Goal: Information Seeking & Learning: Learn about a topic

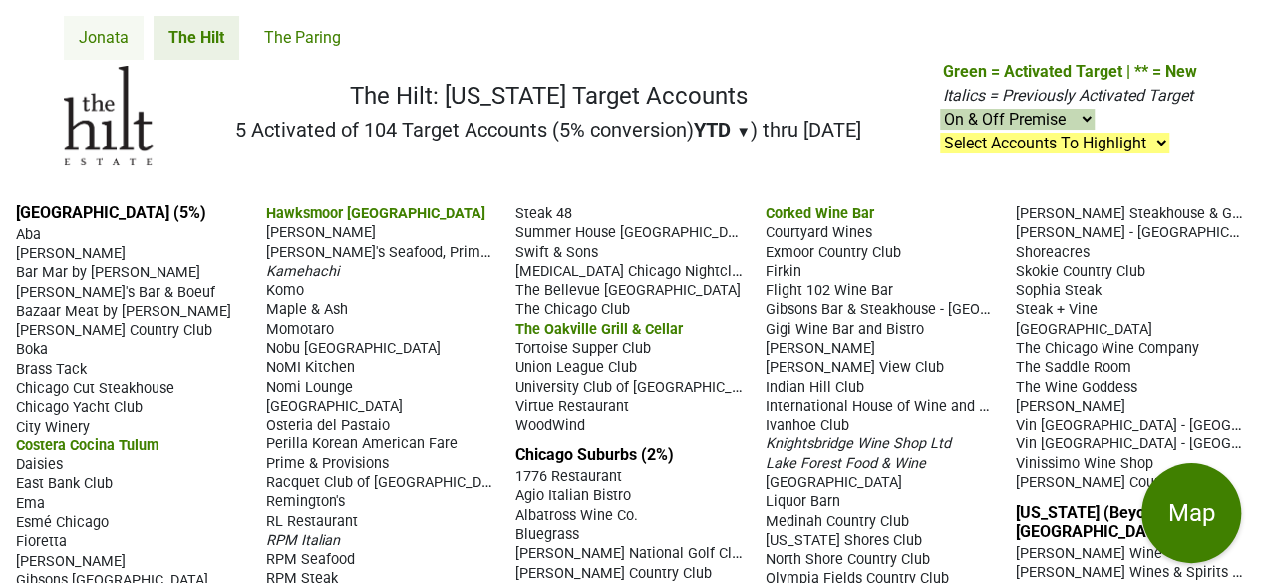
click at [104, 39] on link "Jonata" at bounding box center [104, 38] width 80 height 44
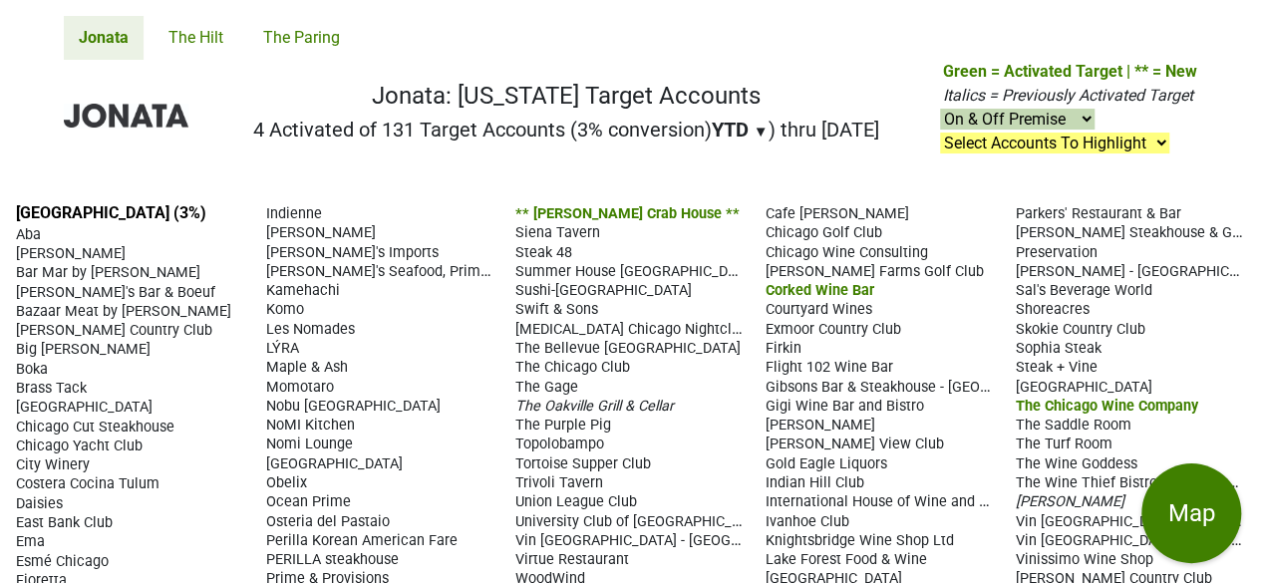
click at [720, 125] on span "YTD" at bounding box center [730, 130] width 37 height 24
click at [720, 214] on div "LTM" at bounding box center [749, 213] width 75 height 44
click at [755, 129] on span "▼" at bounding box center [762, 132] width 15 height 18
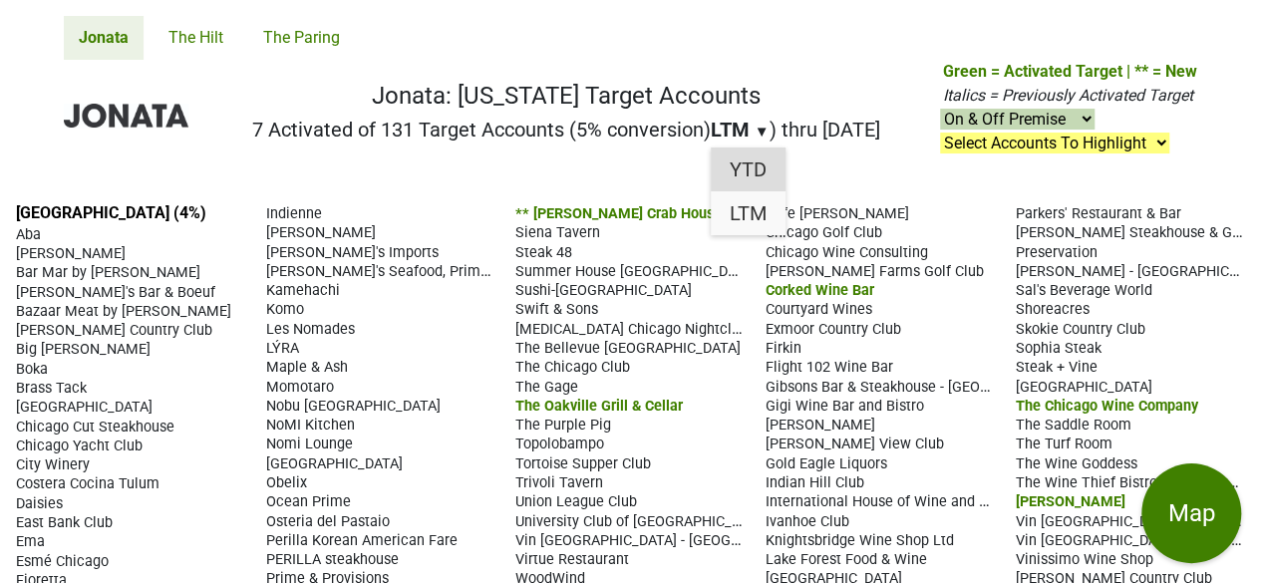
click at [724, 174] on div "YTD" at bounding box center [748, 170] width 75 height 44
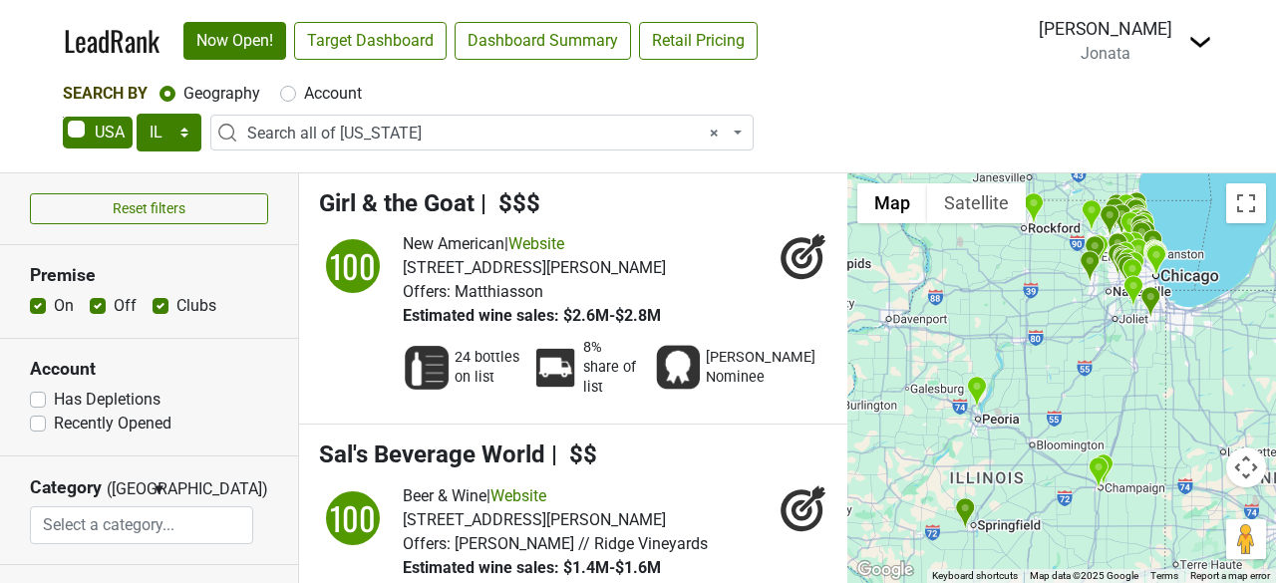
select select "IL"
select select "ALL_IL"
select select
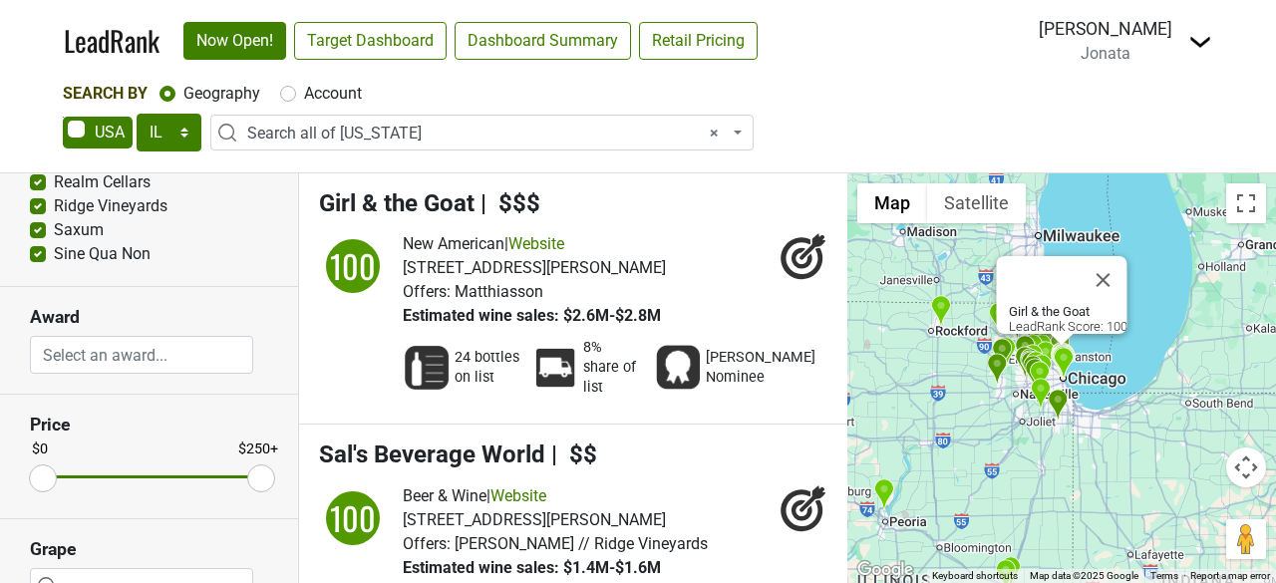
scroll to position [649, 0]
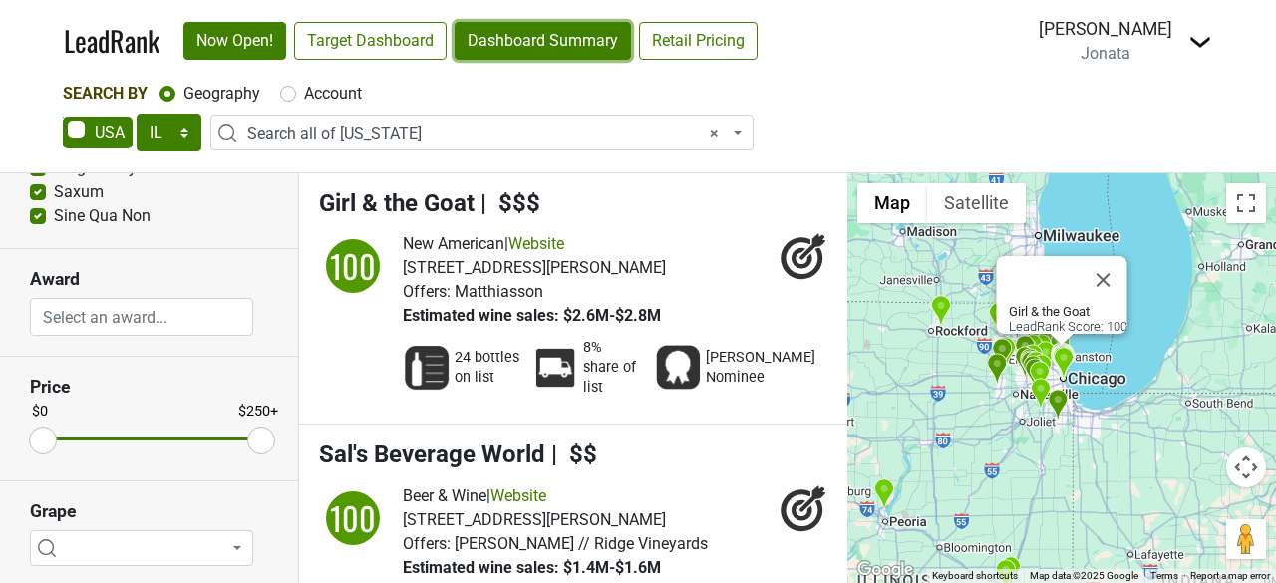
click at [514, 47] on link "Dashboard Summary" at bounding box center [543, 41] width 176 height 38
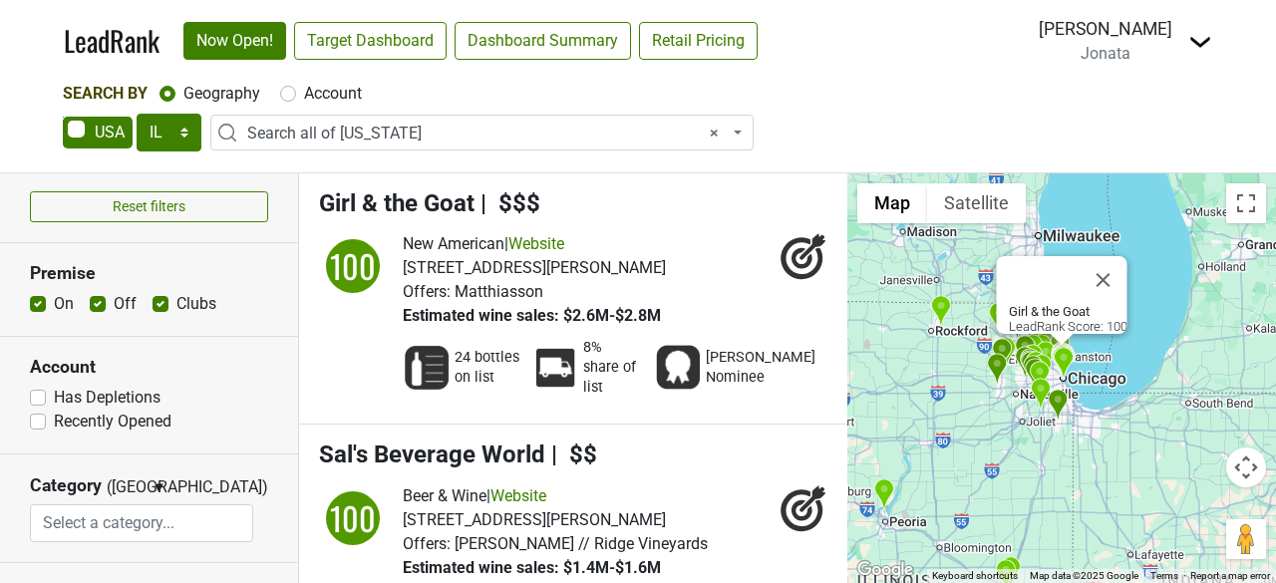
scroll to position [0, 0]
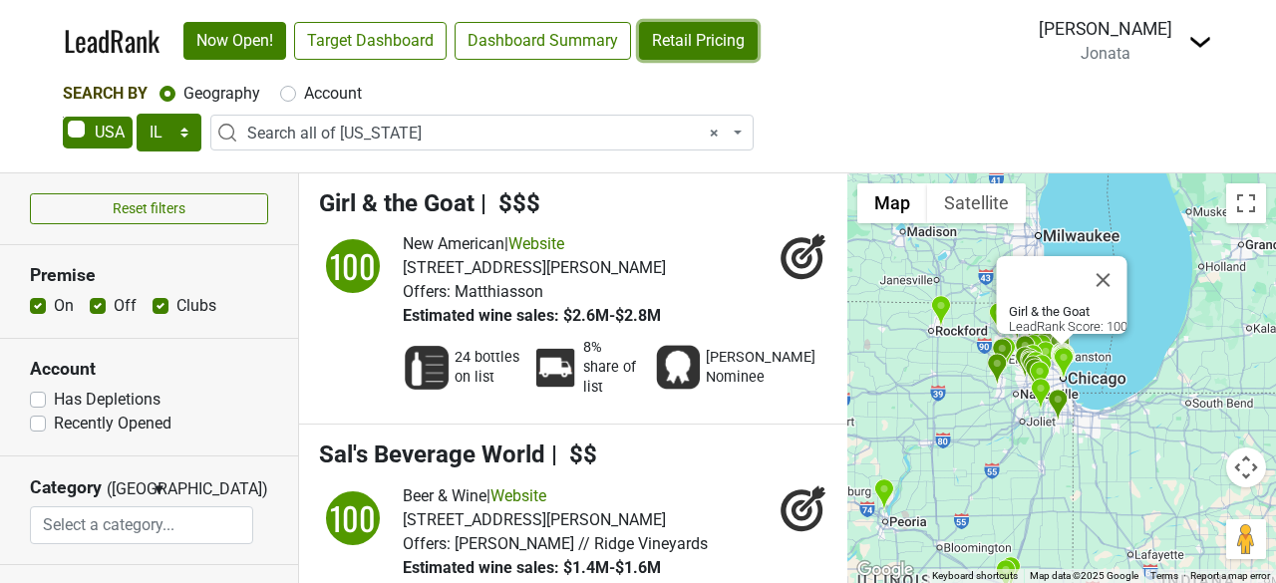
click at [718, 34] on link "Retail Pricing" at bounding box center [698, 41] width 119 height 38
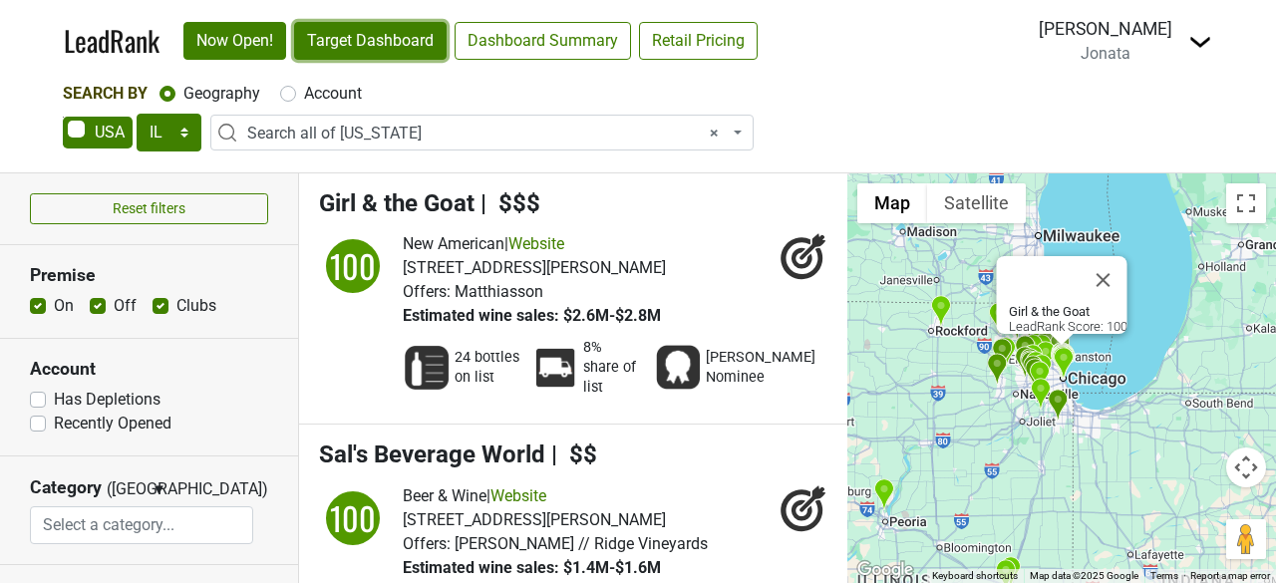
click at [363, 31] on link "Target Dashboard" at bounding box center [370, 41] width 153 height 38
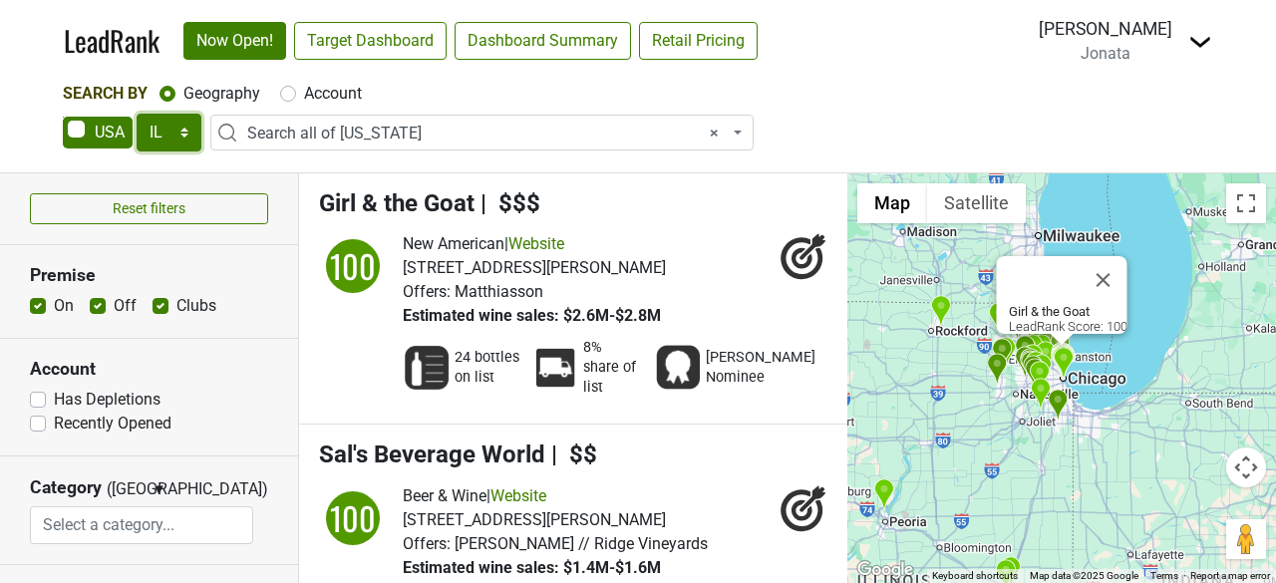
click at [184, 131] on select "AK AL AR AZ CA CO CT DC DE FL GA HI IA ID IL IN KS KY LA MA MD ME MI MN MO MS M…" at bounding box center [169, 133] width 65 height 38
select select "AR"
click at [137, 114] on select "AK AL AR AZ CA CO CT DC DE FL GA HI IA ID IL IN KS KY LA MA MD ME MI MN MO MS M…" at bounding box center [169, 133] width 65 height 38
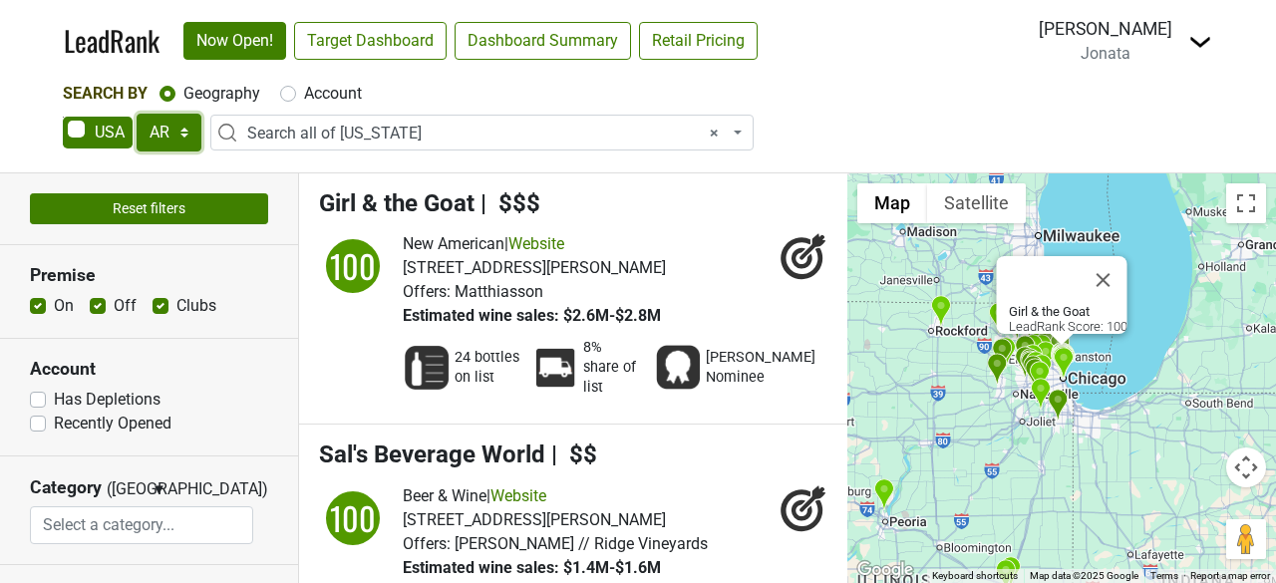
select select
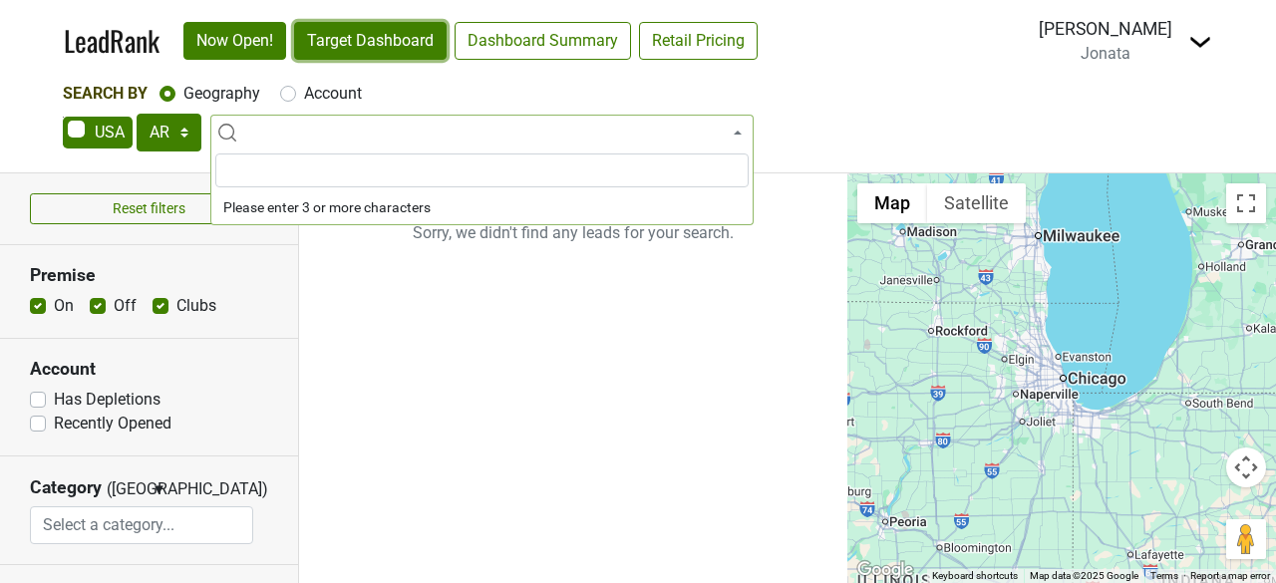
click at [367, 43] on link "Target Dashboard" at bounding box center [370, 41] width 153 height 38
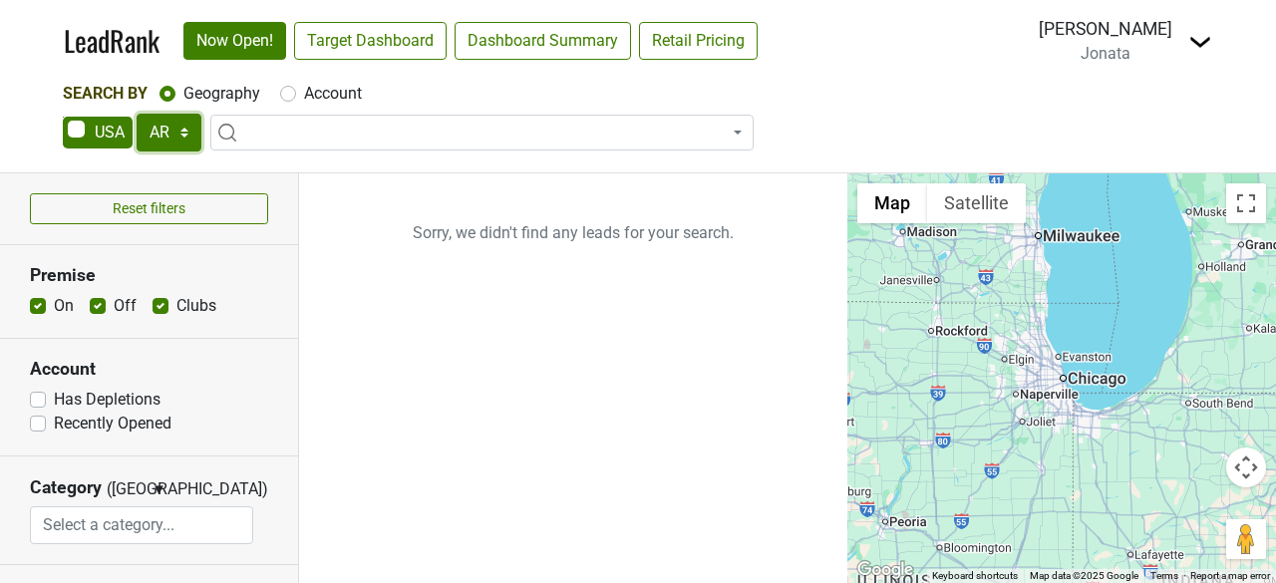
click at [185, 130] on select "AK AL AR AZ CA CO CT DC DE FL GA HI IA ID IL IN KS KY LA MA MD ME MI MN MO MS M…" at bounding box center [169, 133] width 65 height 38
select select "CO"
click at [137, 114] on select "AK AL AR AZ CA CO CT DC DE FL GA HI IA ID IL IN KS KY LA MA MD ME MI MN MO MS M…" at bounding box center [169, 133] width 65 height 38
click at [281, 166] on input "search" at bounding box center [481, 171] width 533 height 34
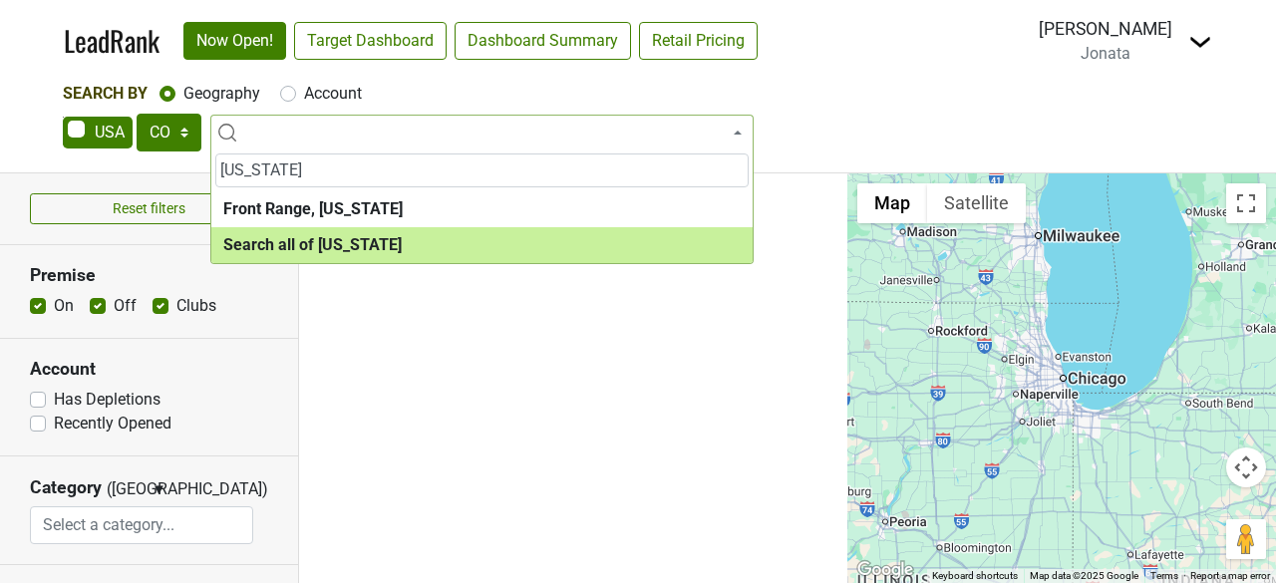
type input "colorado"
select select "ALL_CO"
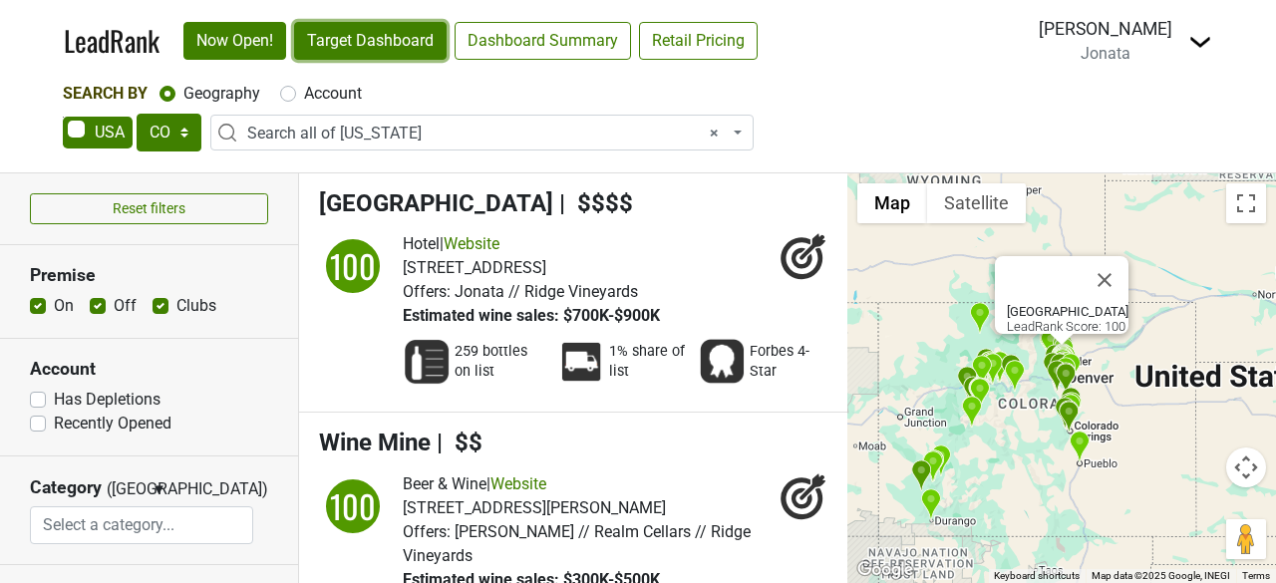
click at [370, 32] on link "Target Dashboard" at bounding box center [370, 41] width 153 height 38
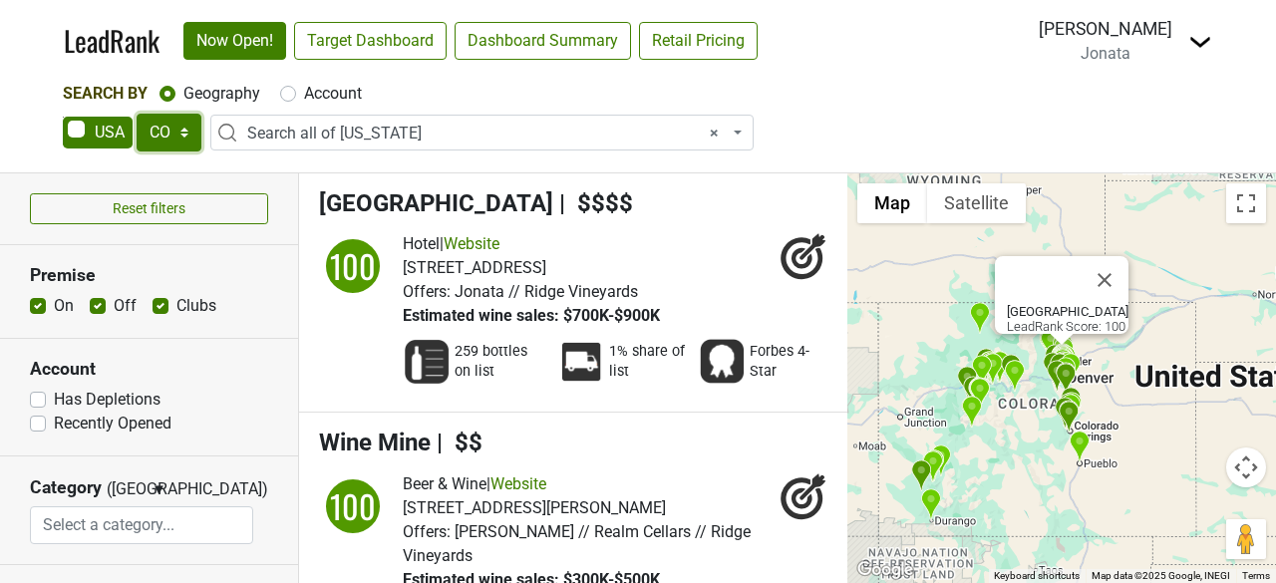
click at [186, 129] on select "AK AL AR AZ CA CO CT DC DE FL GA HI IA ID IL IN KS KY LA MA MD ME MI MN MO MS M…" at bounding box center [169, 133] width 65 height 38
select select "KS"
click at [137, 114] on select "AK AL AR AZ CA CO CT DC DE FL GA HI IA ID IL IN KS KY LA MA MD ME MI MN MO MS M…" at bounding box center [169, 133] width 65 height 38
select select
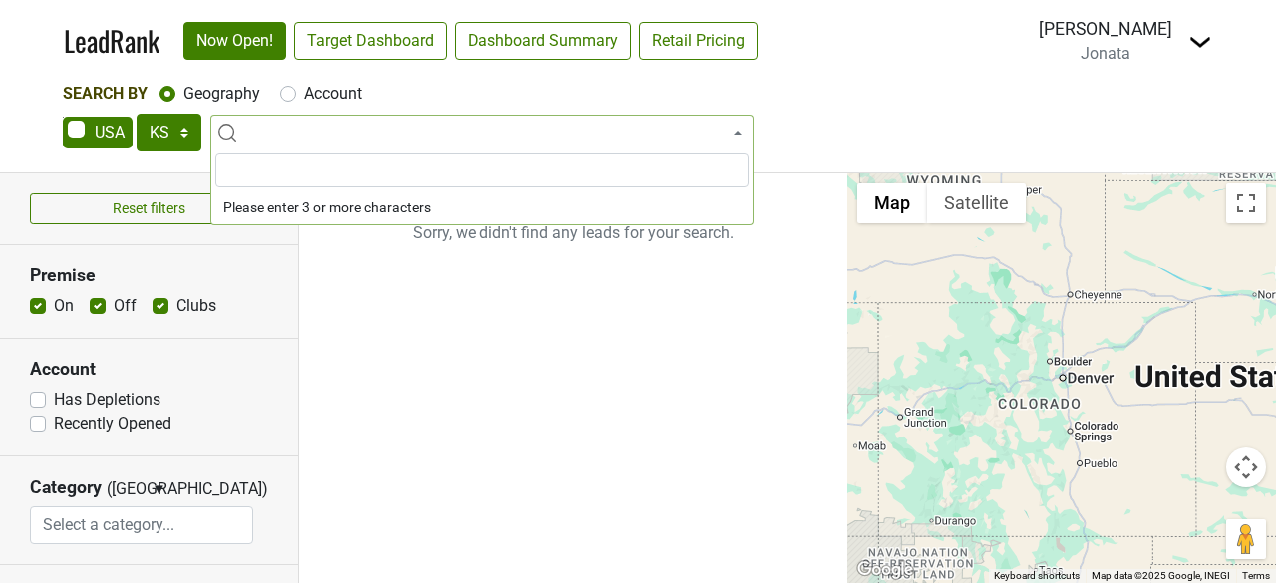
click at [283, 169] on input "search" at bounding box center [481, 171] width 533 height 34
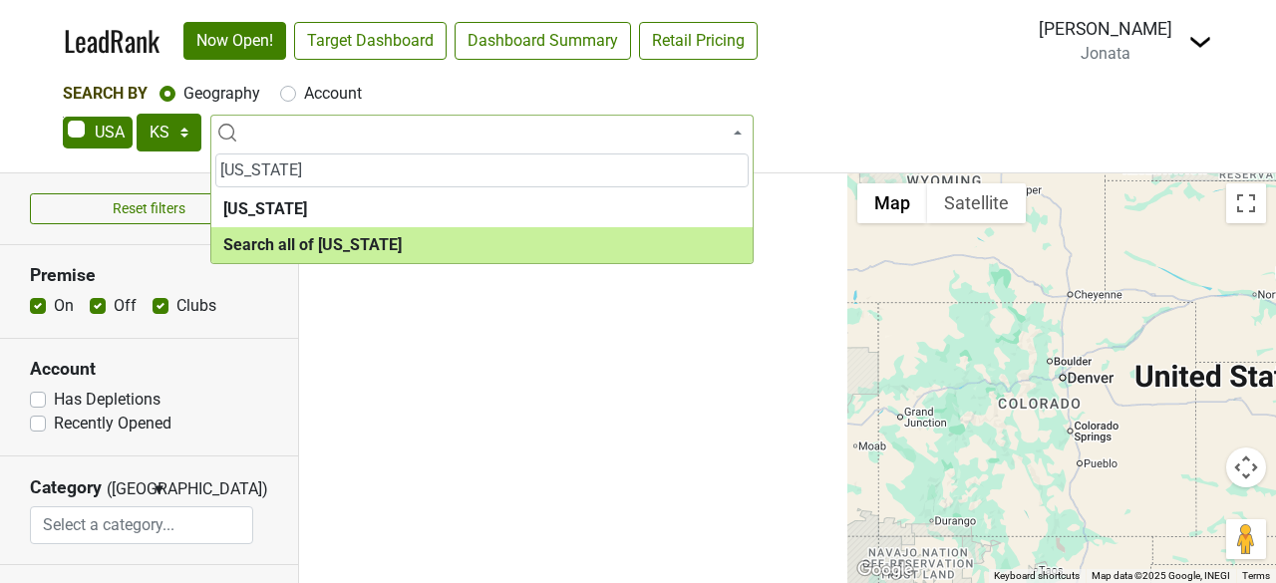
type input "kansas"
select select "ALL_KS"
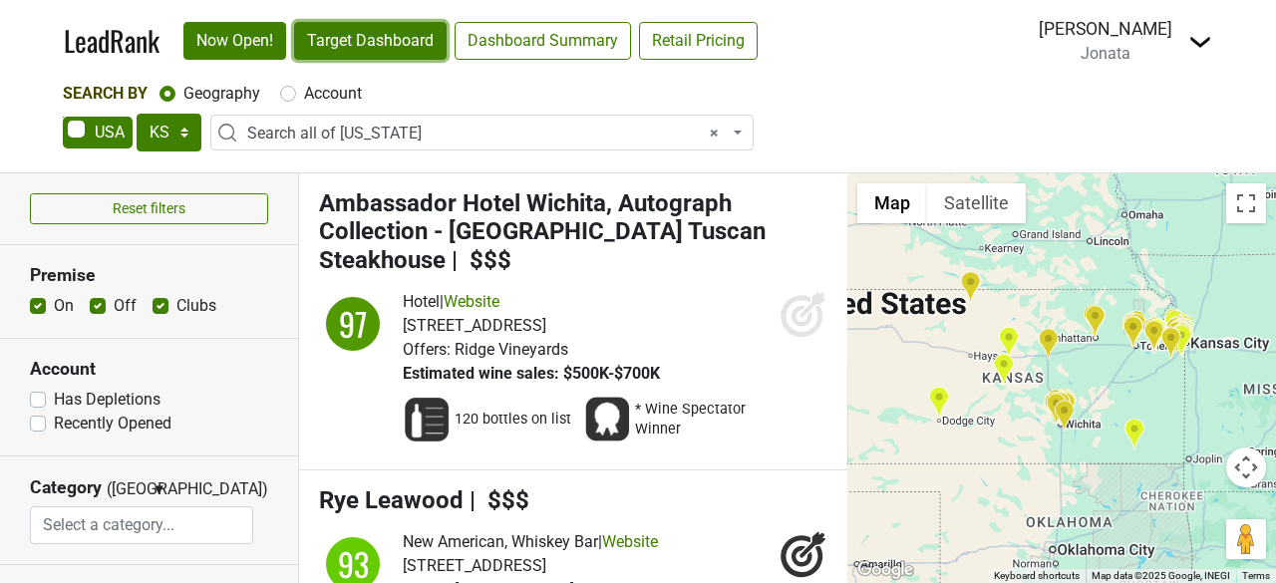
click at [385, 48] on link "Target Dashboard" at bounding box center [370, 41] width 153 height 38
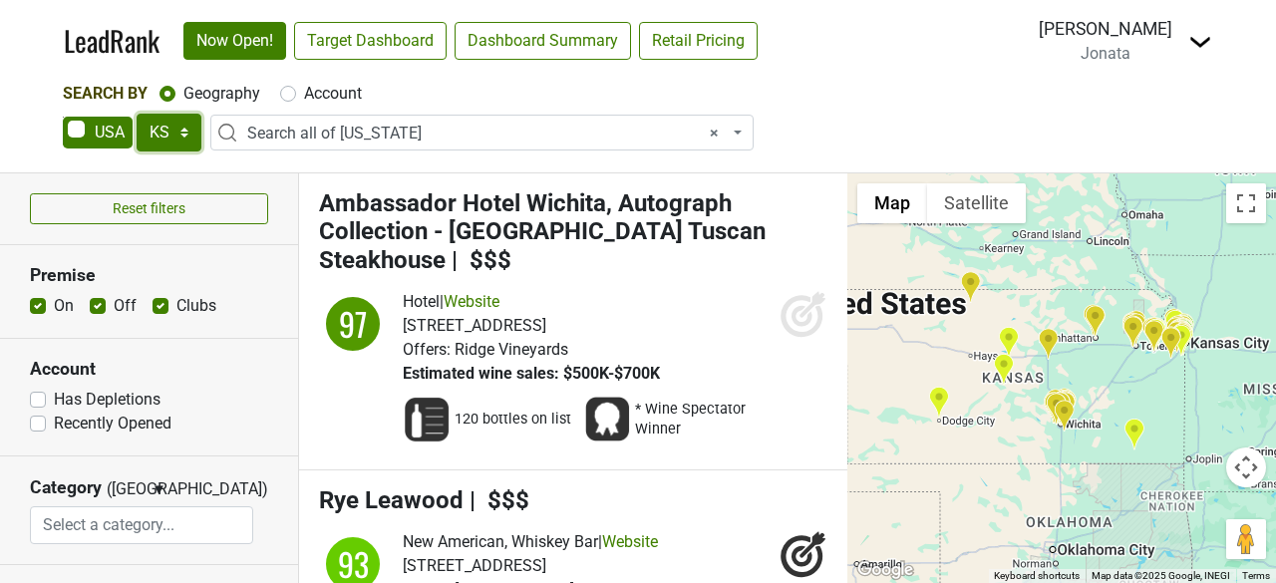
click at [179, 138] on select "AK AL AR AZ CA CO CT DC DE FL GA HI IA ID IL IN KS KY LA MA MD ME MI MN MO MS M…" at bounding box center [169, 133] width 65 height 38
select select "LA"
click at [137, 114] on select "AK AL AR AZ CA CO CT DC DE FL GA HI IA ID IL IN KS KY LA MA MD ME MI MN MO MS M…" at bounding box center [169, 133] width 65 height 38
select select
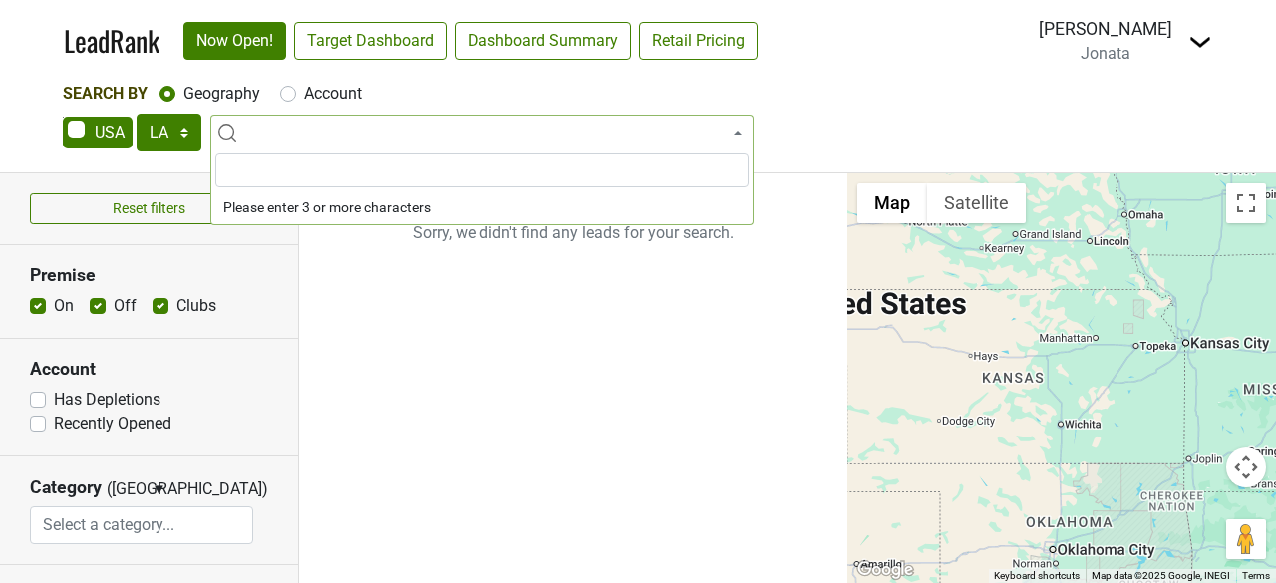
click at [267, 174] on input "search" at bounding box center [481, 171] width 533 height 34
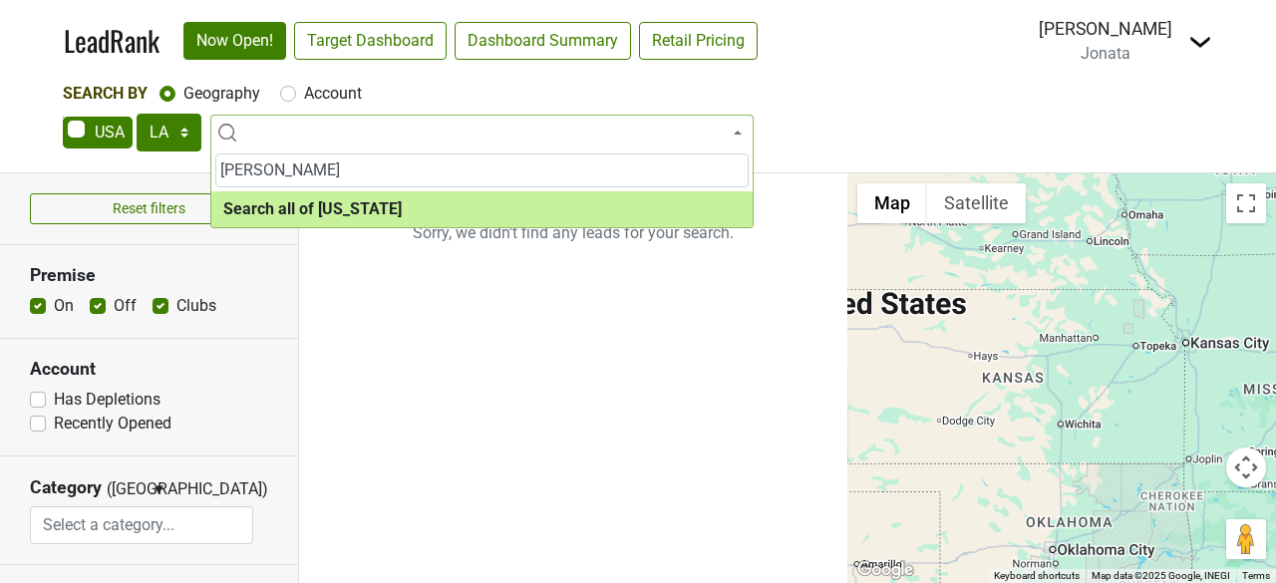
type input "louisa"
select select "ALL_LA"
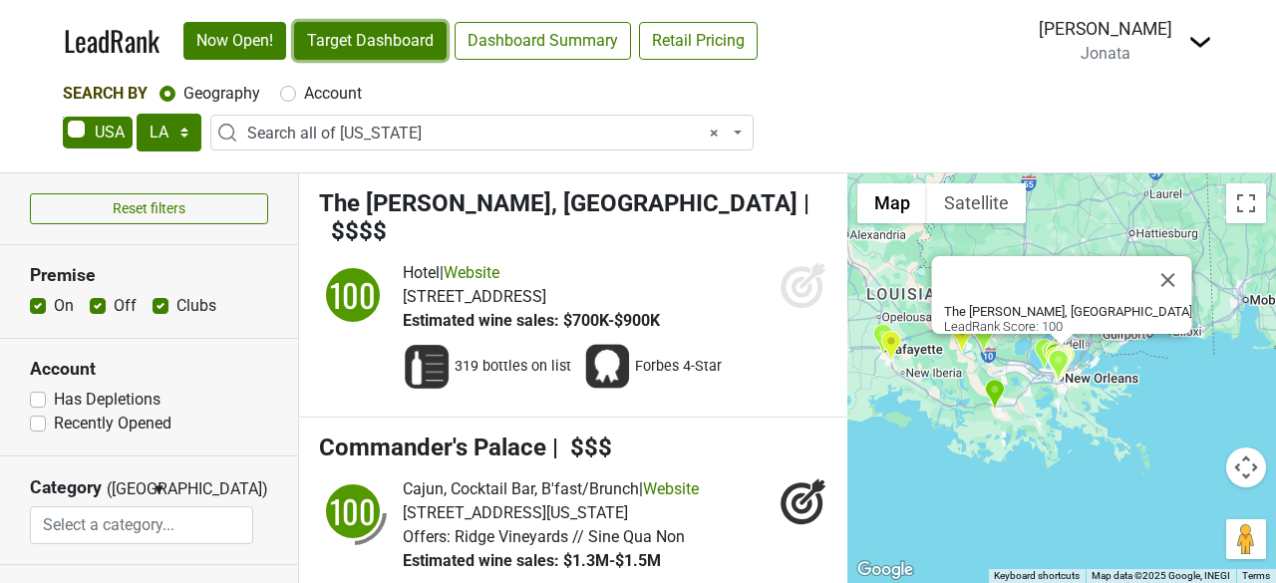
click at [373, 37] on link "Target Dashboard" at bounding box center [370, 41] width 153 height 38
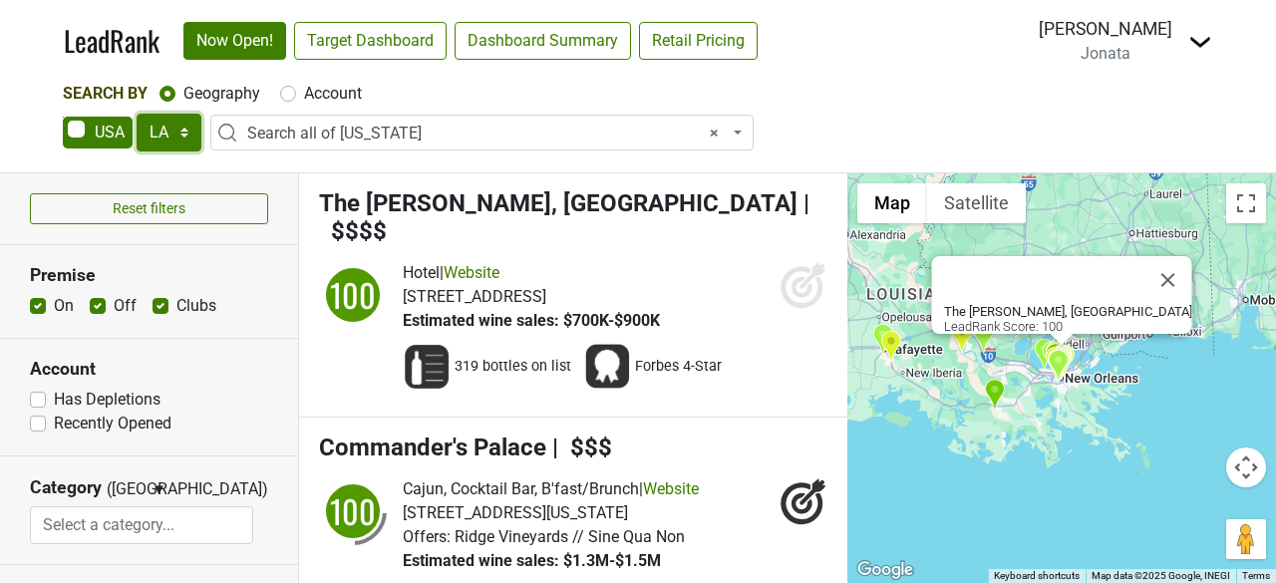
click at [186, 133] on select "AK AL AR AZ CA CO CT DC DE FL GA HI IA ID IL IN KS KY LA MA MD ME MI MN MO MS M…" at bounding box center [169, 133] width 65 height 38
select select "MI"
click at [137, 114] on select "AK AL AR AZ CA CO CT DC DE FL GA HI IA ID IL IN KS KY LA MA MD ME MI MN MO MS M…" at bounding box center [169, 133] width 65 height 38
select select
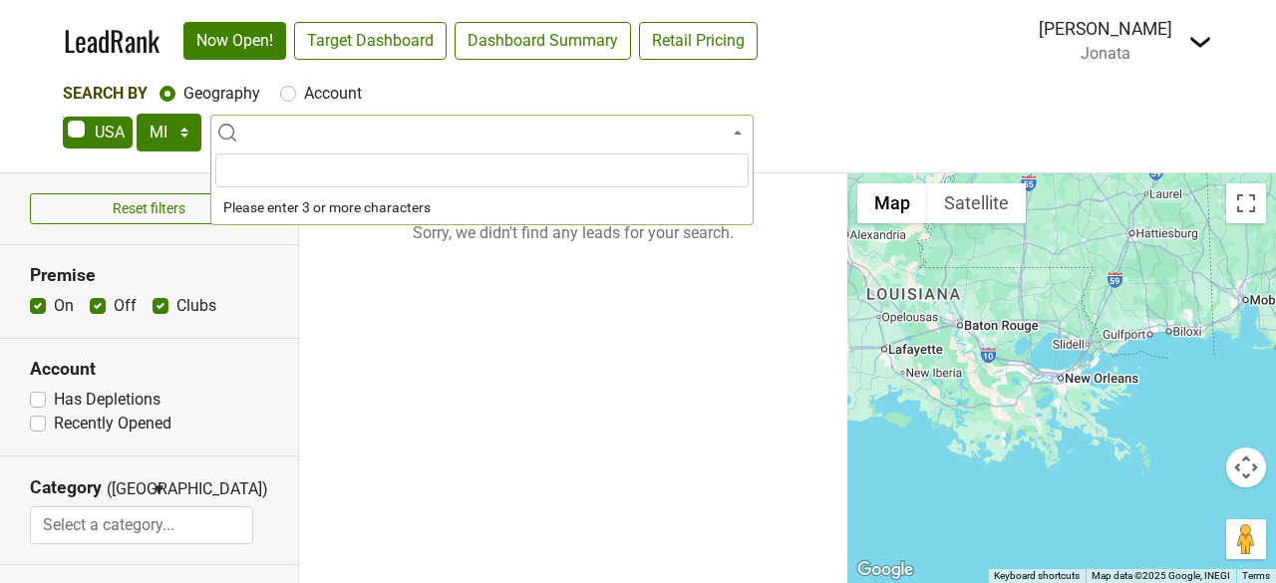
click at [277, 184] on input "search" at bounding box center [481, 171] width 533 height 34
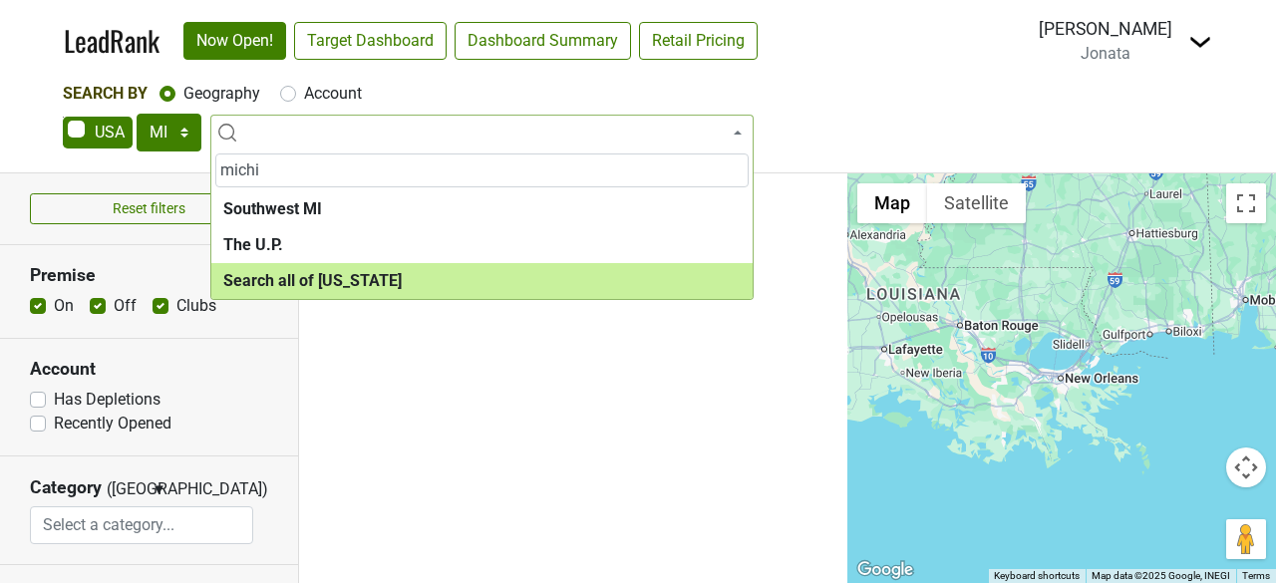
type input "michi"
select select "ALL_MI"
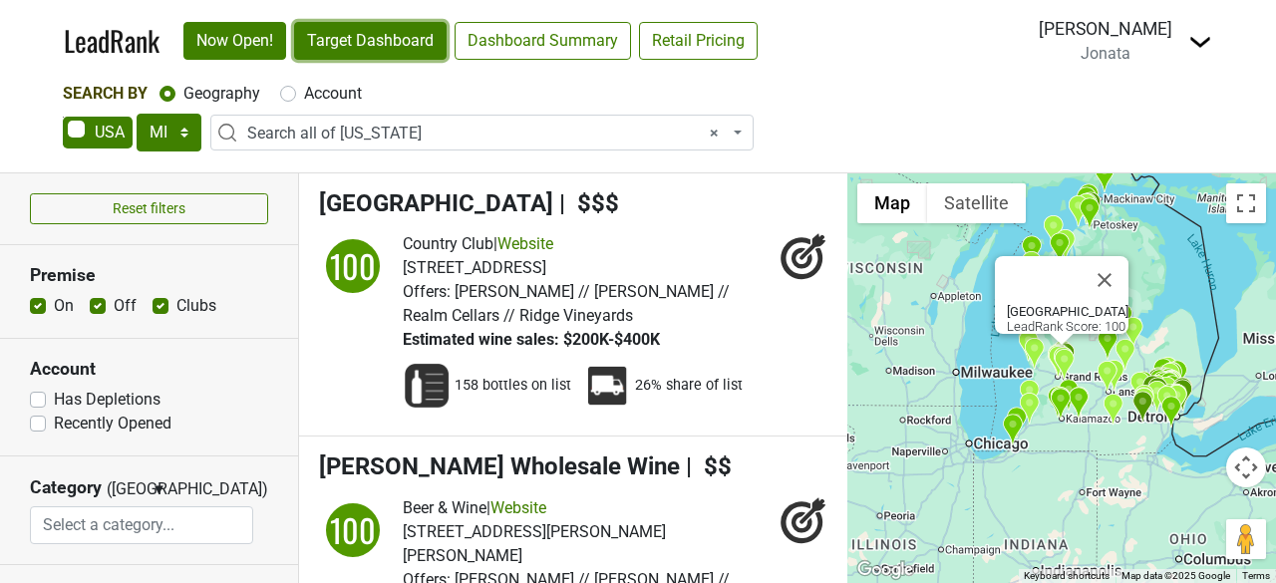
click at [386, 45] on link "Target Dashboard" at bounding box center [370, 41] width 153 height 38
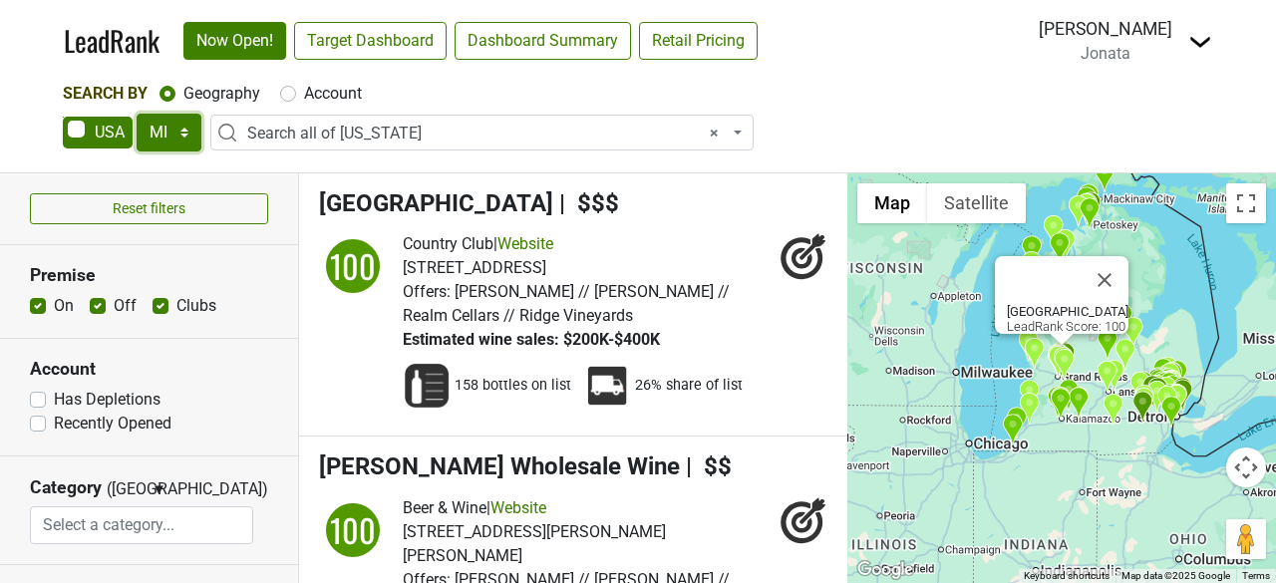
click at [181, 130] on select "AK AL AR AZ CA CO CT DC DE FL GA HI IA ID IL IN KS KY LA MA MD ME MI MN MO MS M…" at bounding box center [169, 133] width 65 height 38
select select "MN"
click at [137, 114] on select "AK AL AR AZ CA CO CT DC DE FL GA HI IA ID IL IN KS KY LA MA MD ME MI MN MO MS M…" at bounding box center [169, 133] width 65 height 38
select select
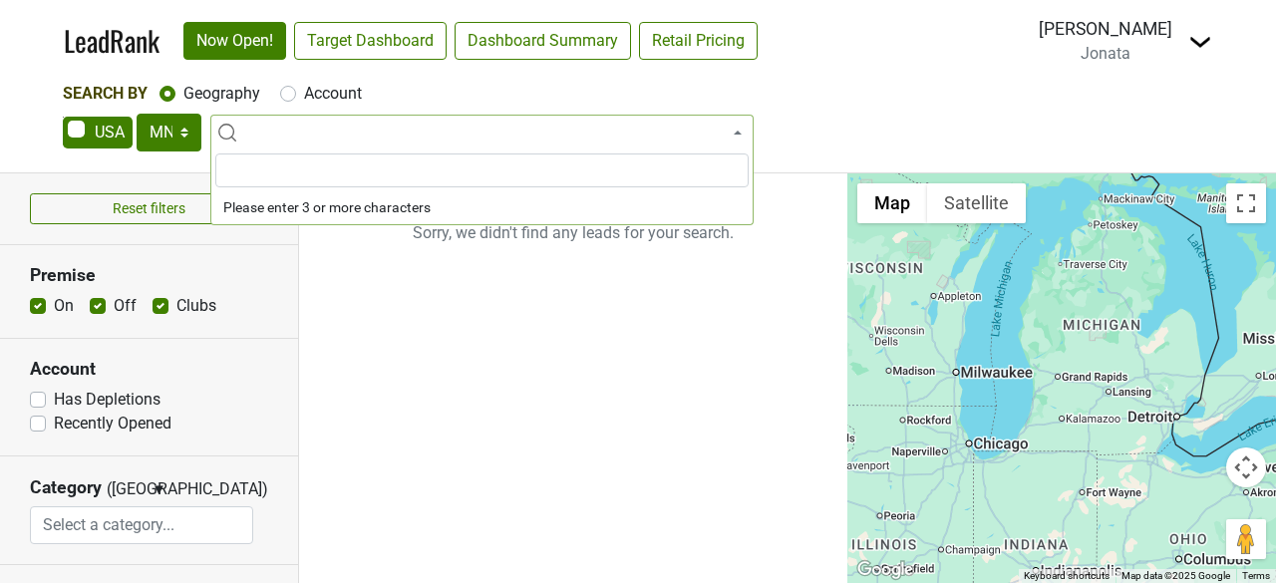
click at [257, 165] on input "search" at bounding box center [481, 171] width 533 height 34
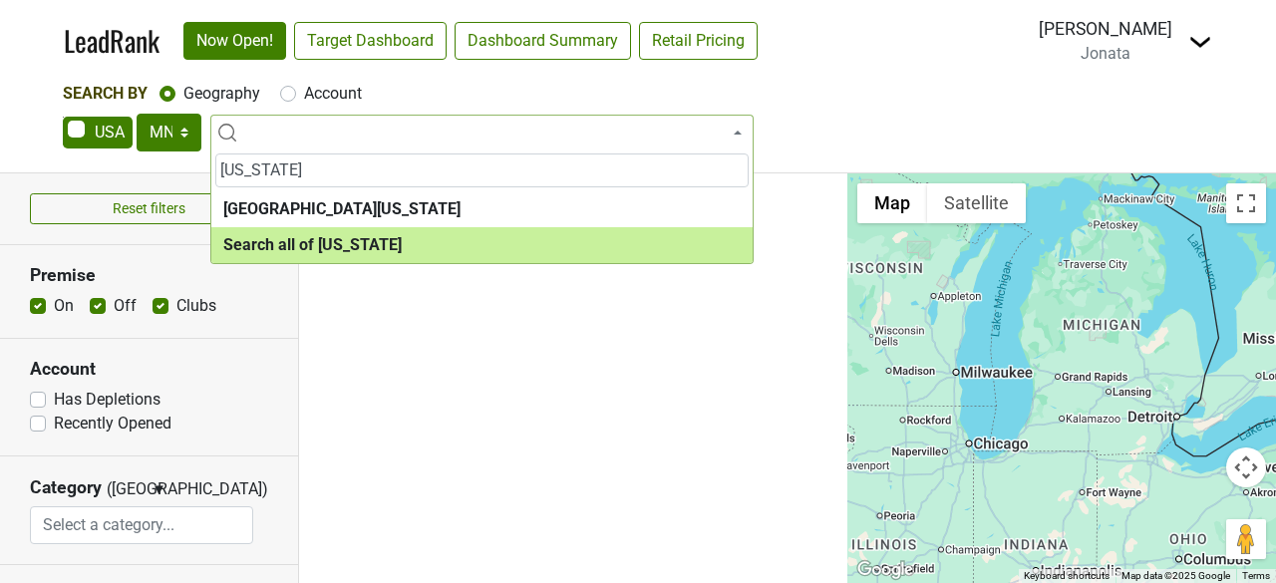
type input "minnesota"
select select "ALL_MN"
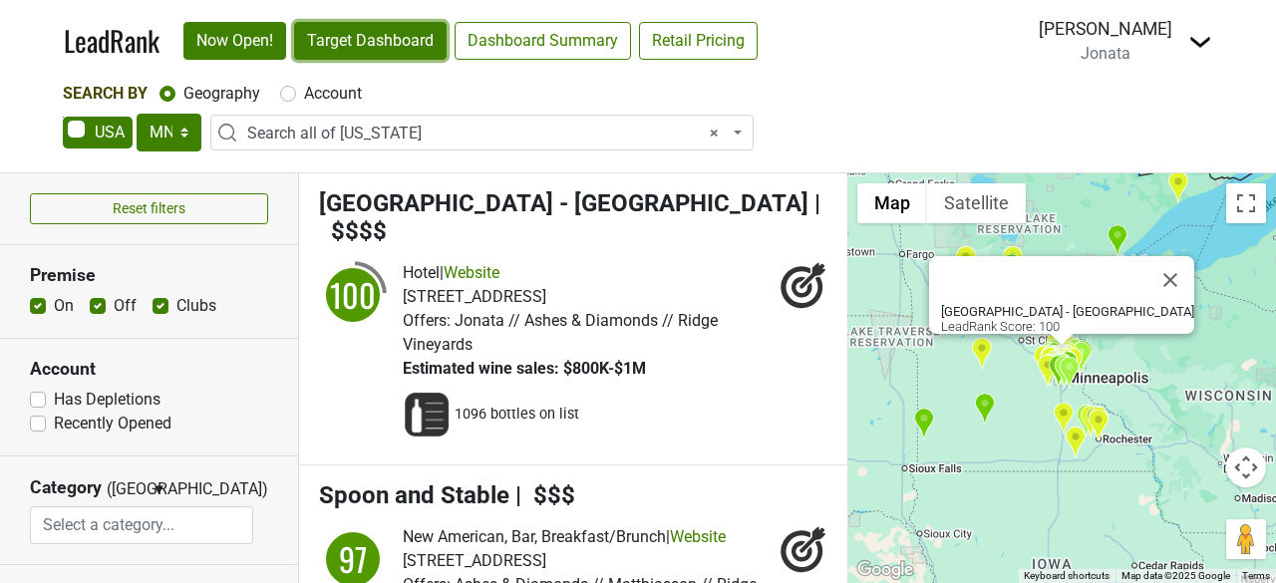
click at [387, 39] on link "Target Dashboard" at bounding box center [370, 41] width 153 height 38
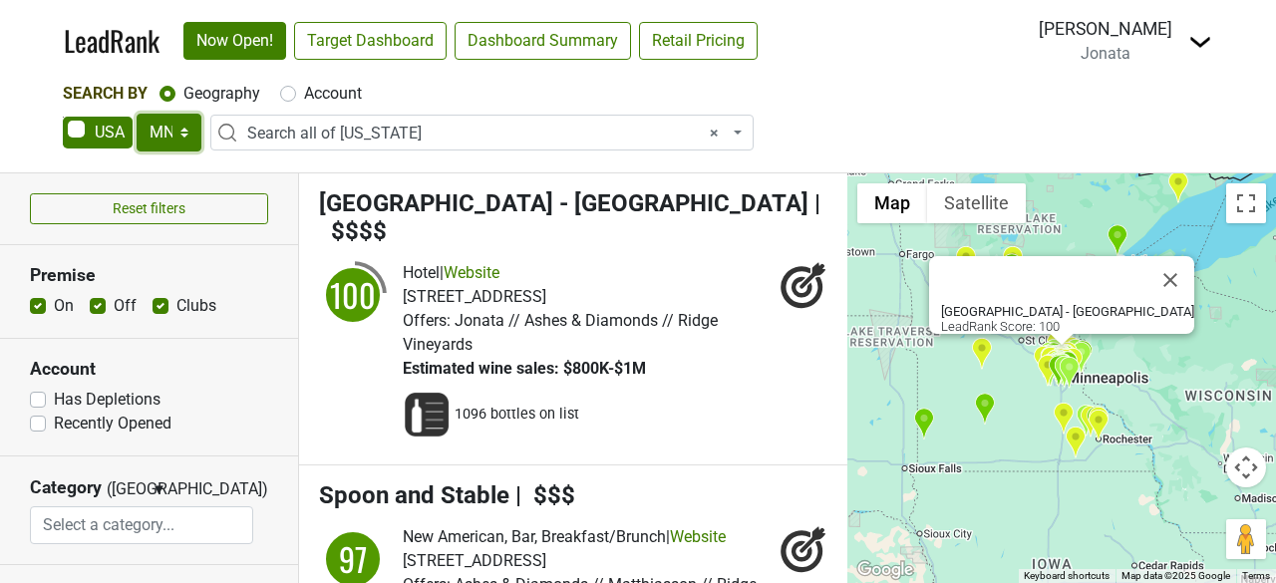
click at [184, 131] on select "AK AL AR AZ CA CO CT DC DE FL GA HI IA ID IL IN KS KY LA MA MD ME MI MN MO MS M…" at bounding box center [169, 133] width 65 height 38
select select "MT"
click at [137, 114] on select "AK AL AR AZ CA CO CT DC DE FL GA HI IA ID IL IN KS KY LA MA MD ME MI MN MO MS M…" at bounding box center [169, 133] width 65 height 38
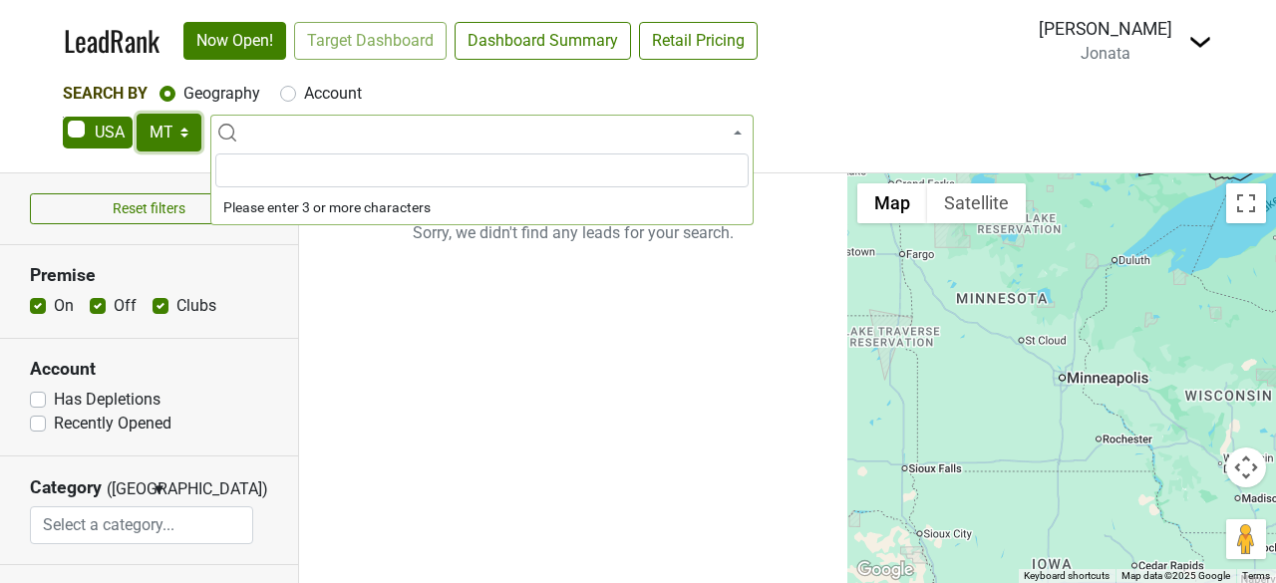
select select
click at [353, 178] on input "search" at bounding box center [481, 171] width 533 height 34
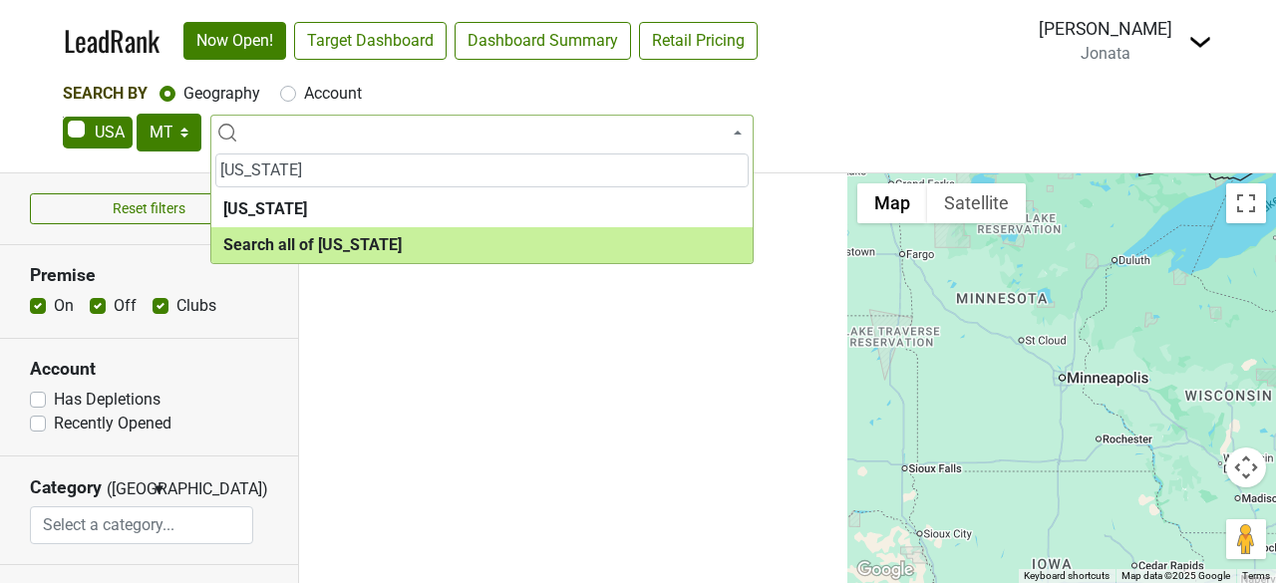
type input "montana"
select select "ALL_MT"
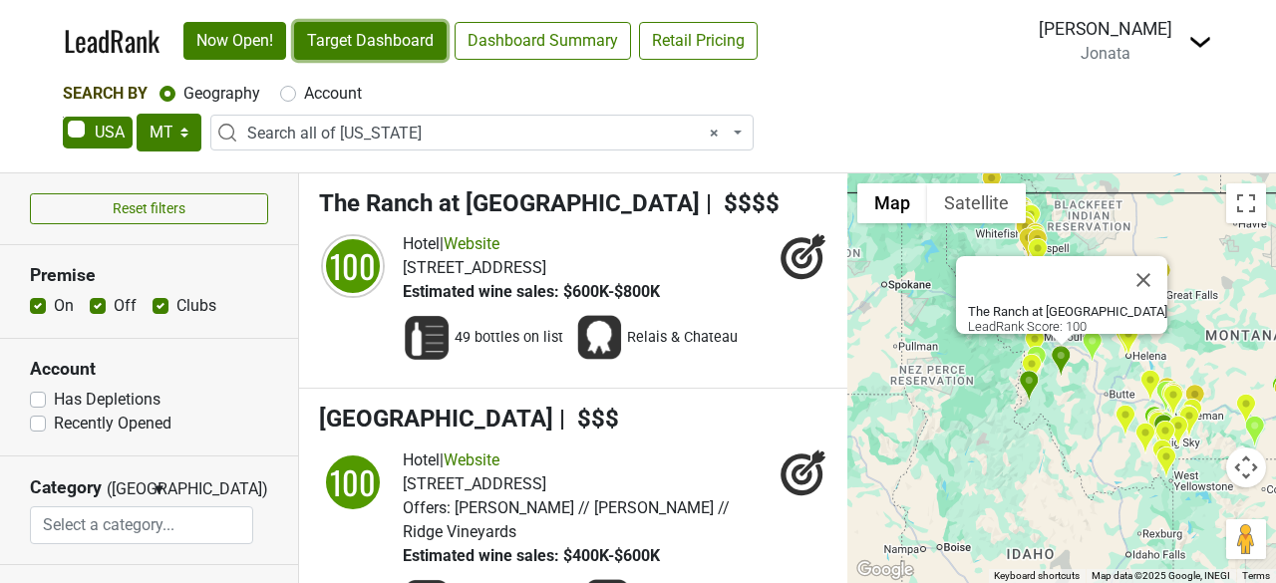
click at [391, 51] on link "Target Dashboard" at bounding box center [370, 41] width 153 height 38
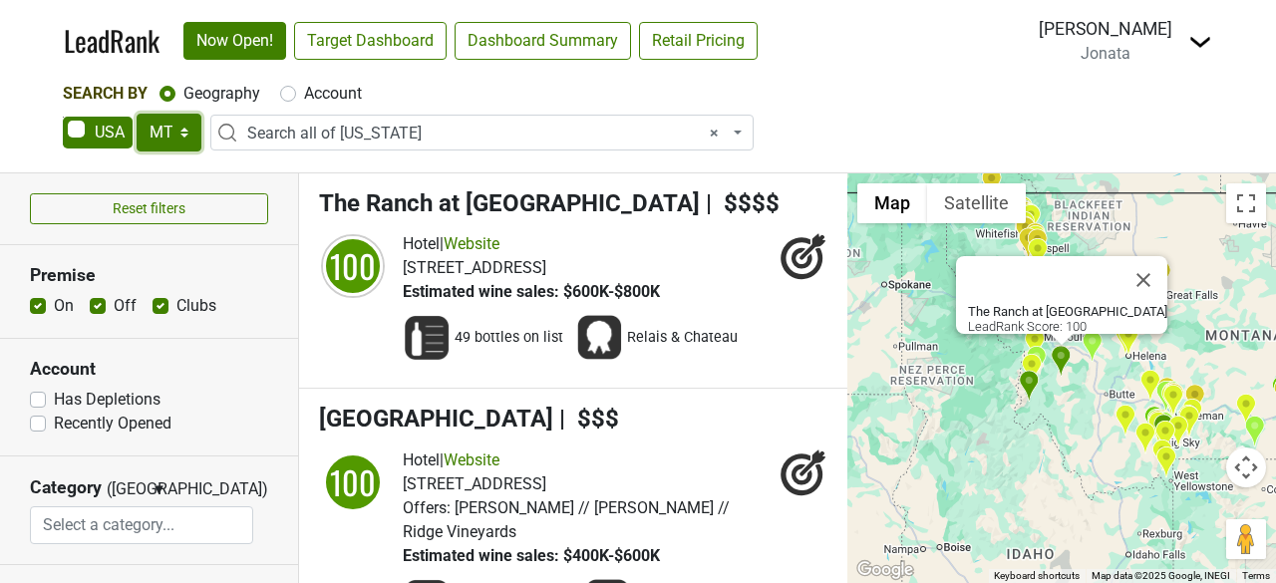
click at [183, 135] on select "AK AL AR AZ CA CO CT DC DE FL GA HI IA ID IL IN KS KY LA MA MD ME MI MN MO MS M…" at bounding box center [169, 133] width 65 height 38
select select "ND"
click at [137, 114] on select "AK AL AR AZ CA CO CT DC DE FL GA HI IA ID IL IN KS KY LA MA MD ME MI MN MO MS M…" at bounding box center [169, 133] width 65 height 38
select select
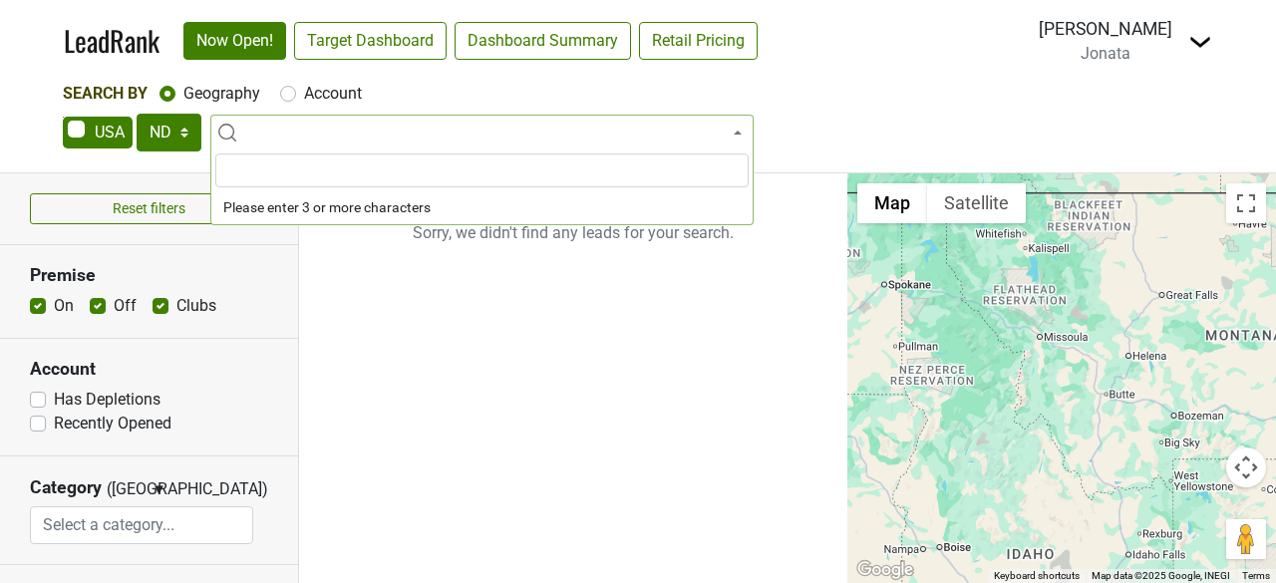
click at [285, 172] on input "search" at bounding box center [481, 171] width 533 height 34
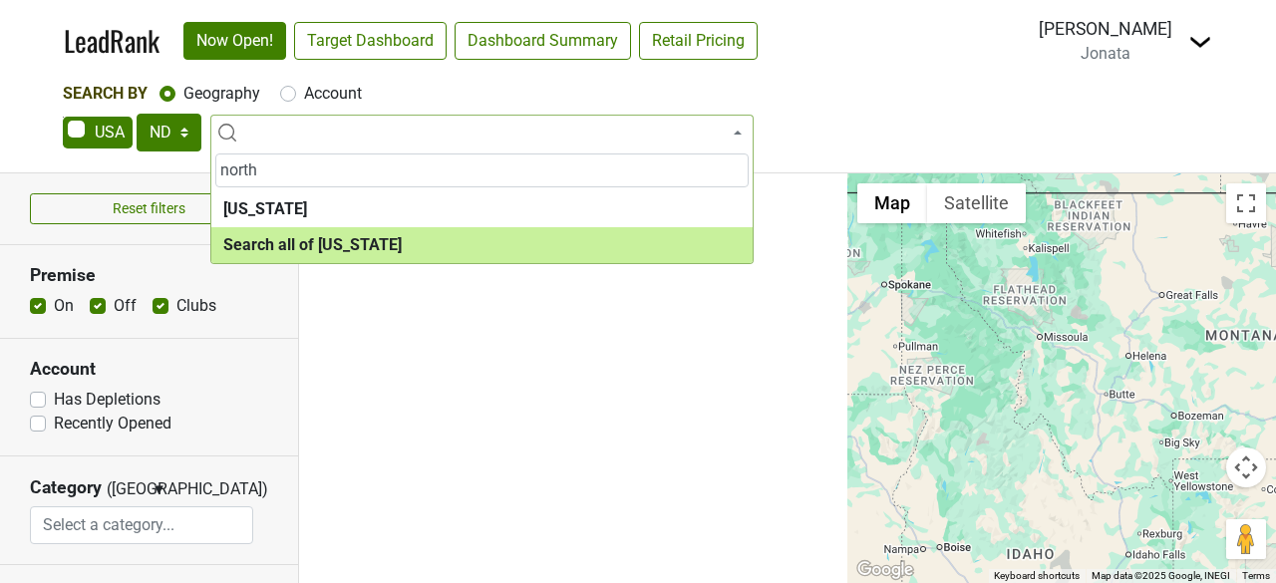
type input "north"
select select "ALL_ND"
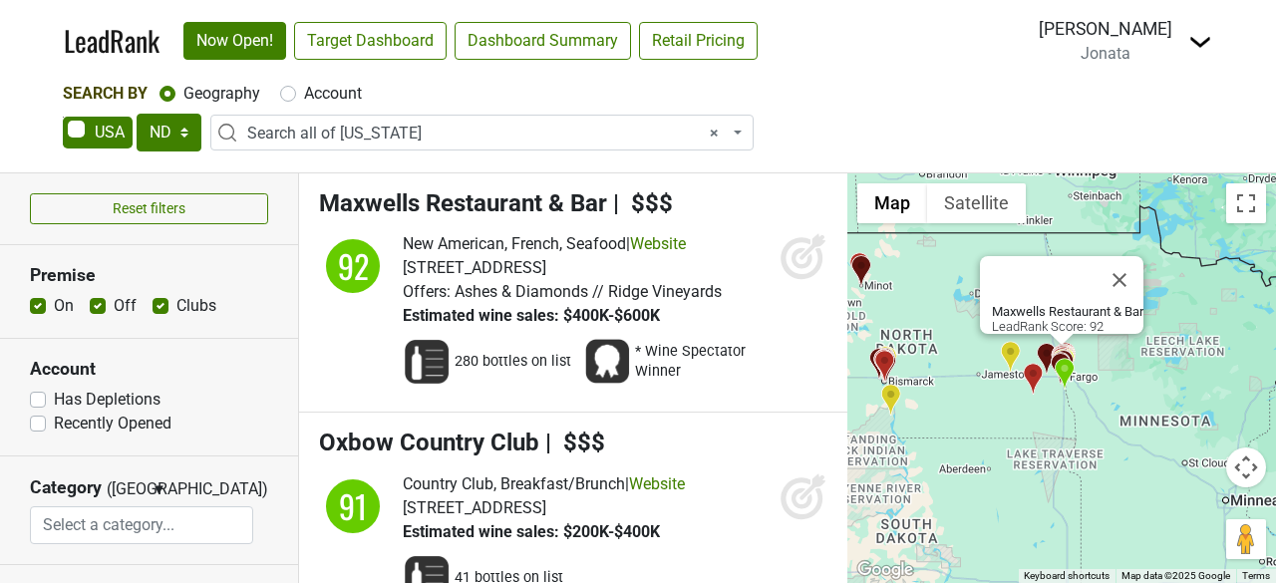
drag, startPoint x: 312, startPoint y: 235, endPoint x: 600, endPoint y: 254, distance: 288.8
click at [600, 254] on li "Maxwells Restaurant & Bar | $$$ 92 New American, French, Seafood | Website" at bounding box center [573, 293] width 548 height 240
click at [376, 35] on link "Target Dashboard" at bounding box center [370, 41] width 153 height 38
click at [180, 132] on select "AK AL AR AZ CA CO CT DC DE FL GA HI IA ID IL IN KS KY LA MA MD ME MI MN MO MS M…" at bounding box center [169, 133] width 65 height 38
select select "NE"
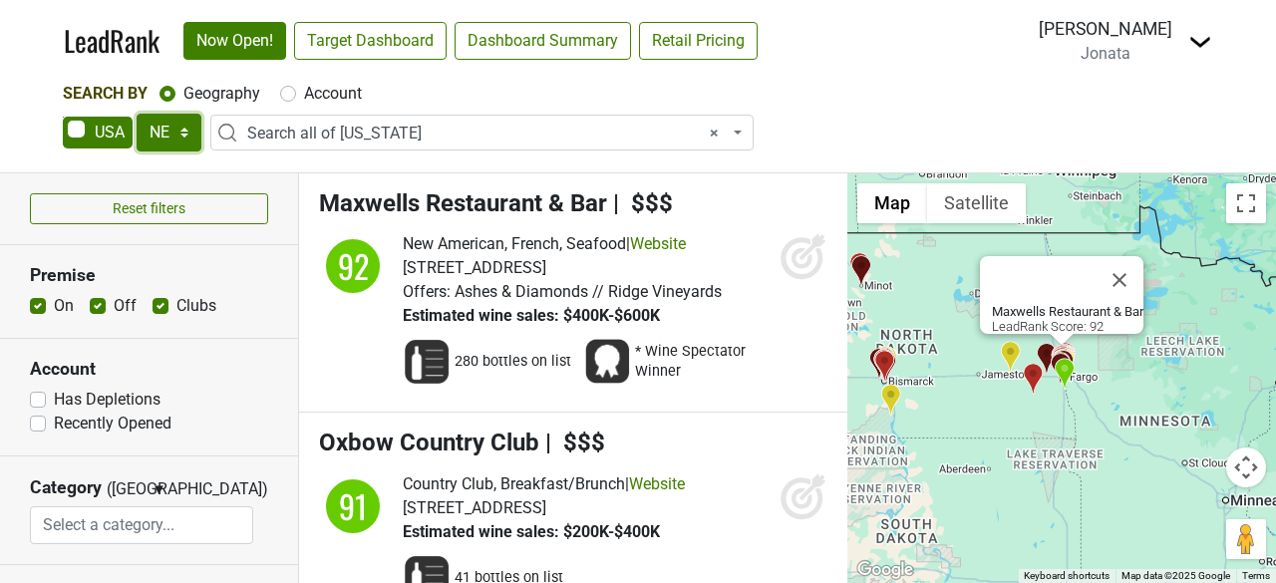
click at [137, 114] on select "AK AL AR AZ CA CO CT DC DE FL GA HI IA ID IL IN KS KY LA MA MD ME MI MN MO MS M…" at bounding box center [169, 133] width 65 height 38
select select
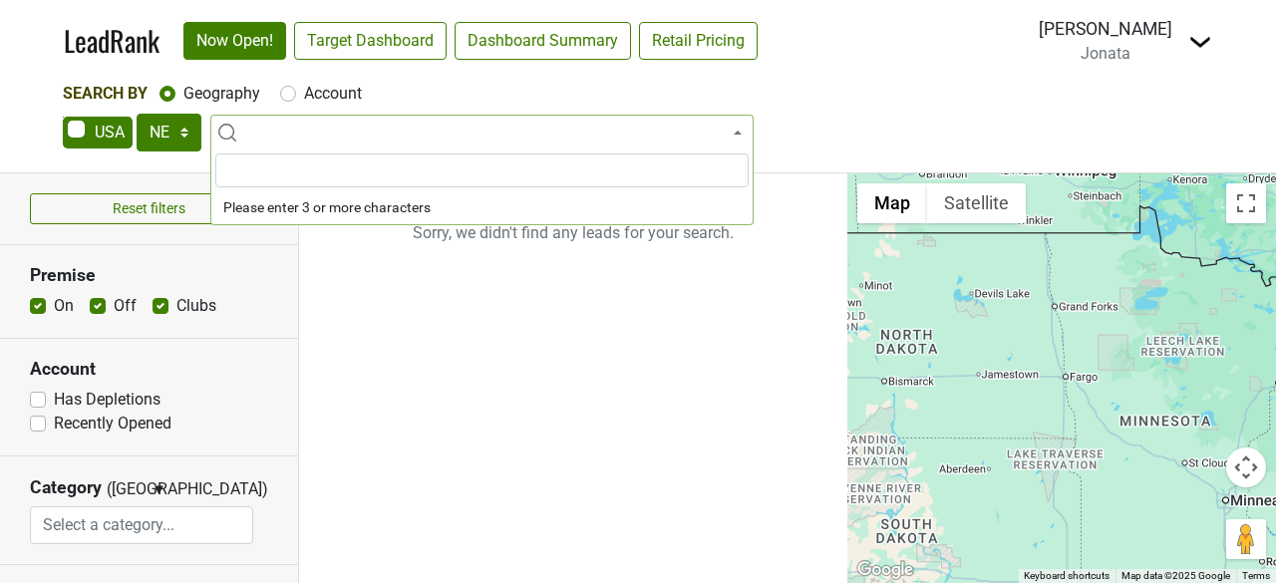
click at [281, 159] on input "search" at bounding box center [481, 171] width 533 height 34
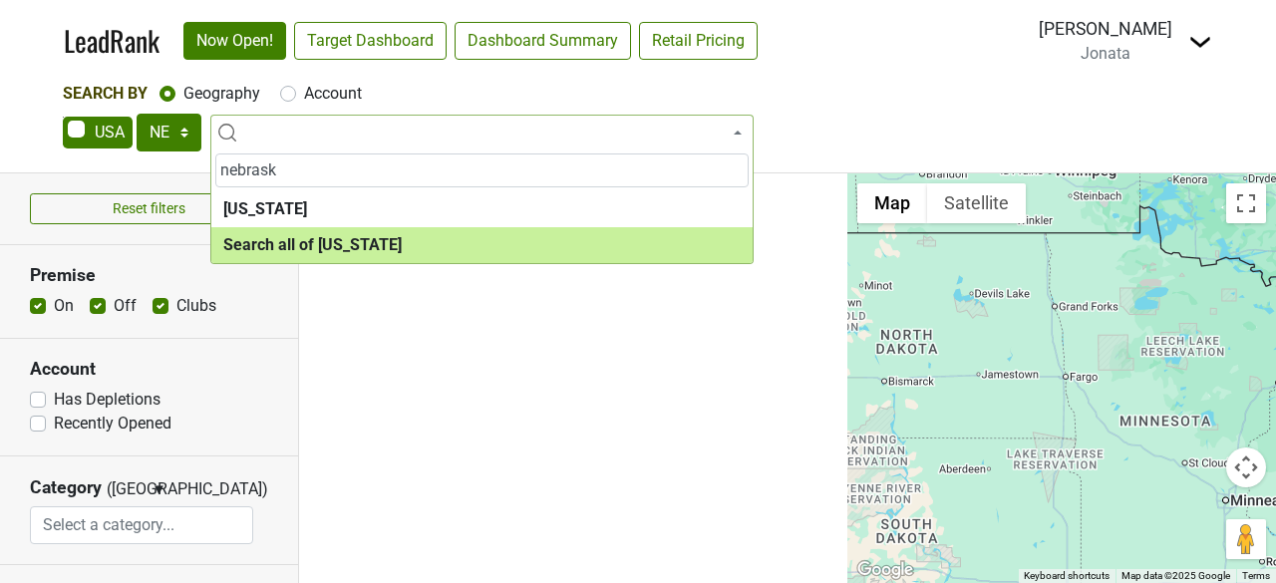
type input "nebrask"
select select "ALL_NE"
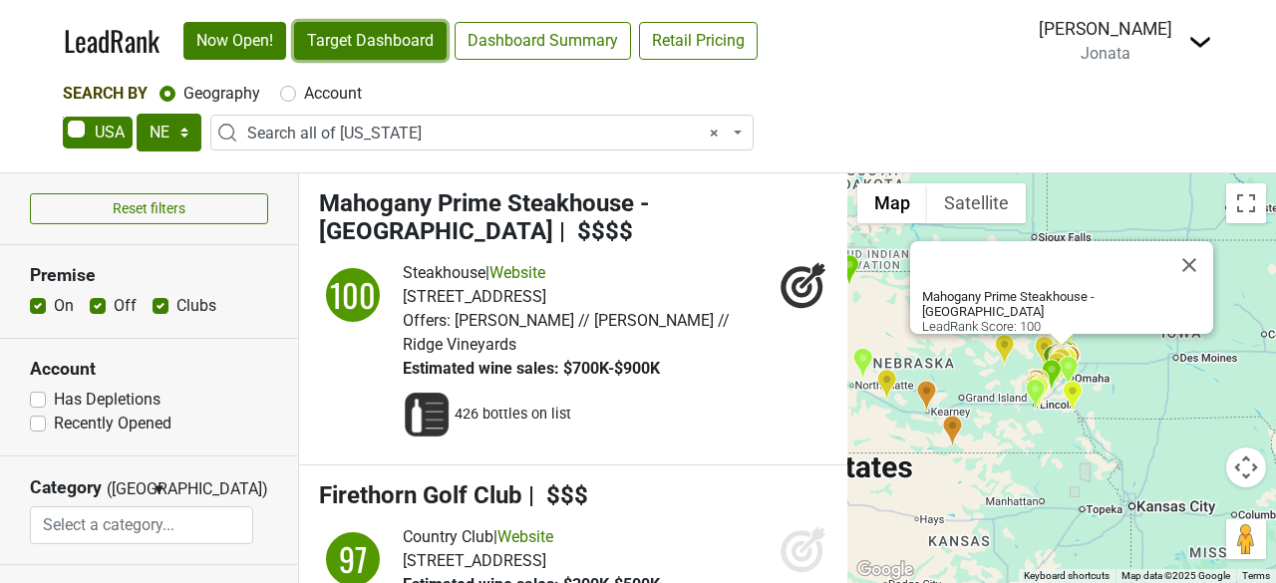
click at [364, 44] on link "Target Dashboard" at bounding box center [370, 41] width 153 height 38
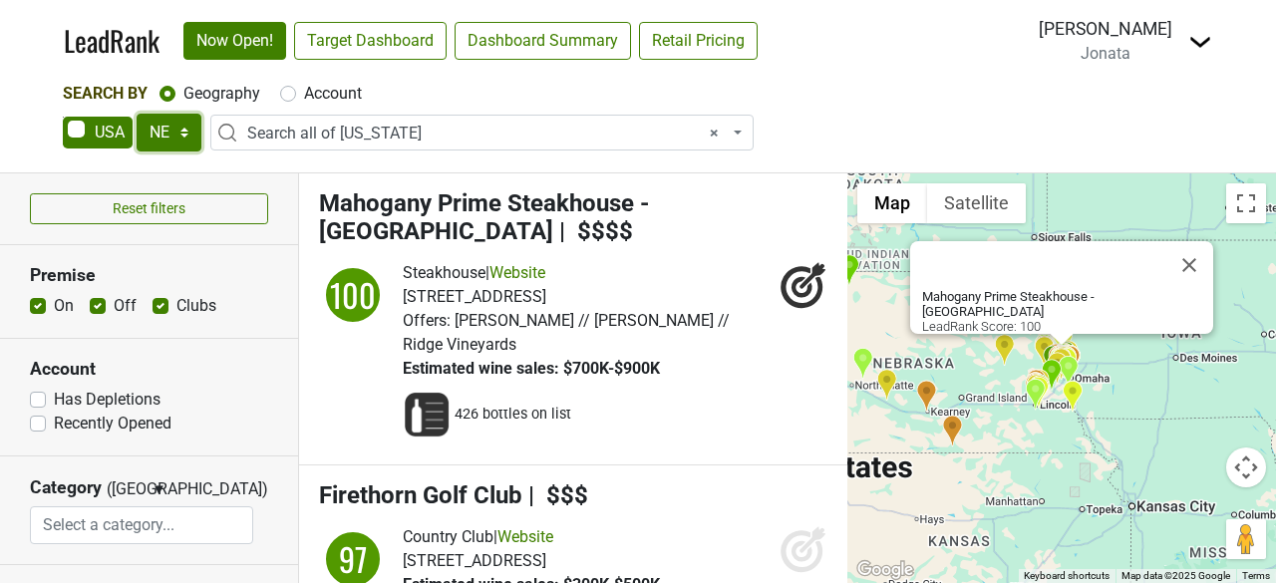
click at [183, 133] on select "AK AL AR AZ CA CO CT DC DE FL GA HI IA ID IL IN KS KY LA MA MD ME MI MN MO MS M…" at bounding box center [169, 133] width 65 height 38
select select "NM"
click at [137, 114] on select "AK AL AR AZ CA CO CT DC DE FL GA HI IA ID IL IN KS KY LA MA MD ME MI MN MO MS M…" at bounding box center [169, 133] width 65 height 38
select select
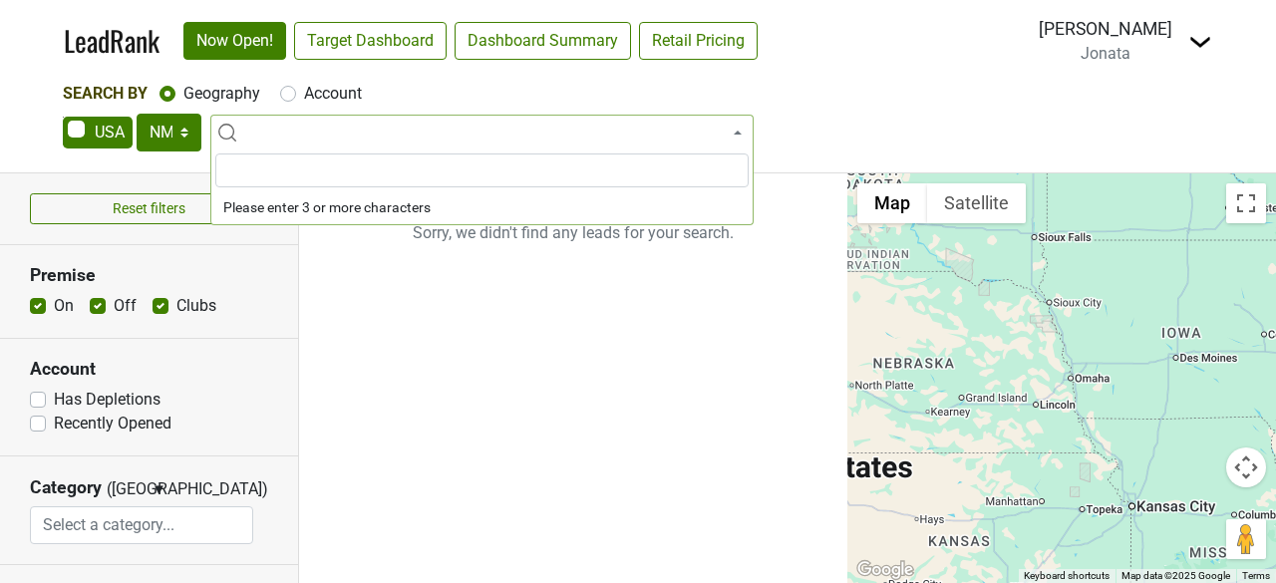
click at [279, 160] on input "search" at bounding box center [481, 171] width 533 height 34
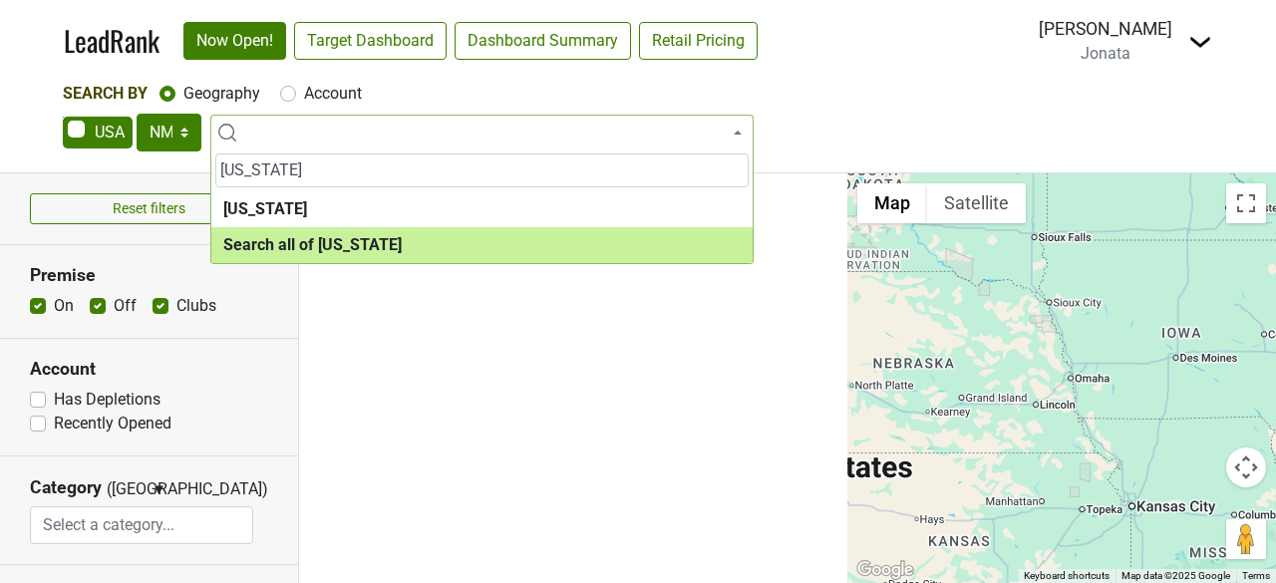
type input "new mexico"
select select "ALL_NM"
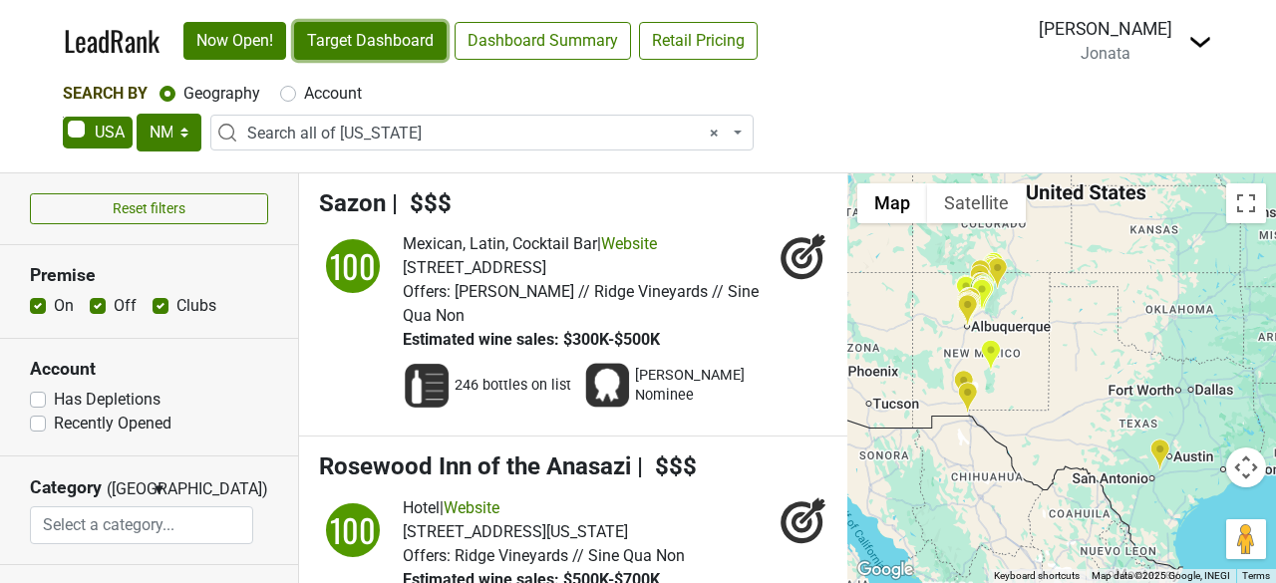
click at [404, 45] on link "Target Dashboard" at bounding box center [370, 41] width 153 height 38
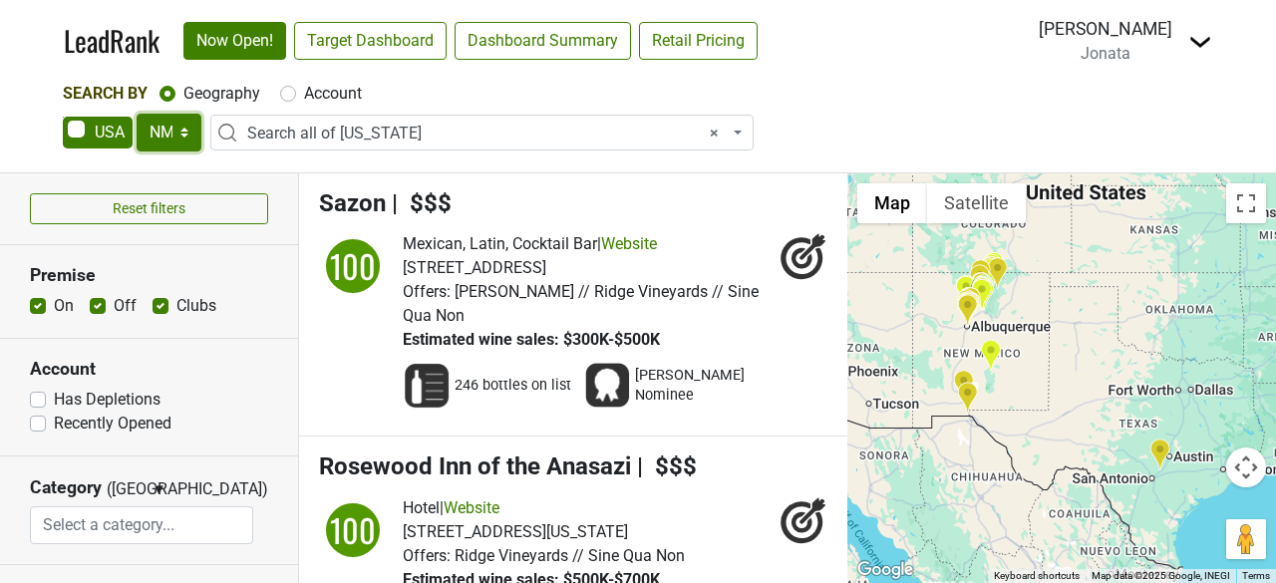
click at [185, 133] on select "AK AL AR AZ CA CO CT DC DE FL GA HI IA ID IL IN KS KY LA MA MD ME MI MN MO MS M…" at bounding box center [169, 133] width 65 height 38
select select "TX"
click at [137, 114] on select "AK AL AR AZ CA CO CT DC DE FL GA HI IA ID IL IN KS KY LA MA MD ME MI MN MO MS M…" at bounding box center [169, 133] width 65 height 38
select select
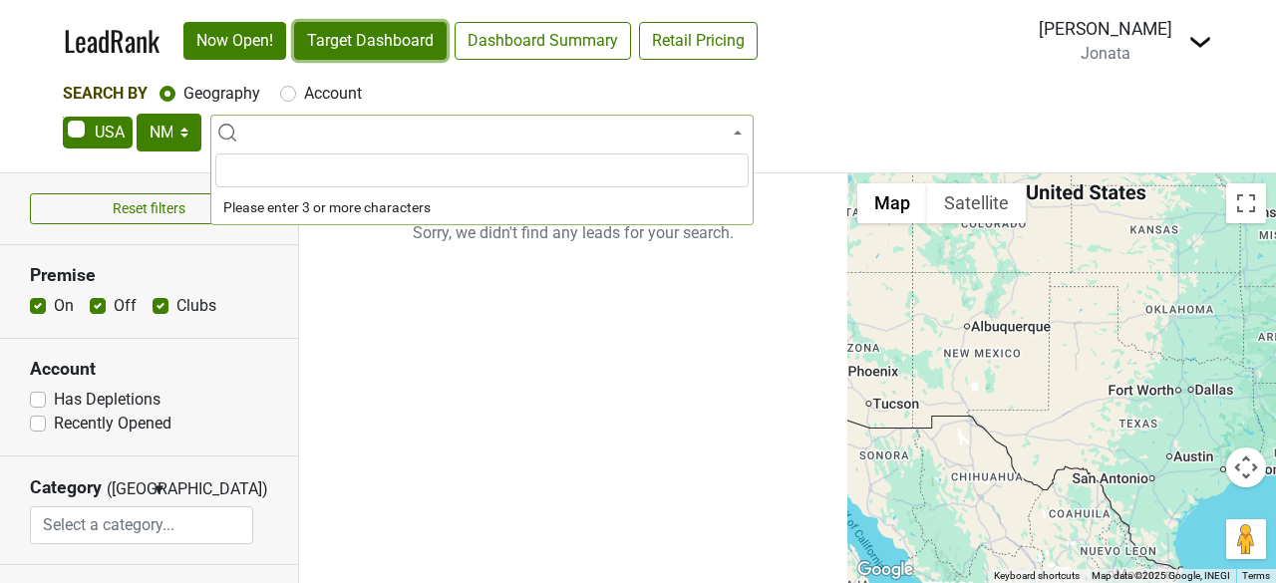
click at [379, 45] on link "Target Dashboard" at bounding box center [370, 41] width 153 height 38
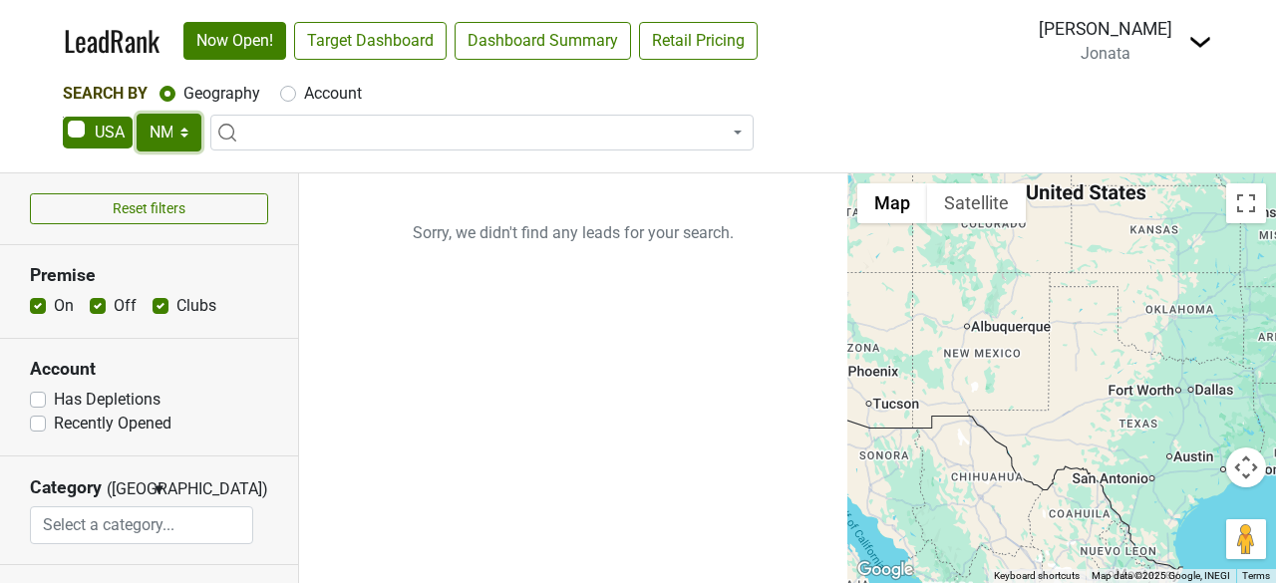
click at [186, 136] on select "AK AL AR AZ CA CO CT DC DE FL GA HI IA ID IL IN KS KY LA MA MD ME MI MN MO MS M…" at bounding box center [169, 133] width 65 height 38
select select "OK"
click at [137, 114] on select "AK AL AR AZ CA CO CT DC DE FL GA HI IA ID IL IN KS KY LA MA MD ME MI MN MO MS M…" at bounding box center [169, 133] width 65 height 38
click at [307, 170] on input "search" at bounding box center [481, 171] width 533 height 34
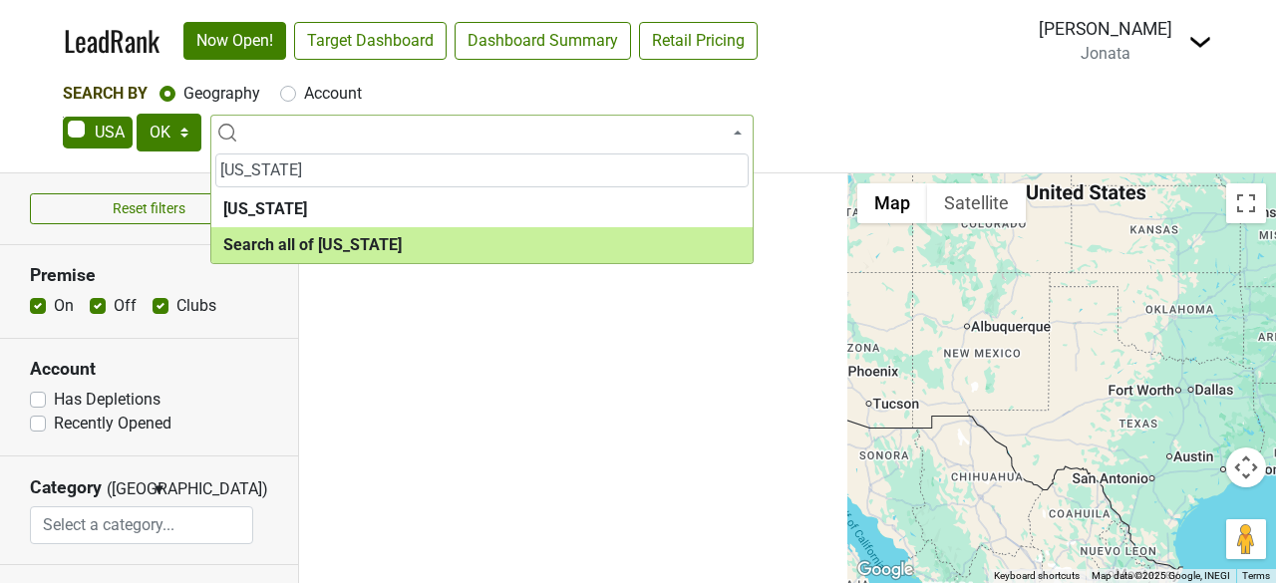
type input "oklahoma"
select select "ALL_OK"
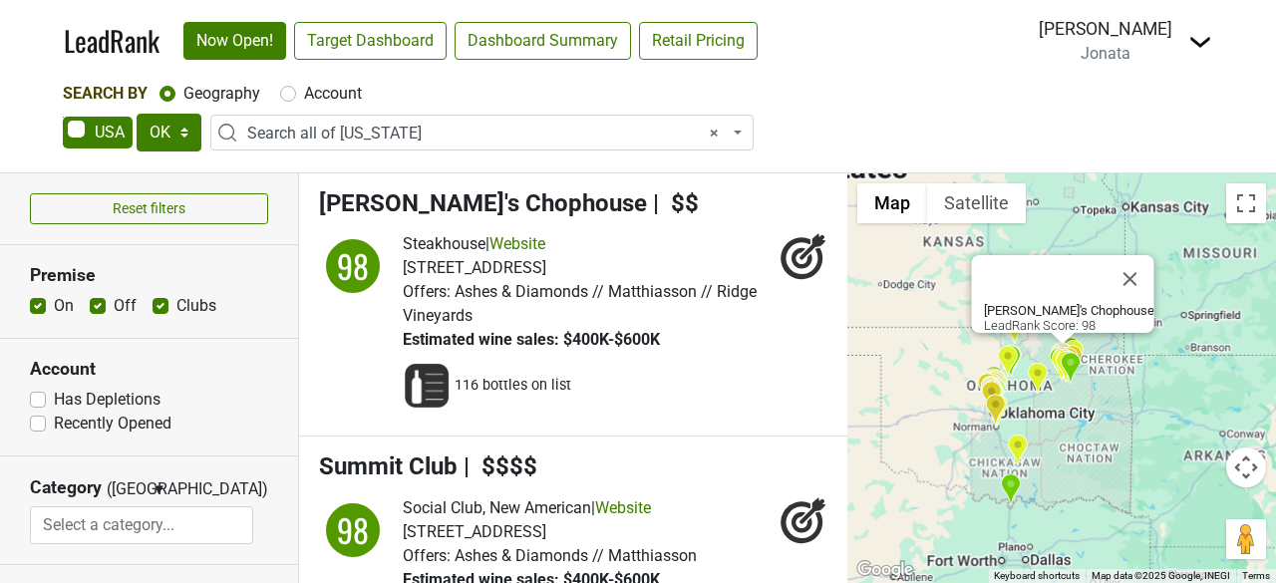
drag, startPoint x: 359, startPoint y: 244, endPoint x: 725, endPoint y: 268, distance: 366.7
click at [725, 268] on div "3348 S Peoria Ave, Tulsa, OK 74105" at bounding box center [586, 268] width 367 height 24
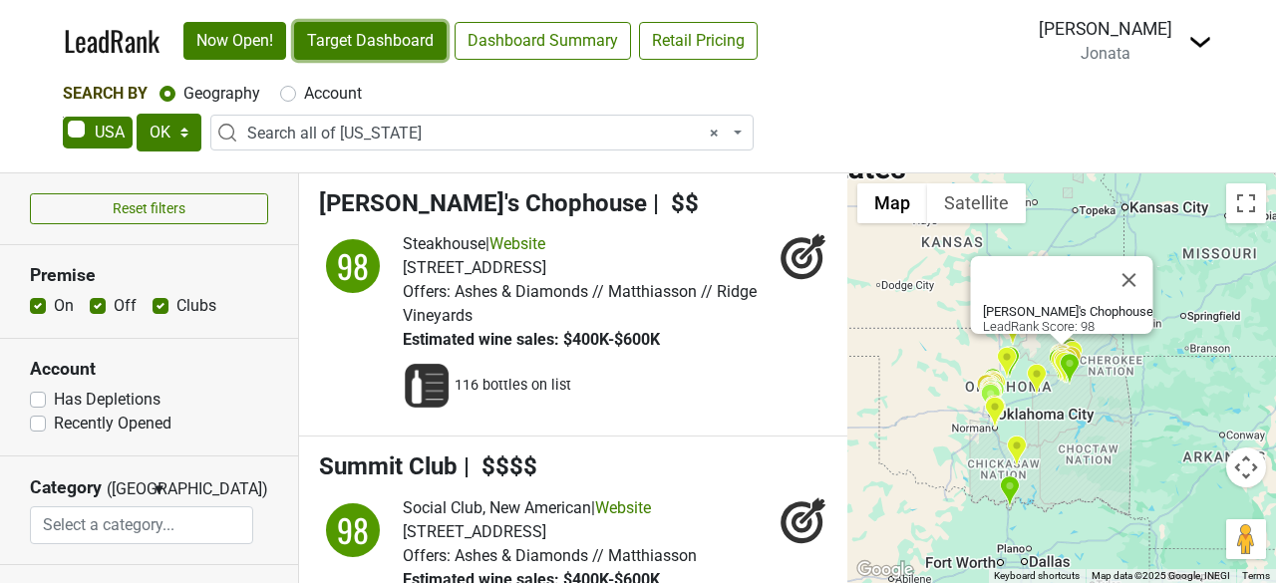
click at [371, 36] on link "Target Dashboard" at bounding box center [370, 41] width 153 height 38
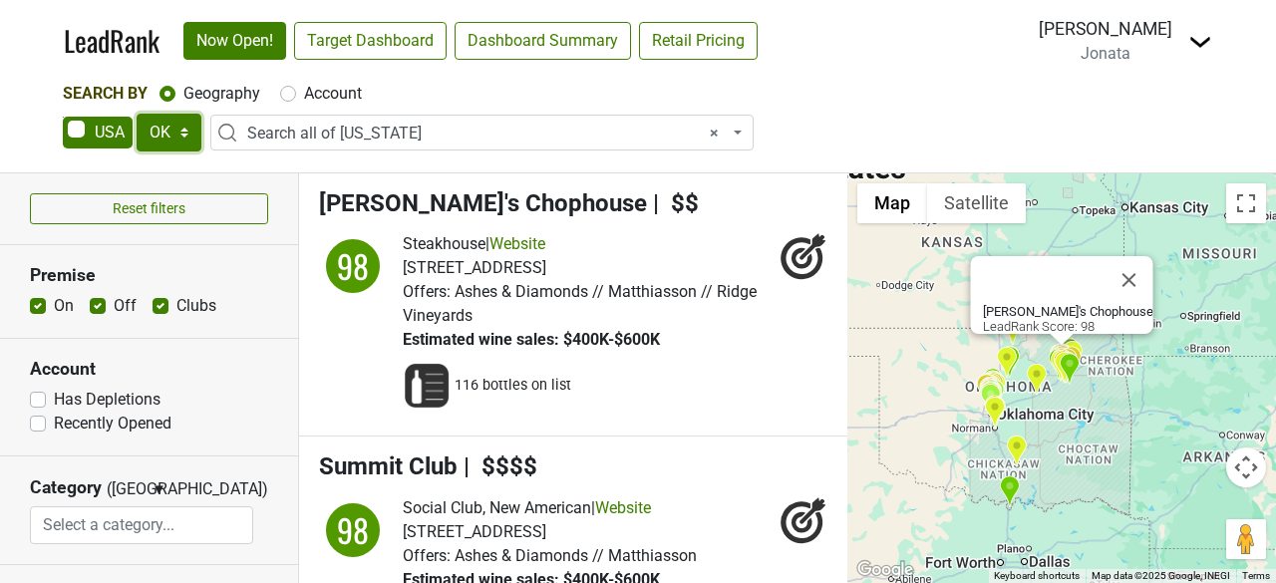
click at [187, 135] on select "AK AL AR AZ CA CO CT DC DE FL GA HI IA ID IL IN KS KY LA MA MD ME MI MN MO MS M…" at bounding box center [169, 133] width 65 height 38
select select "WI"
click at [137, 114] on select "AK AL AR AZ CA CO CT DC DE FL GA HI IA ID IL IN KS KY LA MA MD ME MI MN MO MS M…" at bounding box center [169, 133] width 65 height 38
select select
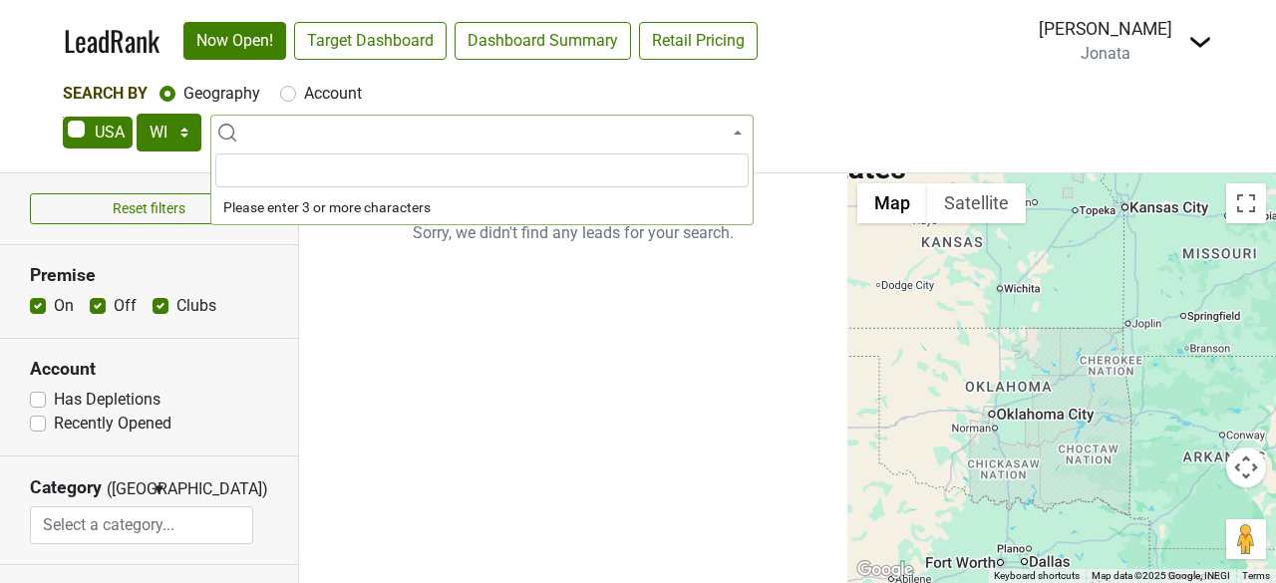
click at [313, 173] on input "search" at bounding box center [481, 171] width 533 height 34
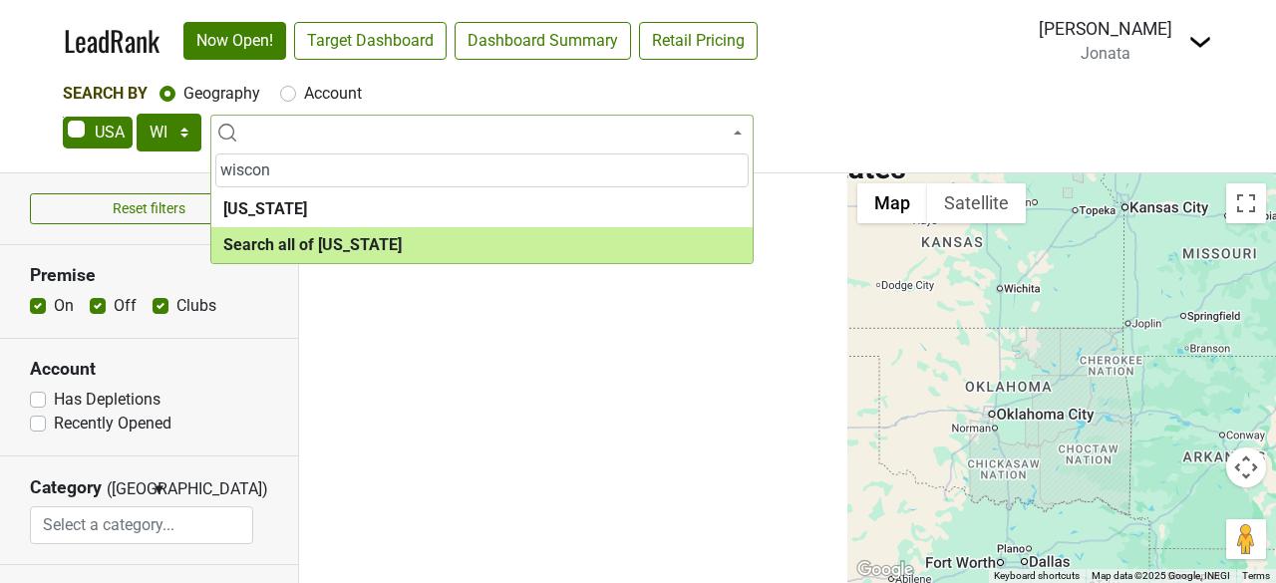
type input "wiscon"
select select "ALL_WI"
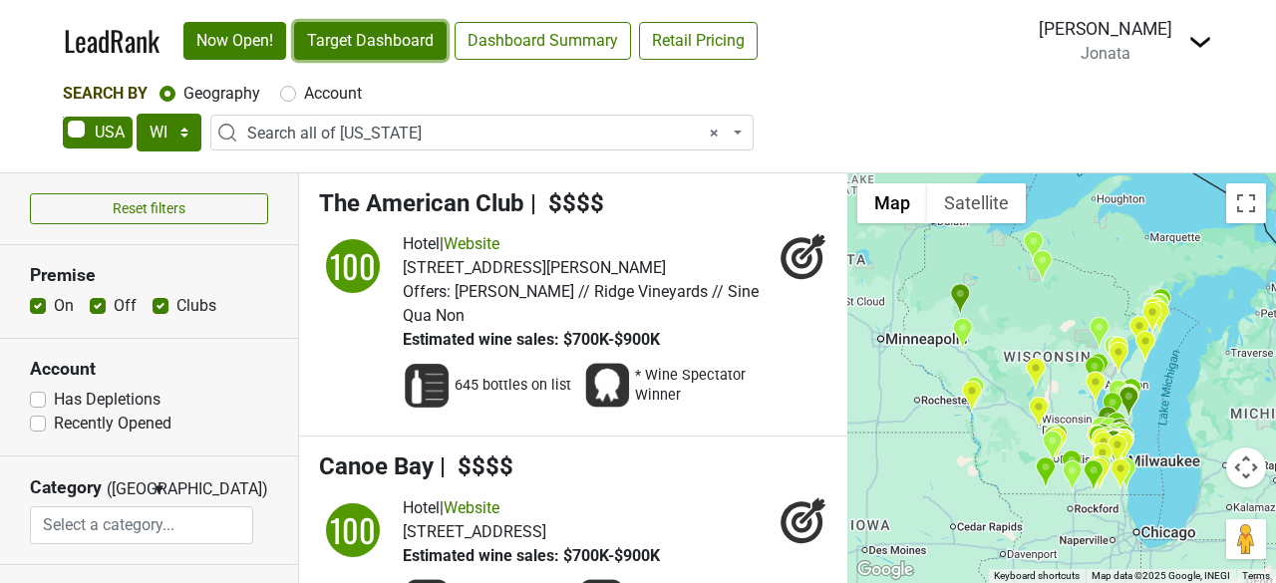
click at [381, 41] on link "Target Dashboard" at bounding box center [370, 41] width 153 height 38
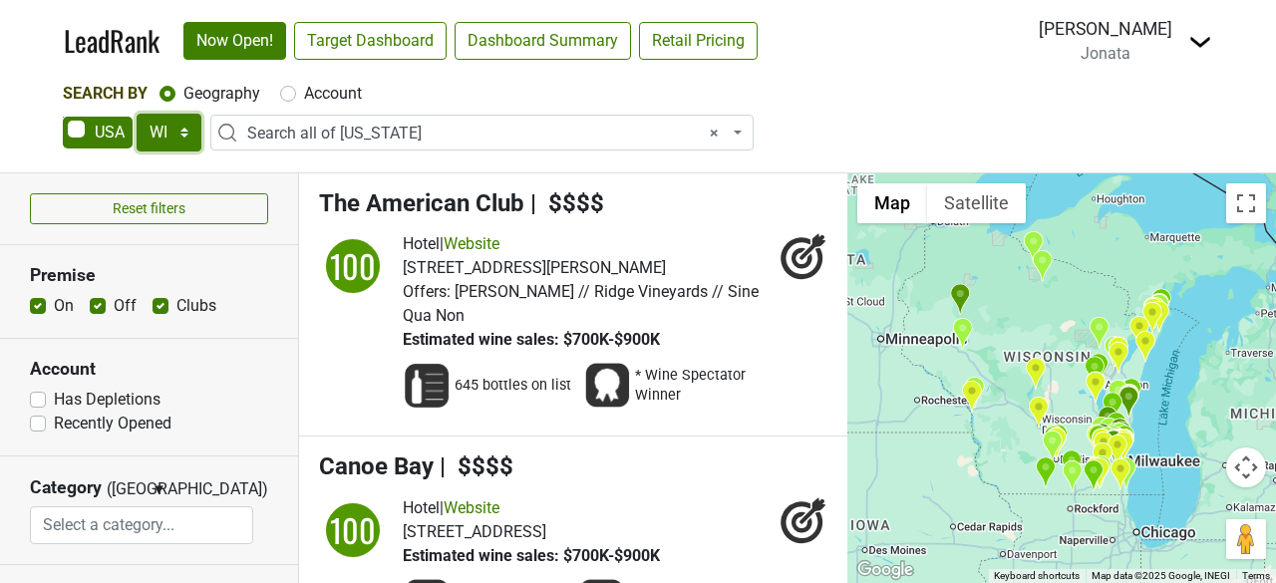
click at [184, 137] on select "AK AL AR AZ CA CO CT DC DE FL GA HI IA ID IL IN KS KY LA MA MD ME MI MN MO MS M…" at bounding box center [169, 133] width 65 height 38
select select "MO"
click at [137, 114] on select "AK AL AR AZ CA CO CT DC DE FL GA HI IA ID IL IN KS KY LA MA MD ME MI MN MO MS M…" at bounding box center [169, 133] width 65 height 38
select select
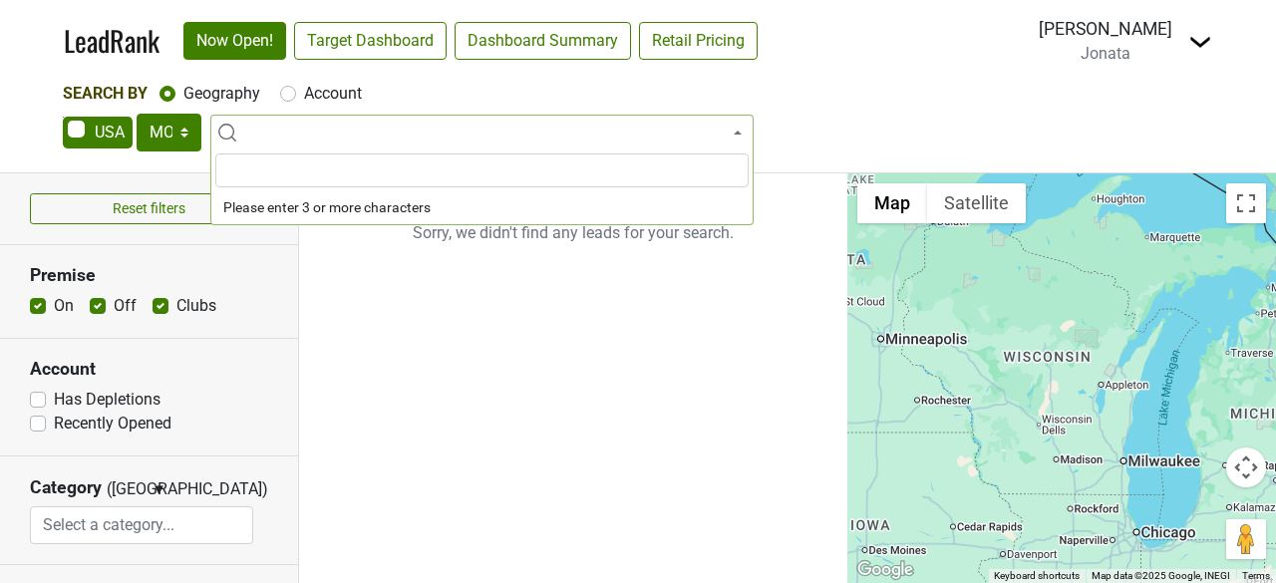
click at [290, 165] on input "search" at bounding box center [481, 171] width 533 height 34
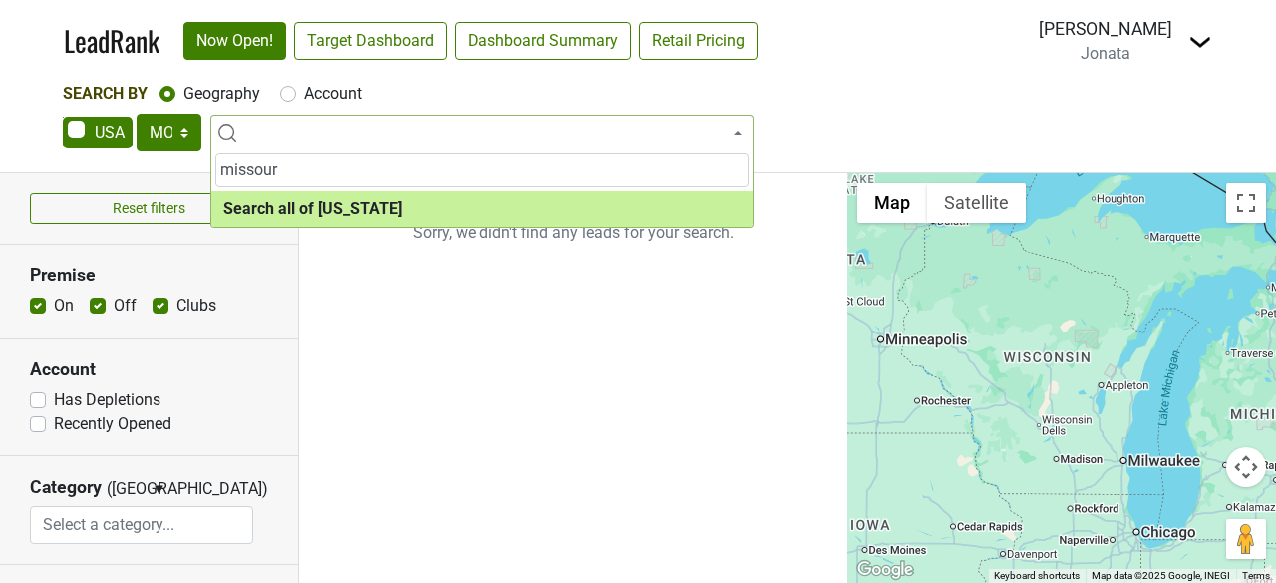
type input "missour"
select select "ALL_MO"
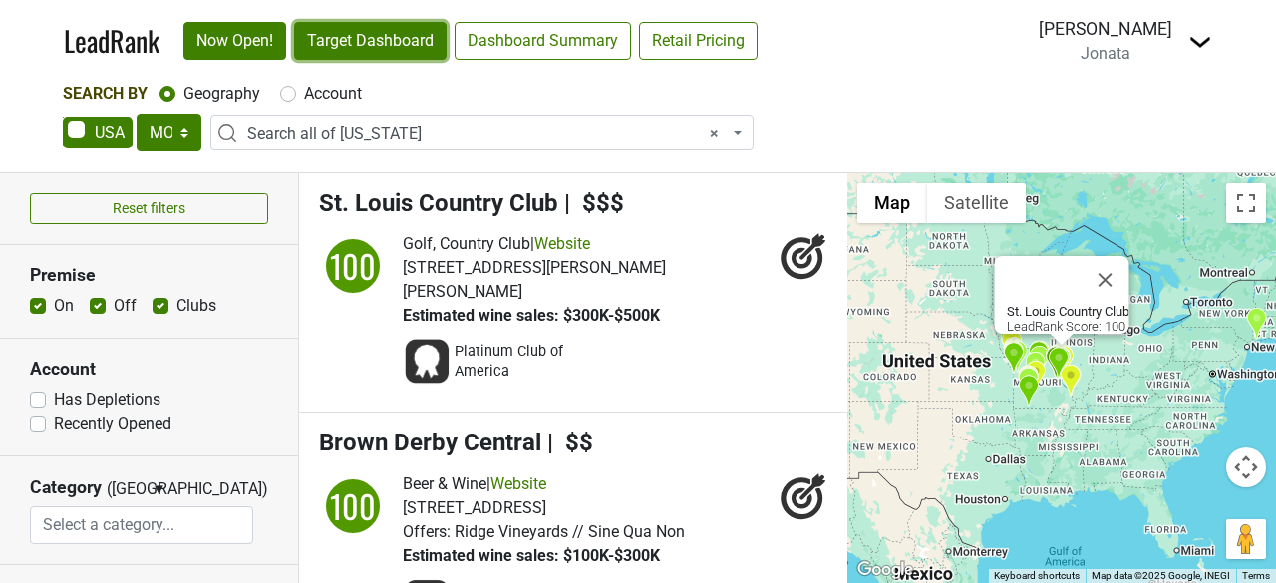
click at [394, 32] on link "Target Dashboard" at bounding box center [370, 41] width 153 height 38
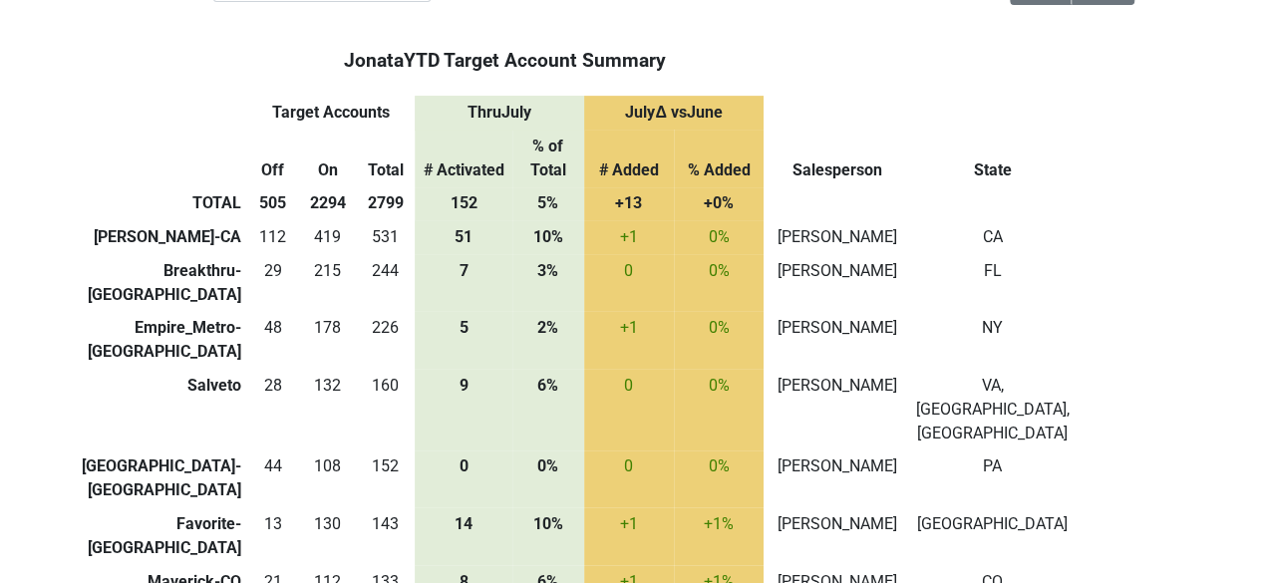
scroll to position [163, 0]
click at [877, 135] on th "Salesperson" at bounding box center [838, 160] width 148 height 58
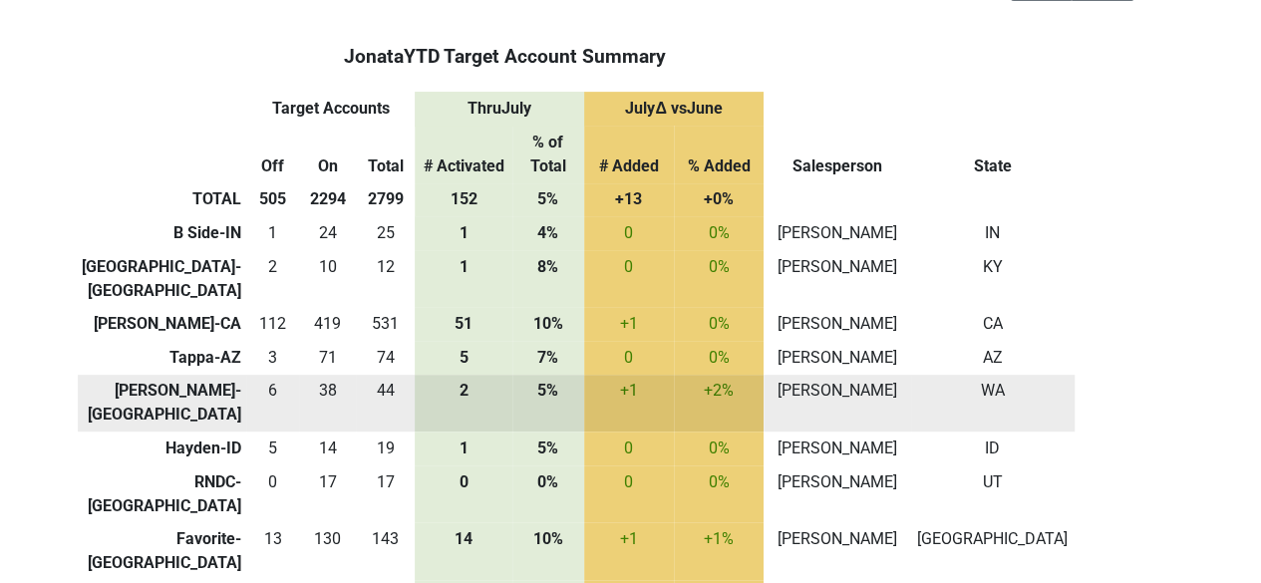
scroll to position [136, 0]
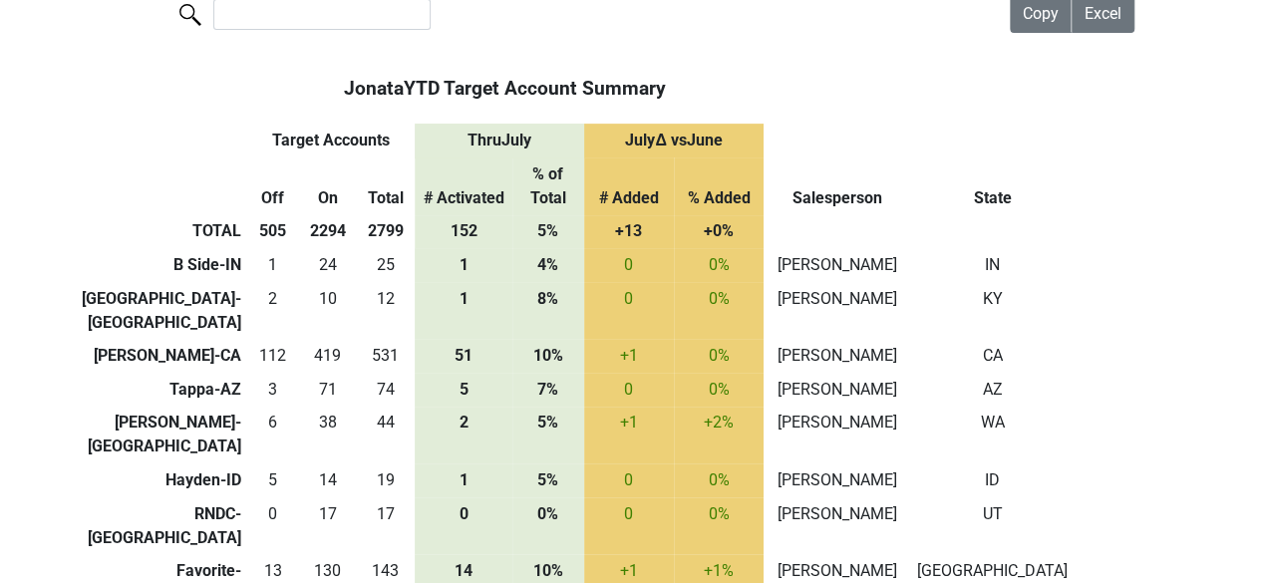
click at [644, 166] on th "# Added" at bounding box center [629, 187] width 90 height 58
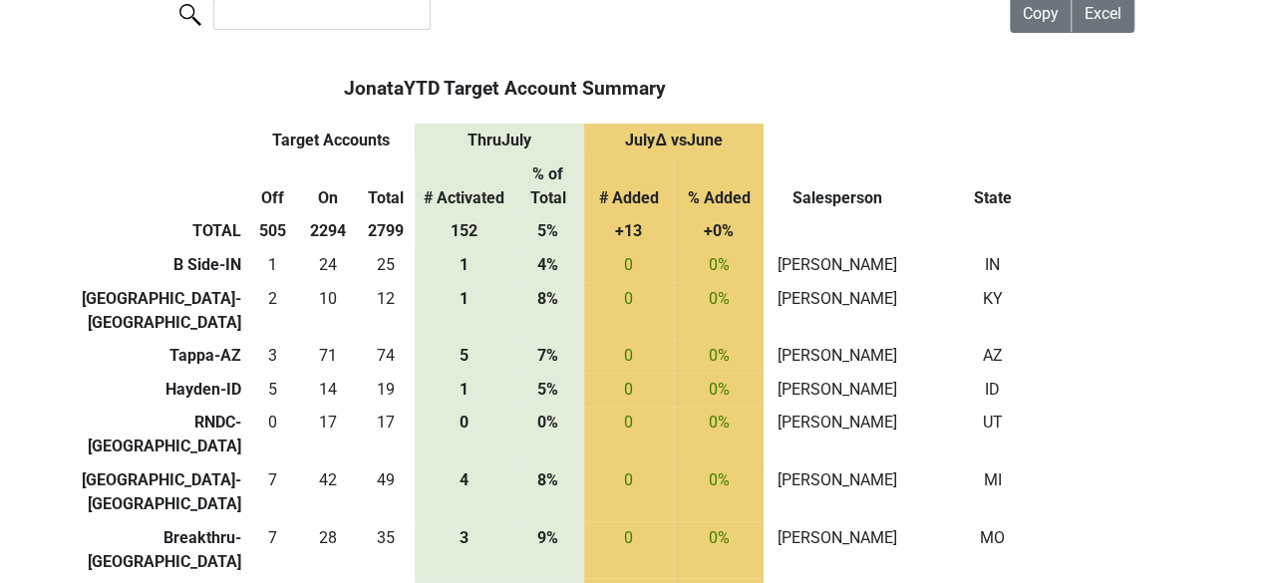
click at [652, 170] on th "# Added" at bounding box center [629, 187] width 90 height 58
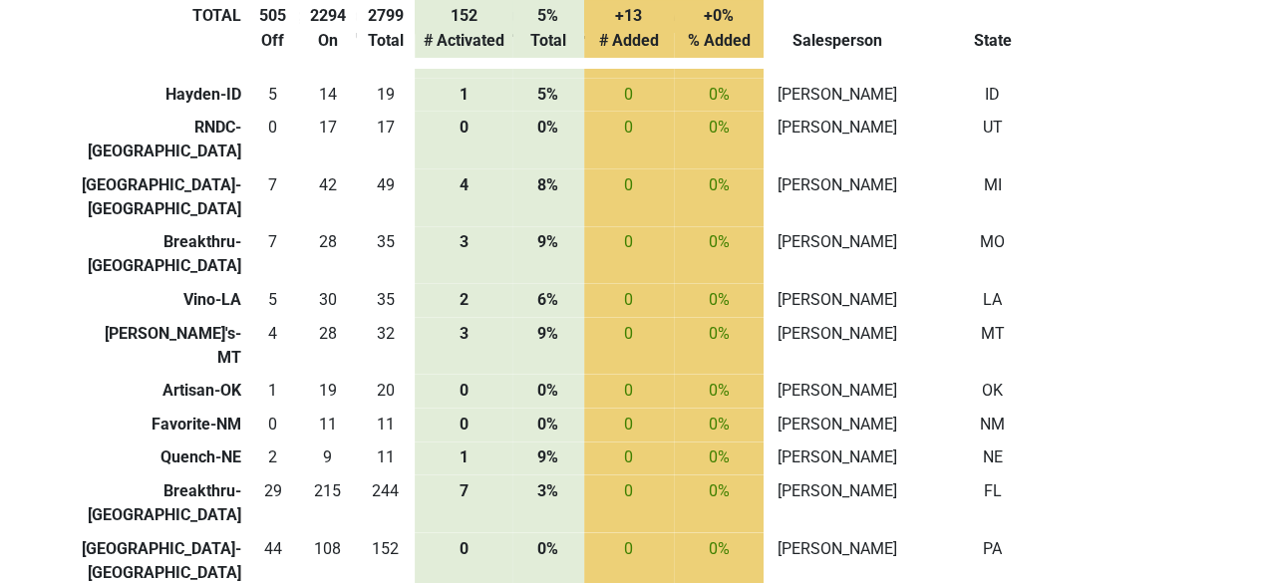
scroll to position [1083, 0]
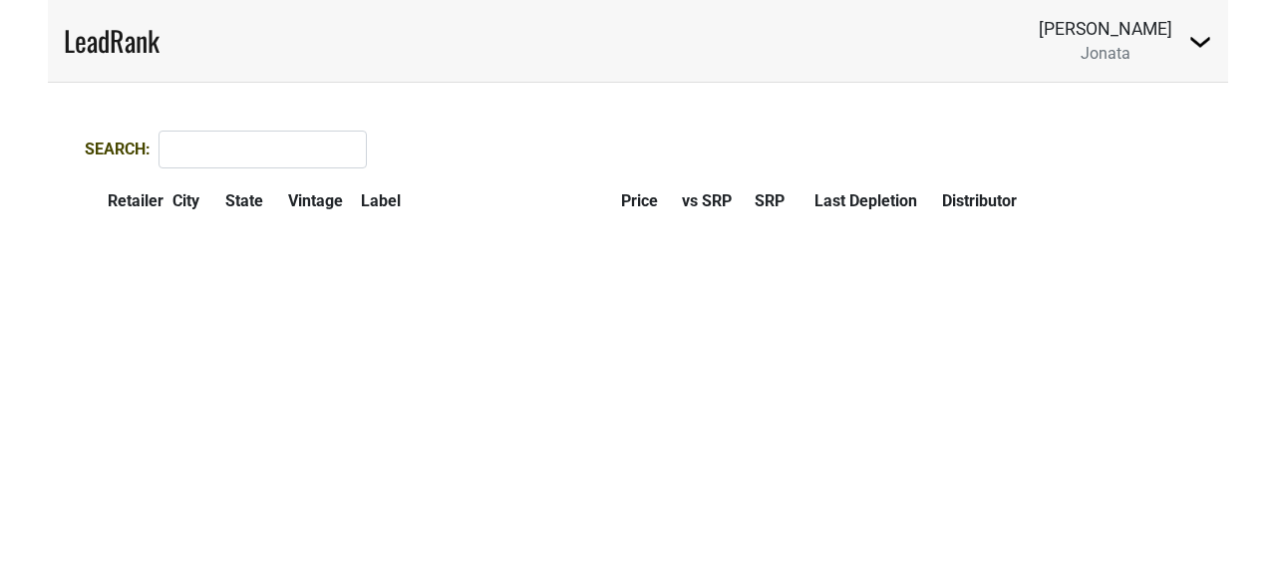
click at [1127, 60] on span "Jonata" at bounding box center [1106, 53] width 50 height 19
click at [1204, 44] on img at bounding box center [1200, 42] width 24 height 24
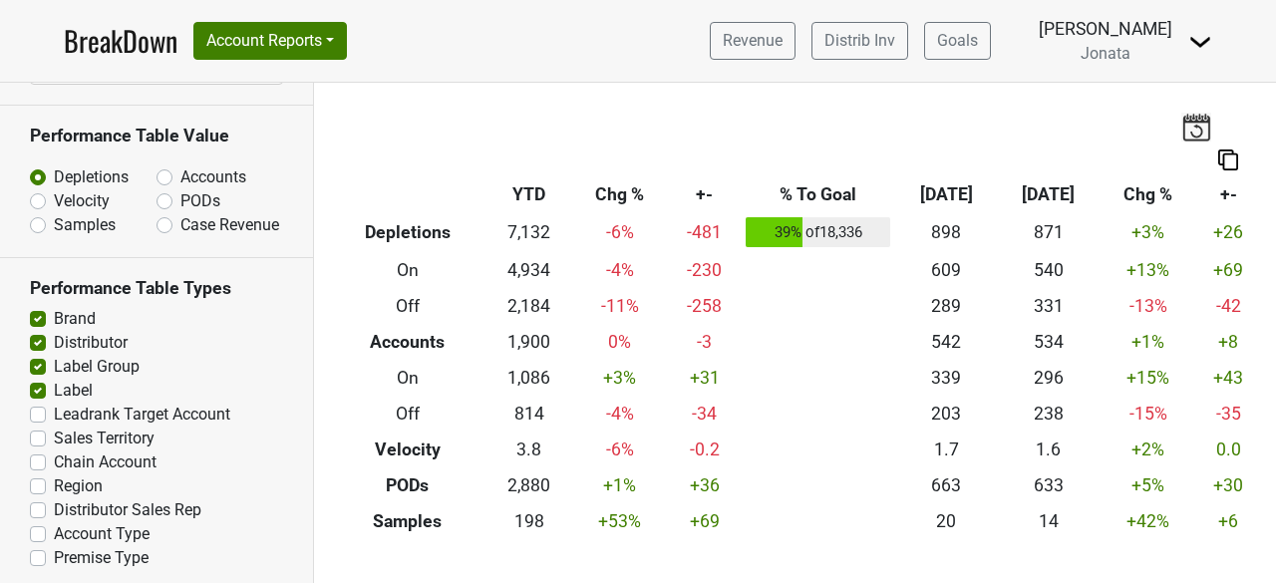
scroll to position [1256, 0]
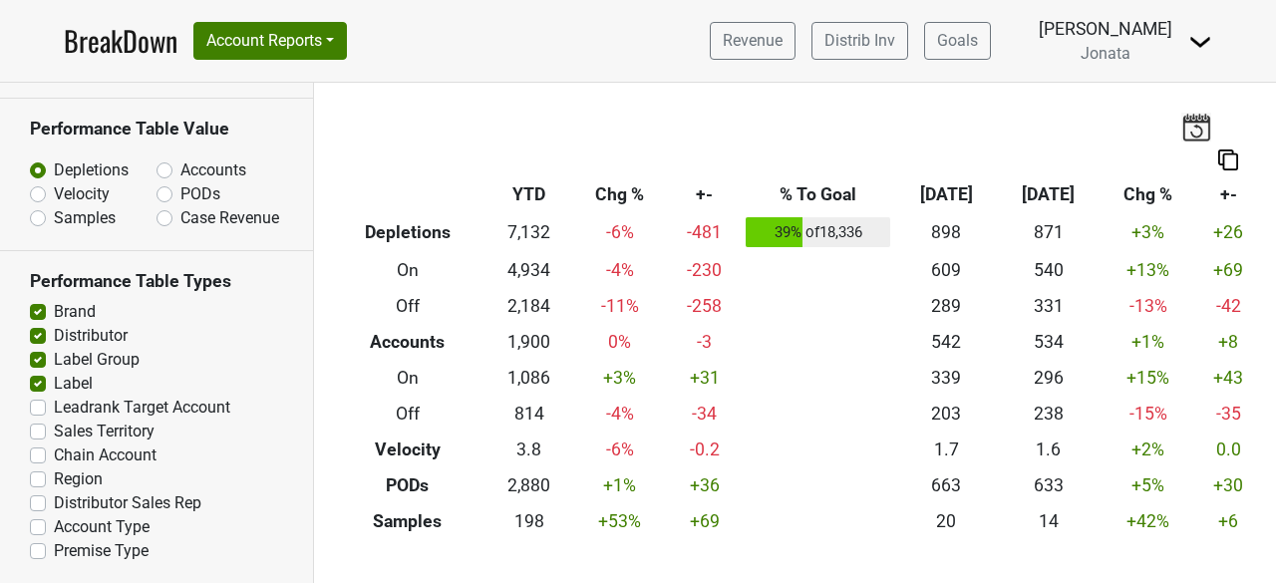
click at [54, 404] on label "Leadrank Target Account" at bounding box center [142, 408] width 176 height 24
click at [40, 404] on input "Leadrank Target Account" at bounding box center [38, 406] width 16 height 20
checkbox input "true"
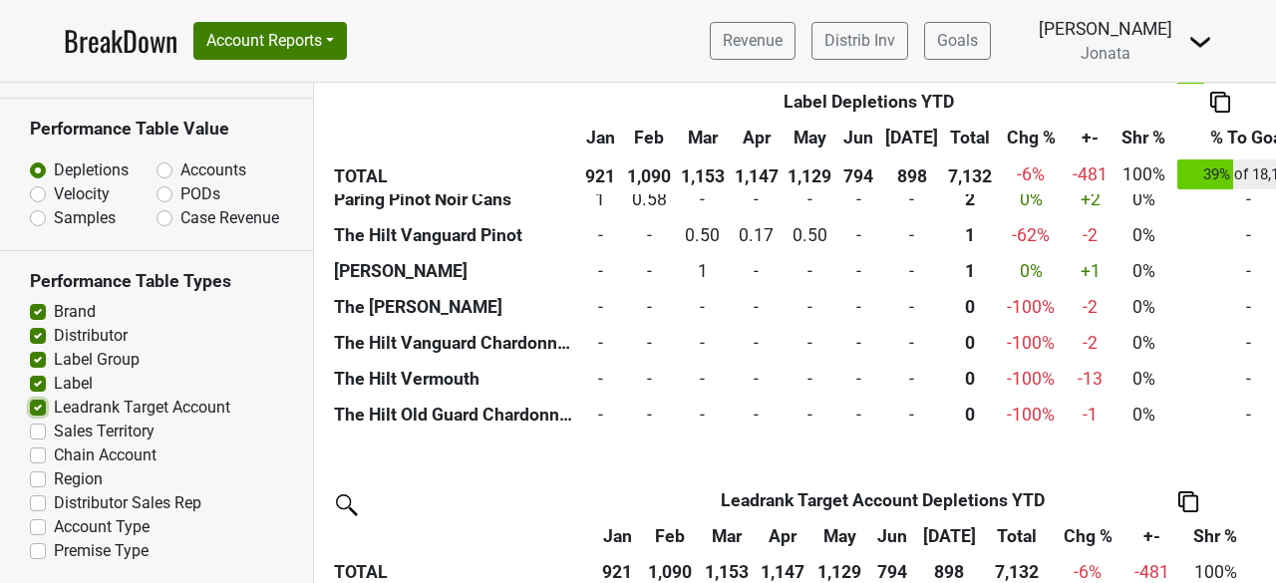
scroll to position [3740, 0]
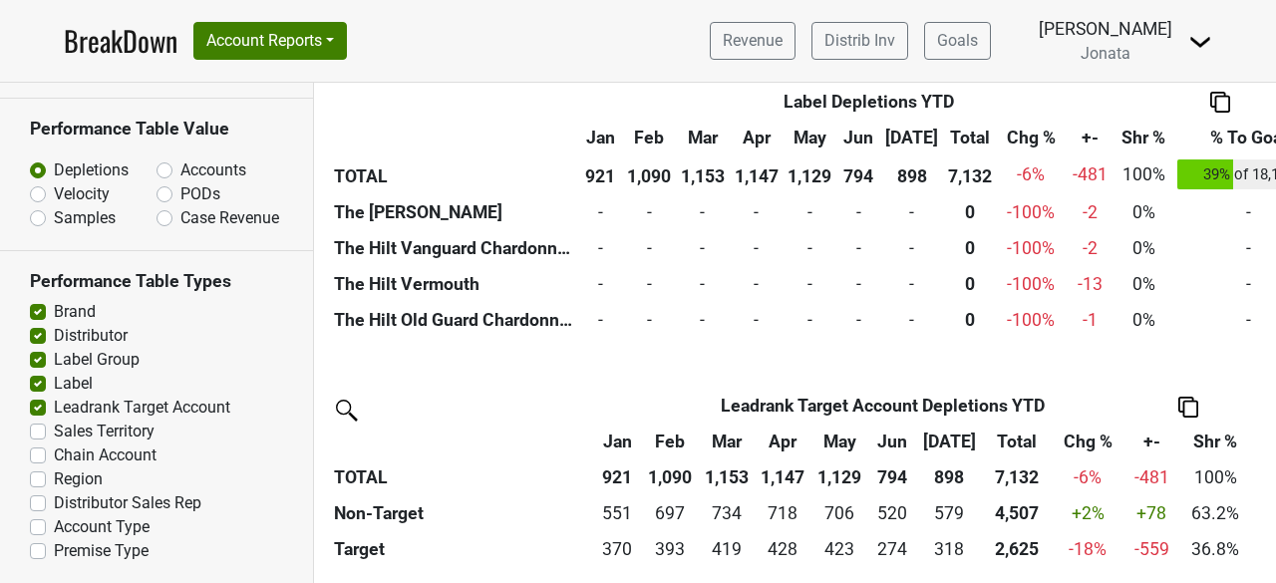
click at [1188, 397] on img at bounding box center [1189, 407] width 20 height 21
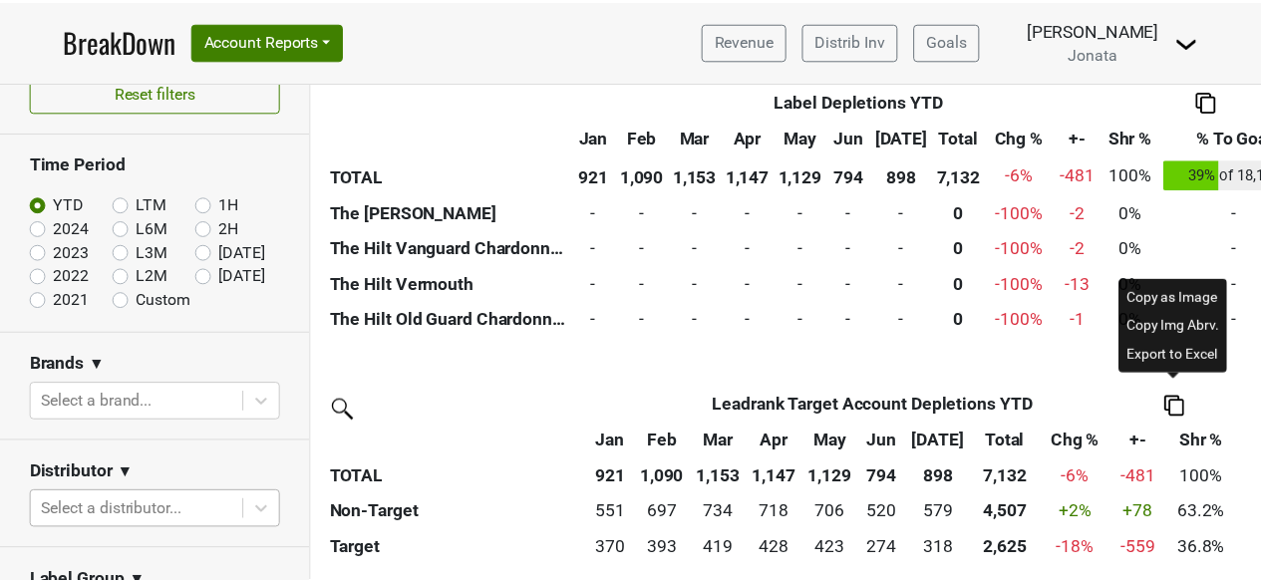
scroll to position [252, 0]
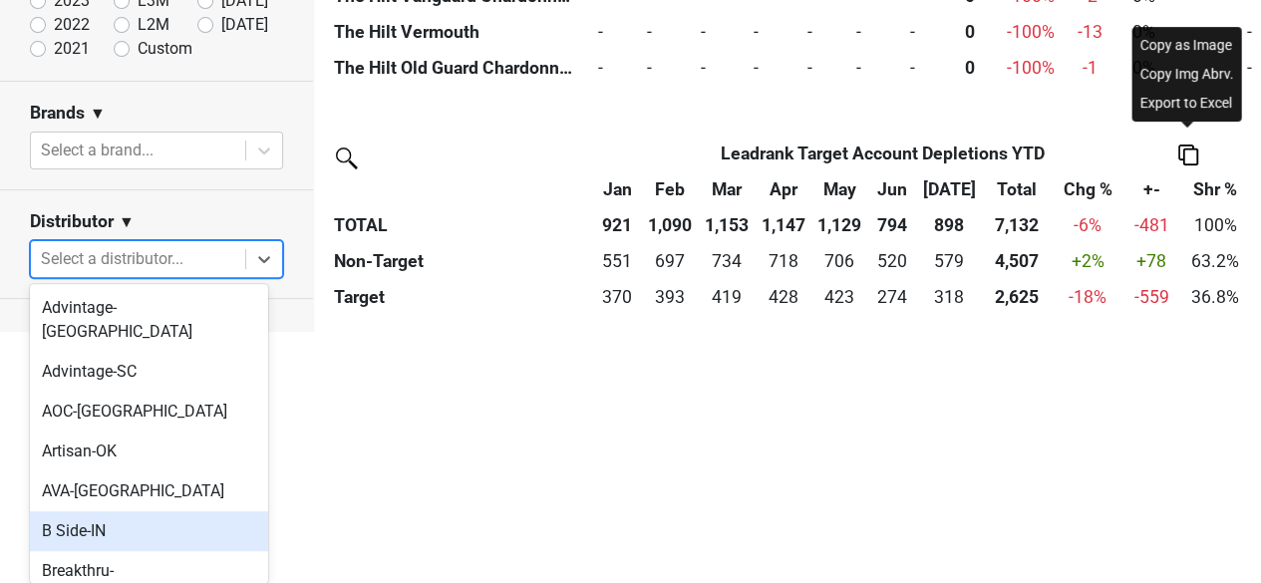
click at [100, 331] on body "BreakDown Account Reports SuperRanker Map Award Progress Chain Compliance CRM N…" at bounding box center [630, 39] width 1261 height 583
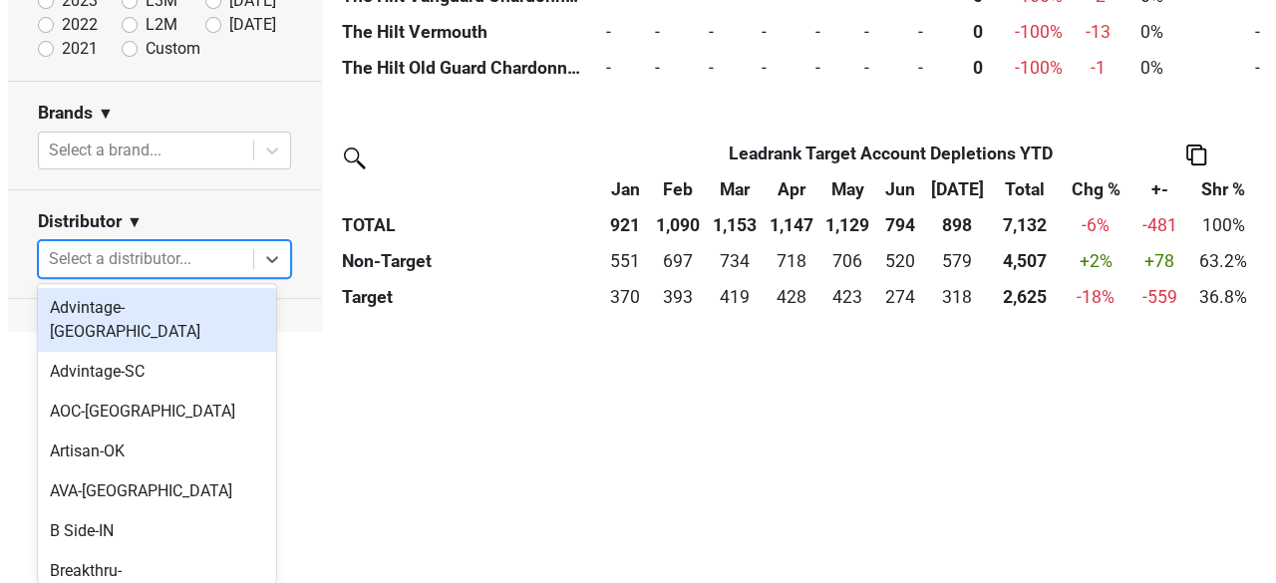
scroll to position [0, 0]
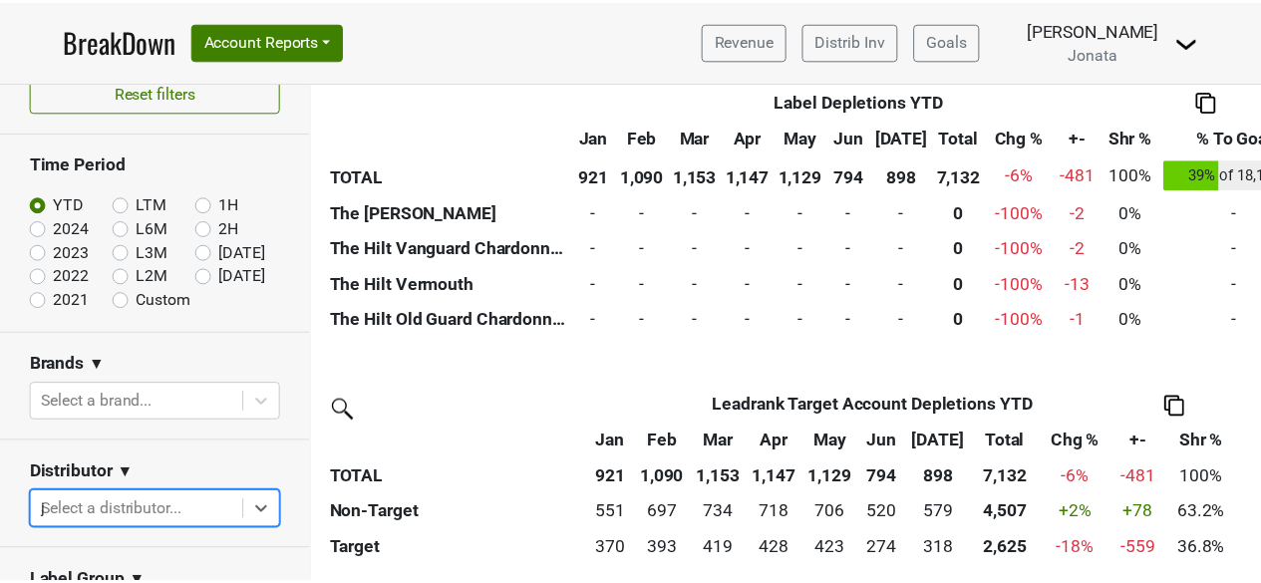
scroll to position [1, 0]
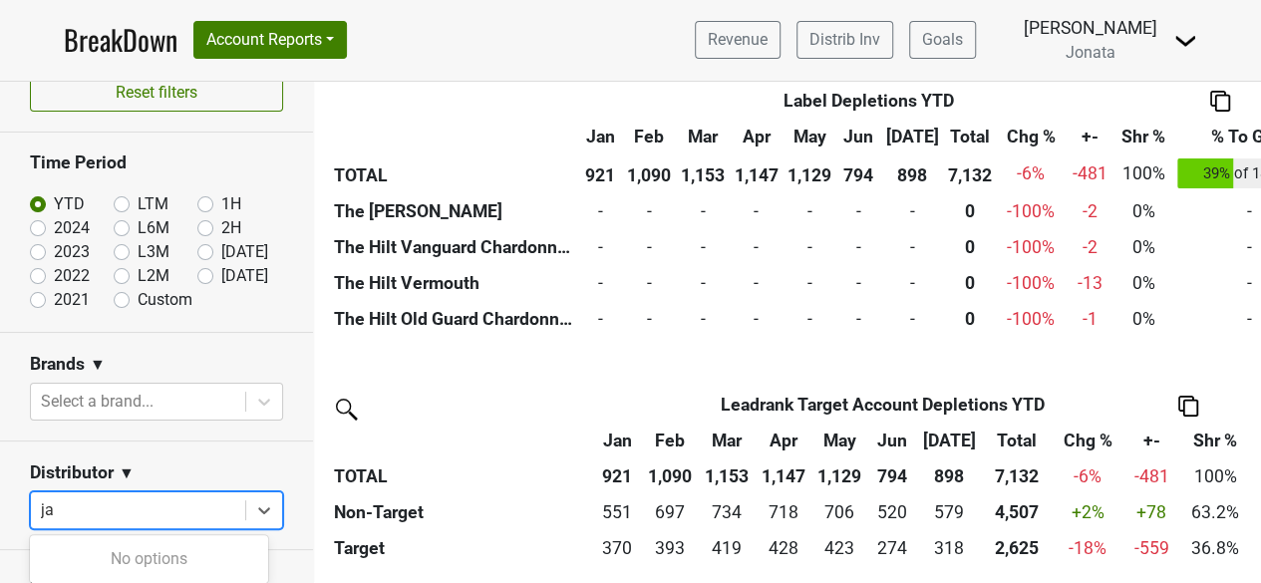
type input "j"
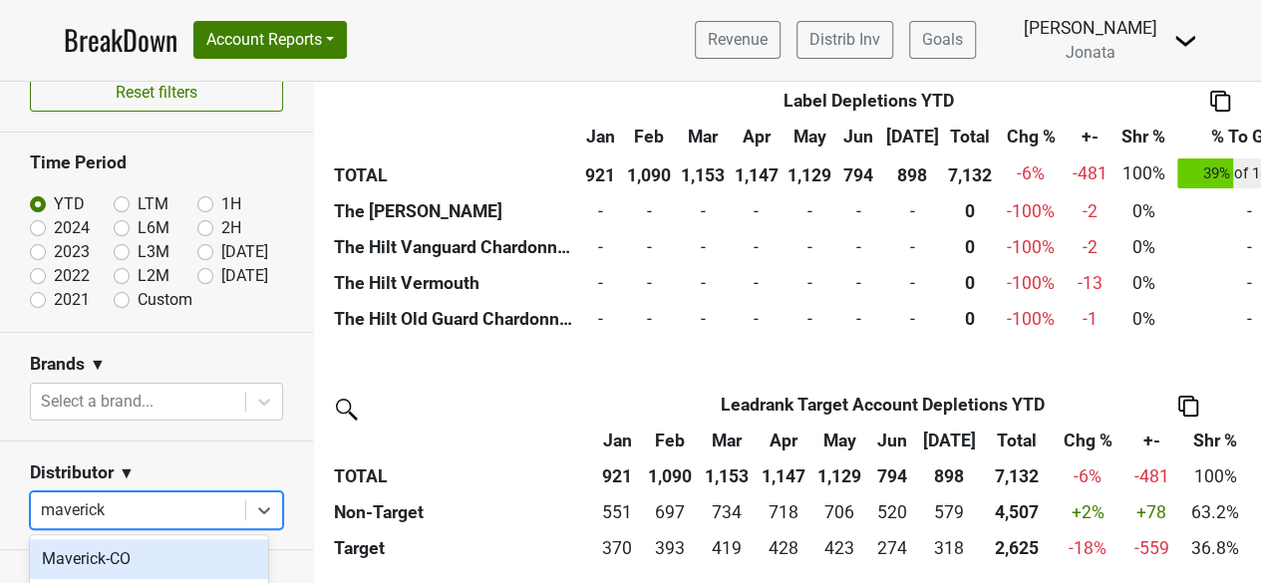
type input "maverick"
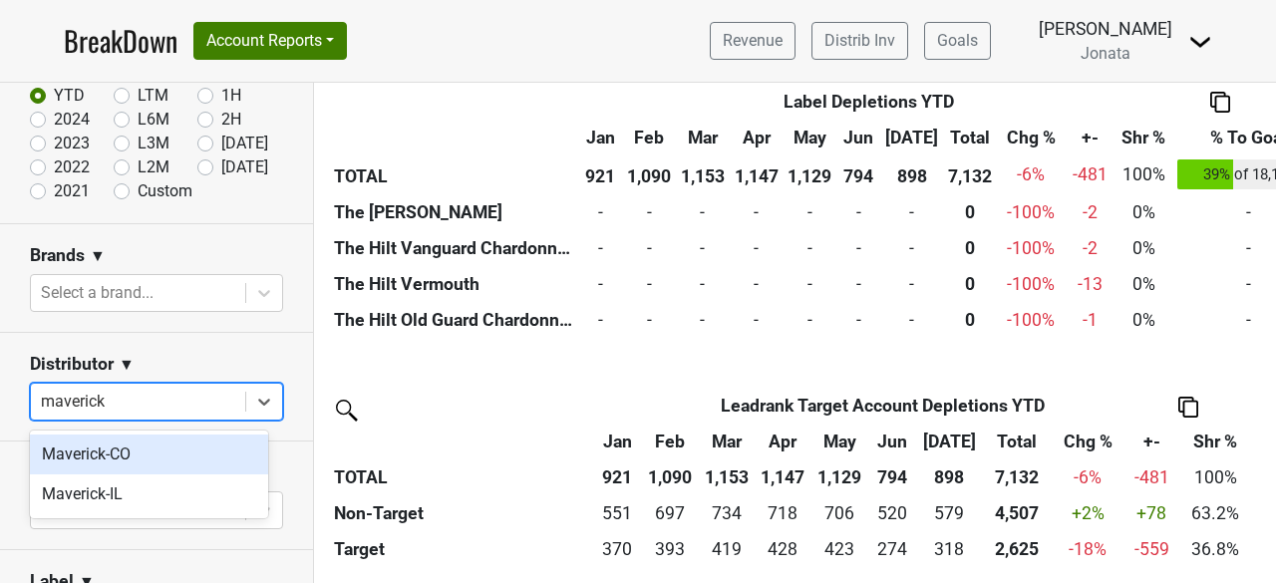
scroll to position [139, 0]
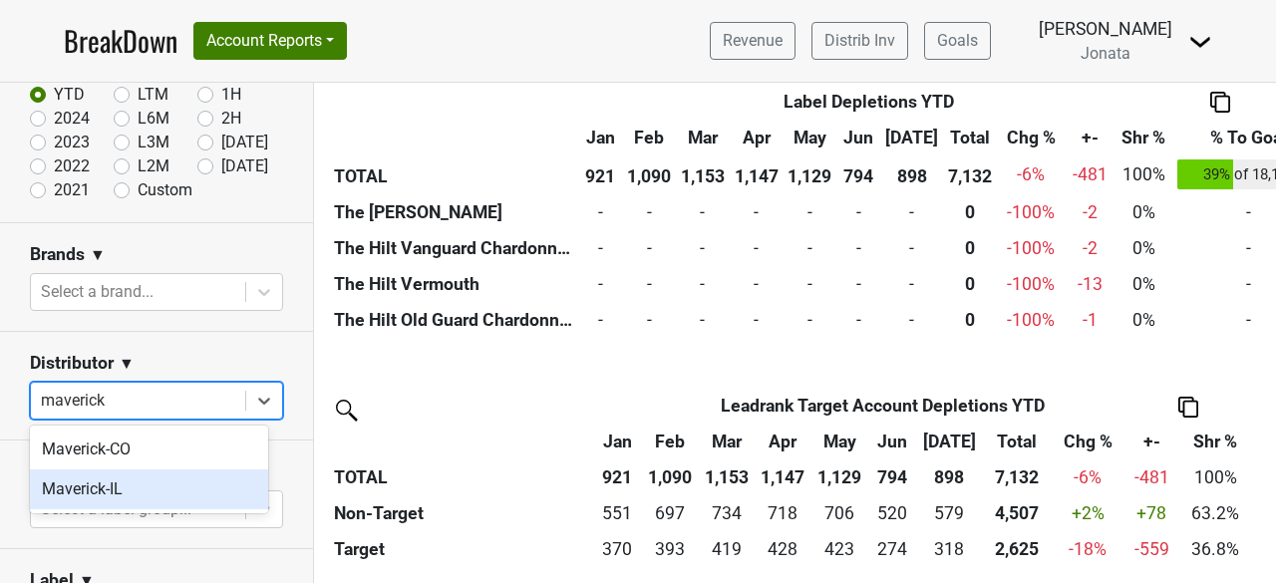
click at [89, 476] on div "Maverick-IL" at bounding box center [149, 490] width 238 height 40
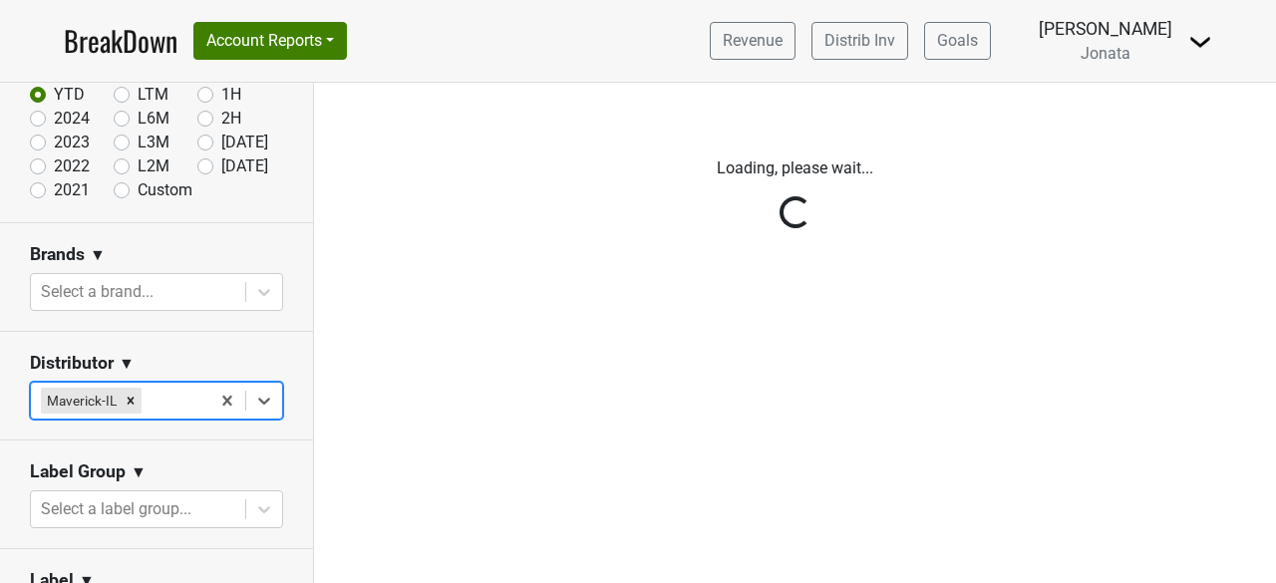
scroll to position [0, 0]
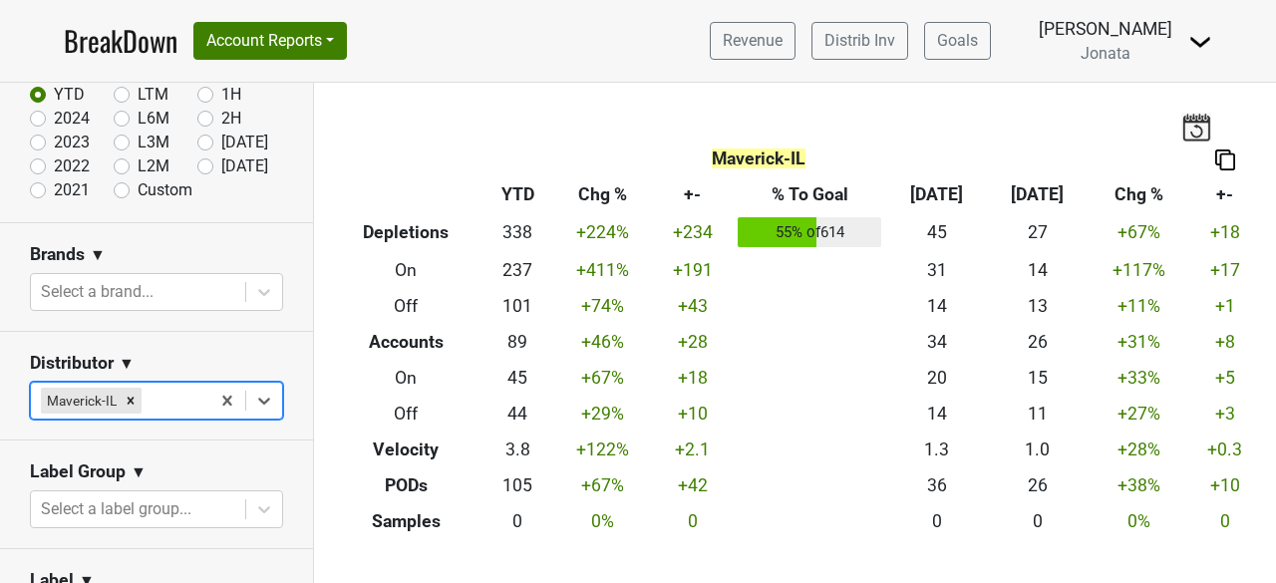
click at [1215, 161] on img at bounding box center [1225, 160] width 20 height 21
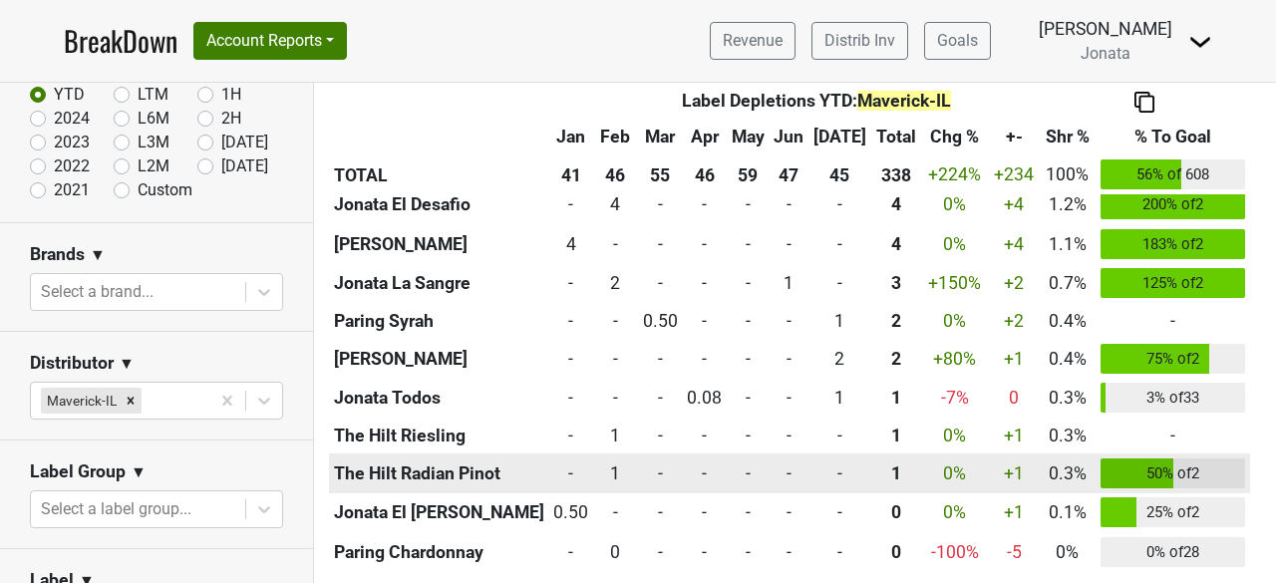
scroll to position [1515, 0]
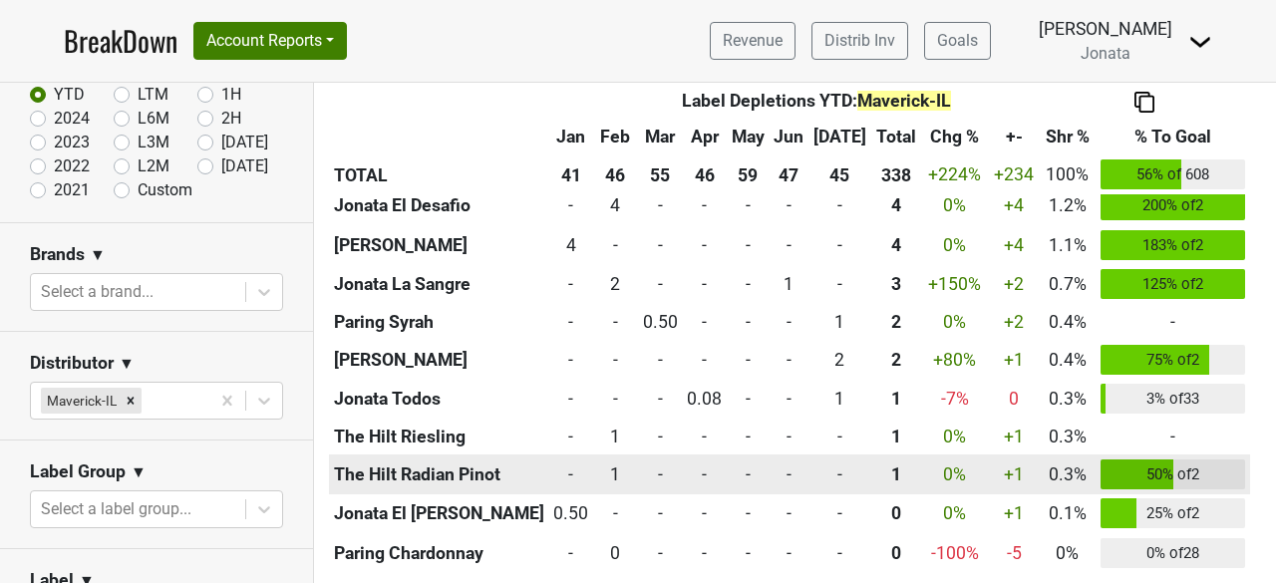
click at [454, 468] on th "The Hilt Radian Pinot" at bounding box center [439, 475] width 220 height 40
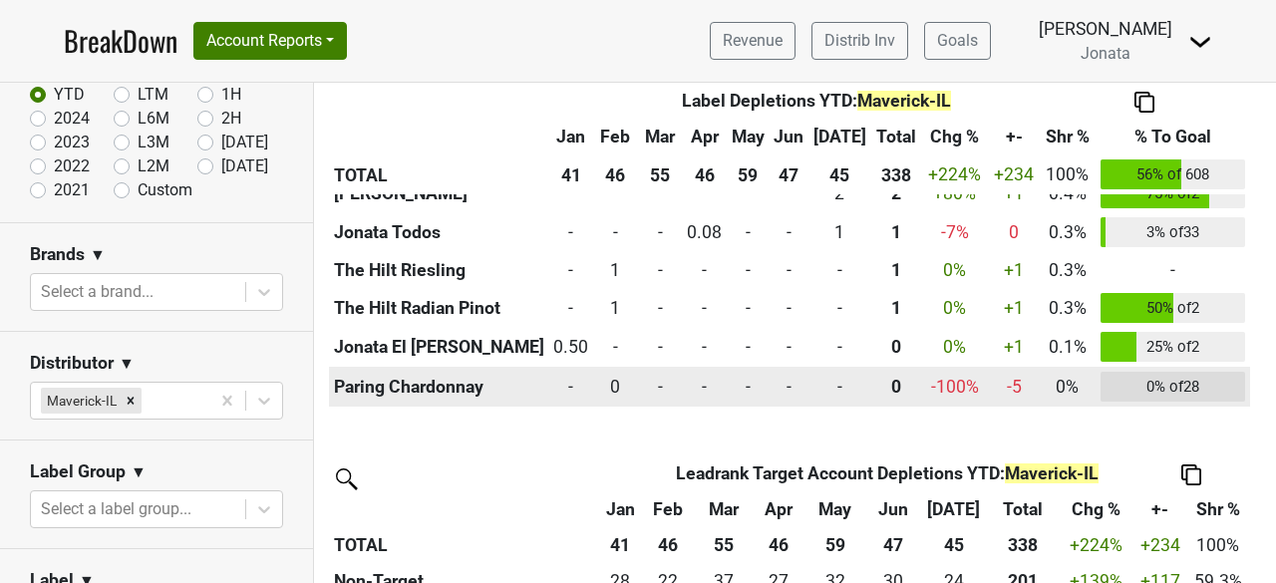
scroll to position [1749, 0]
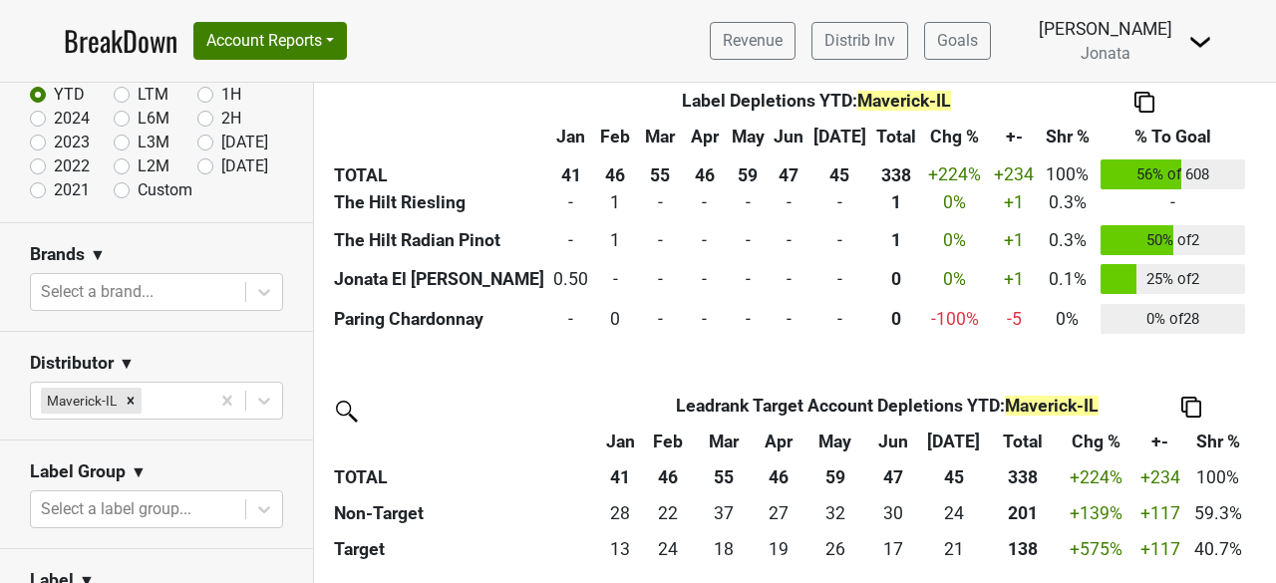
click at [1191, 404] on img at bounding box center [1192, 407] width 20 height 21
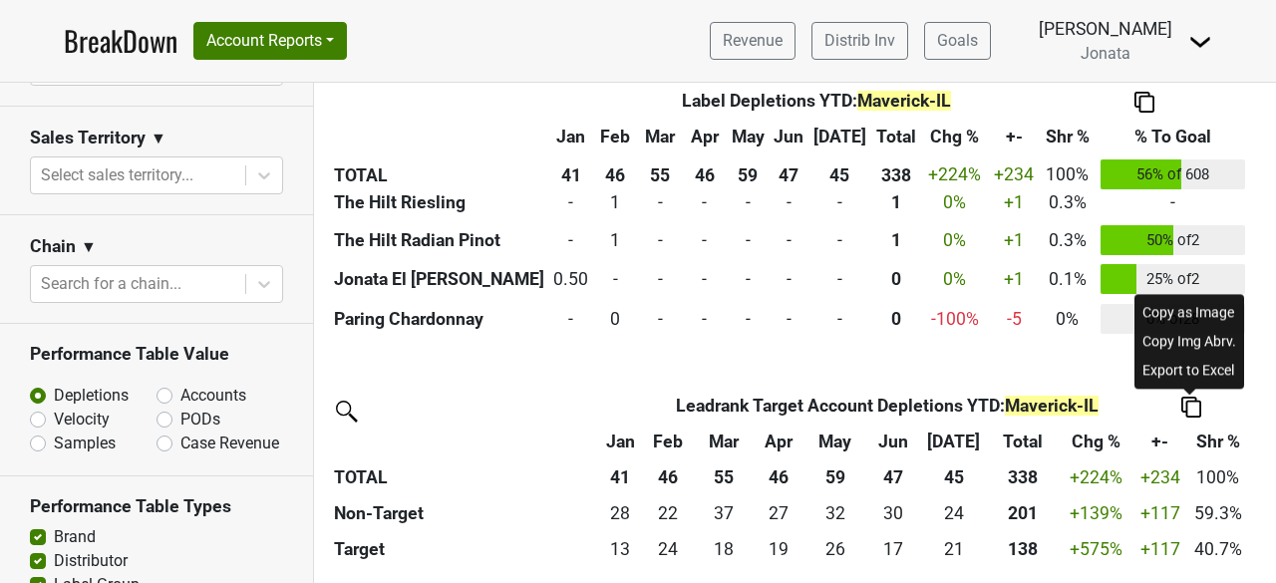
scroll to position [1011, 0]
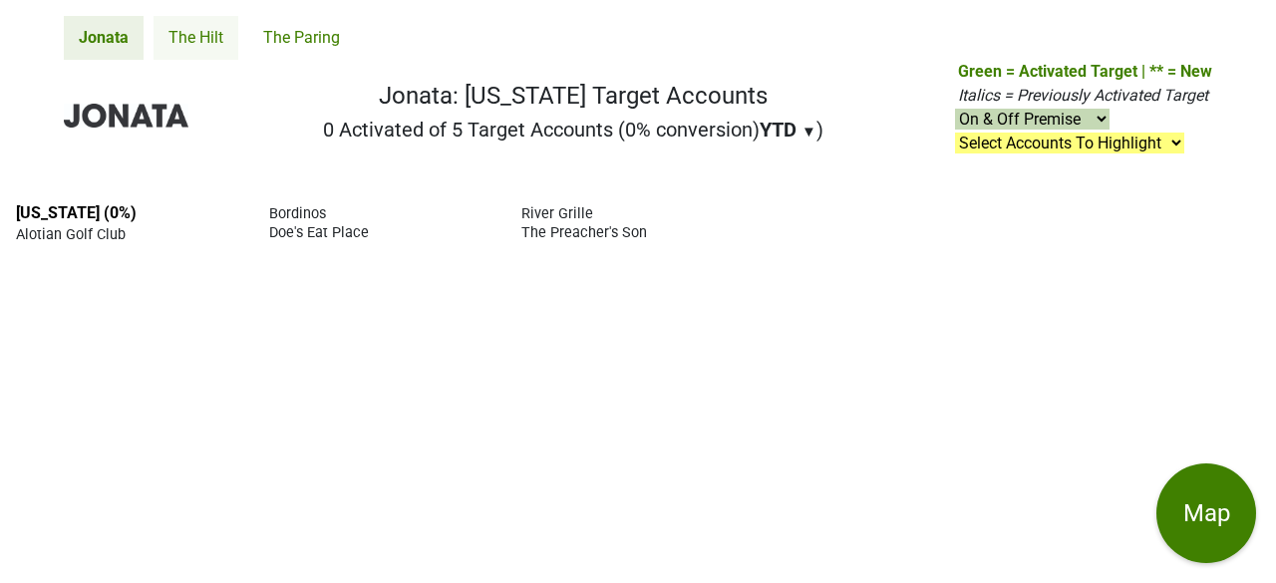
click at [211, 39] on link "The Hilt" at bounding box center [196, 38] width 85 height 44
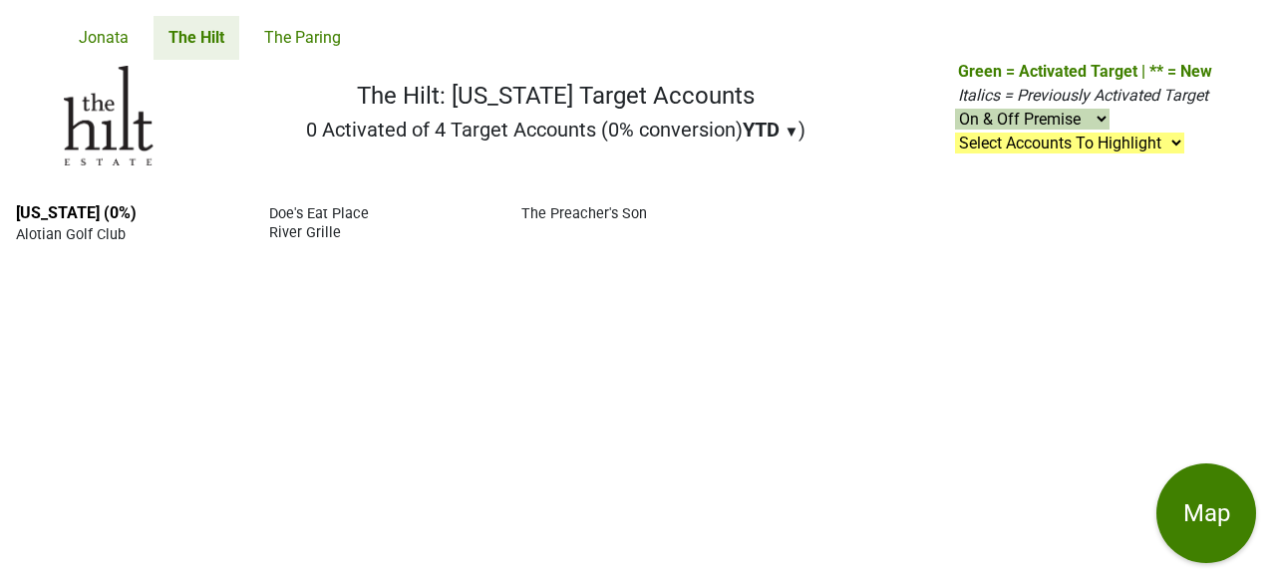
click at [297, 45] on link "The Paring" at bounding box center [302, 38] width 107 height 44
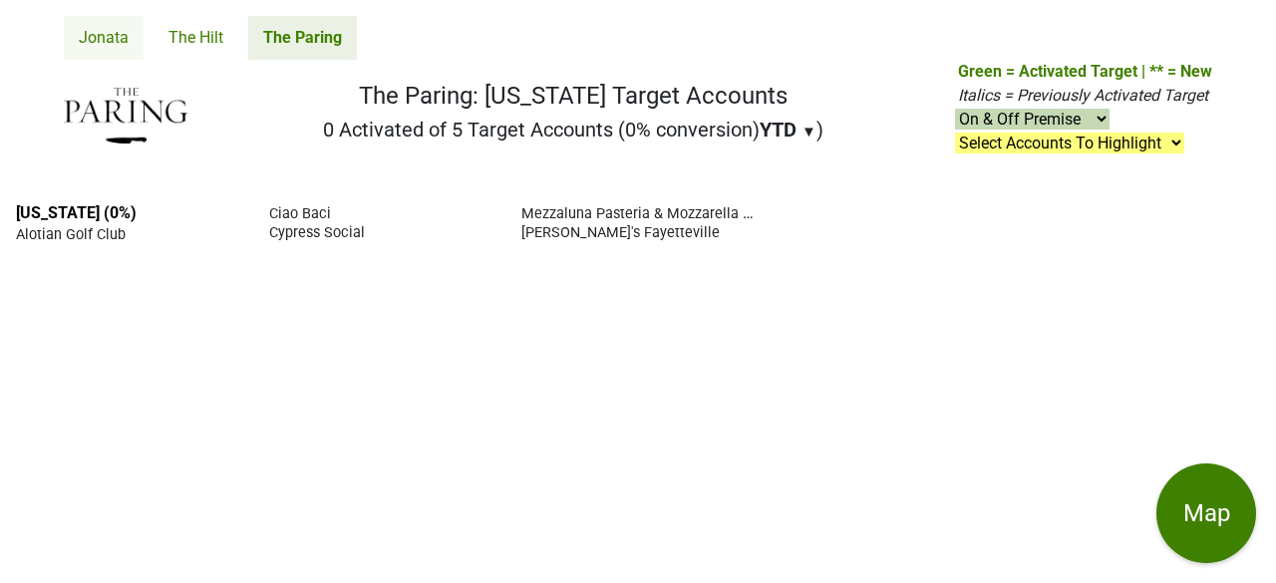
click at [102, 33] on link "Jonata" at bounding box center [104, 38] width 80 height 44
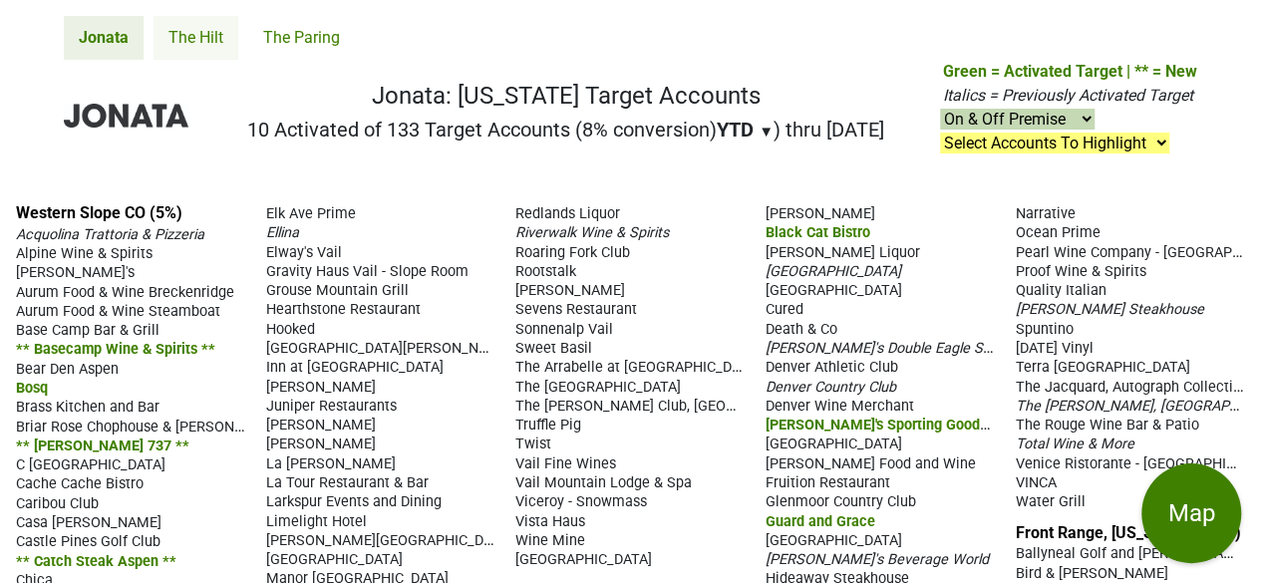
click at [193, 31] on link "The Hilt" at bounding box center [196, 38] width 85 height 44
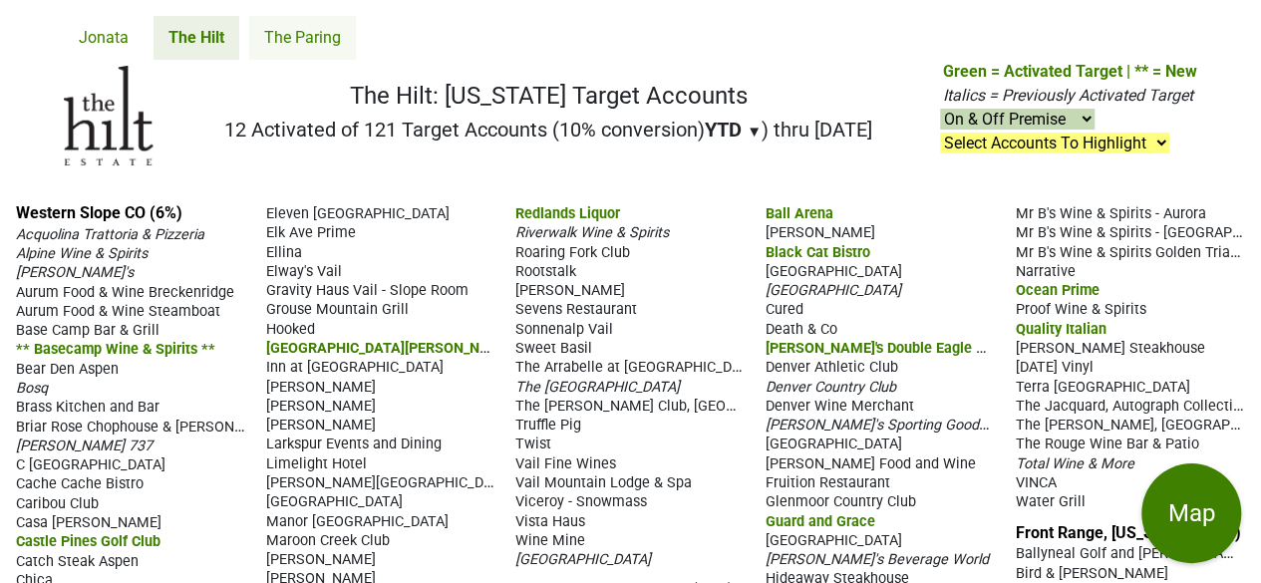
click at [287, 41] on link "The Paring" at bounding box center [302, 38] width 107 height 44
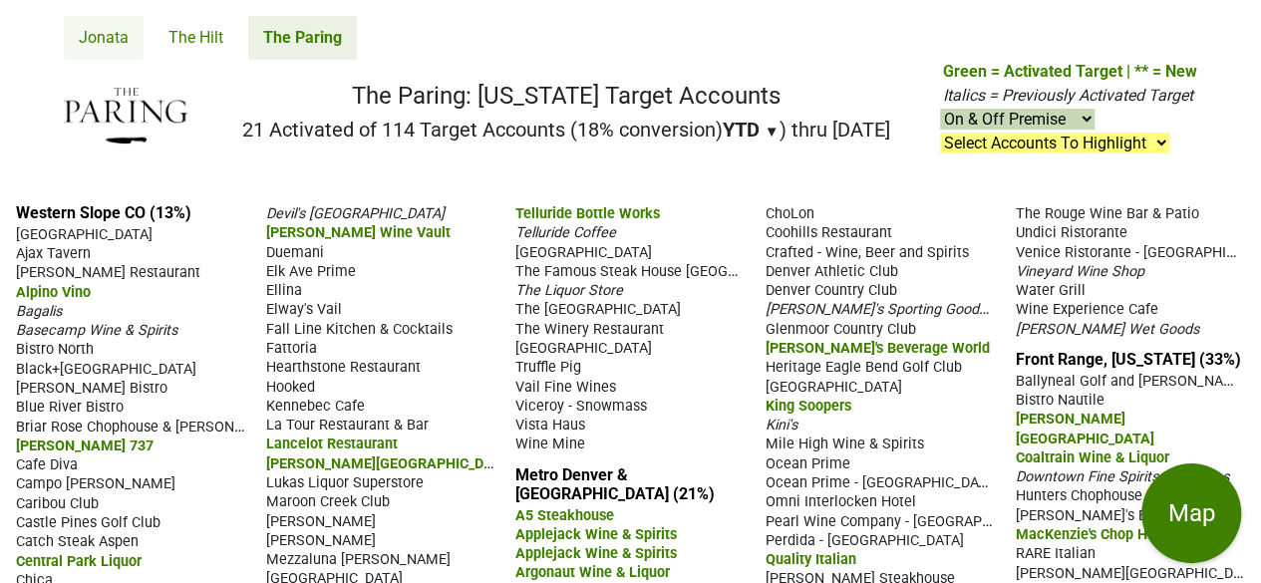
click at [95, 41] on link "Jonata" at bounding box center [104, 38] width 80 height 44
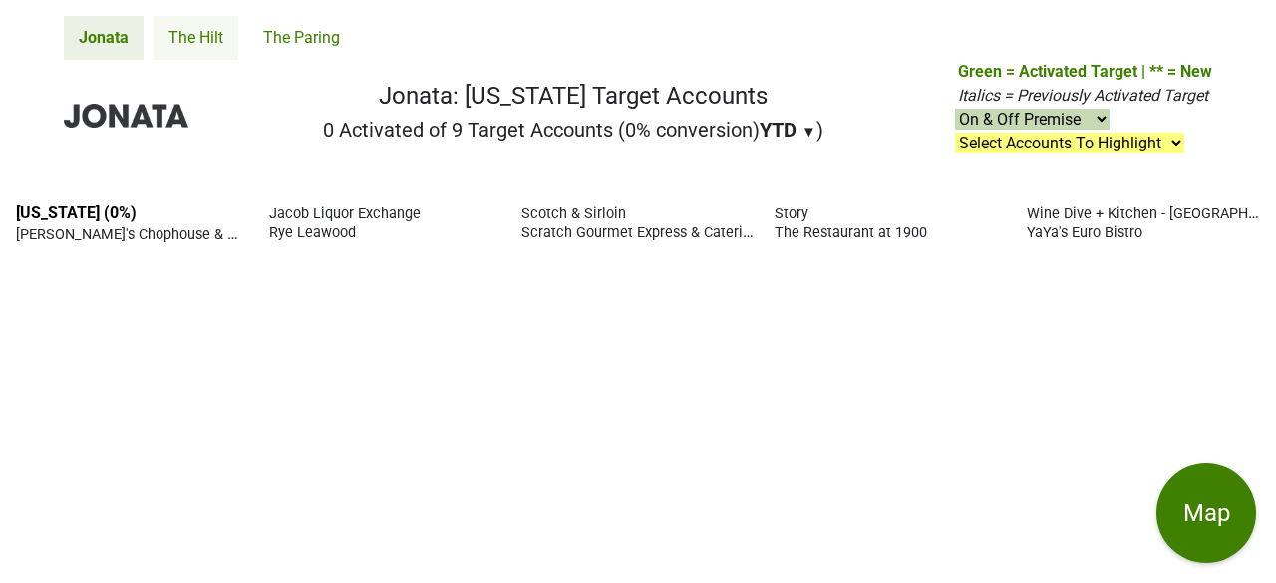
click at [192, 31] on link "The Hilt" at bounding box center [196, 38] width 85 height 44
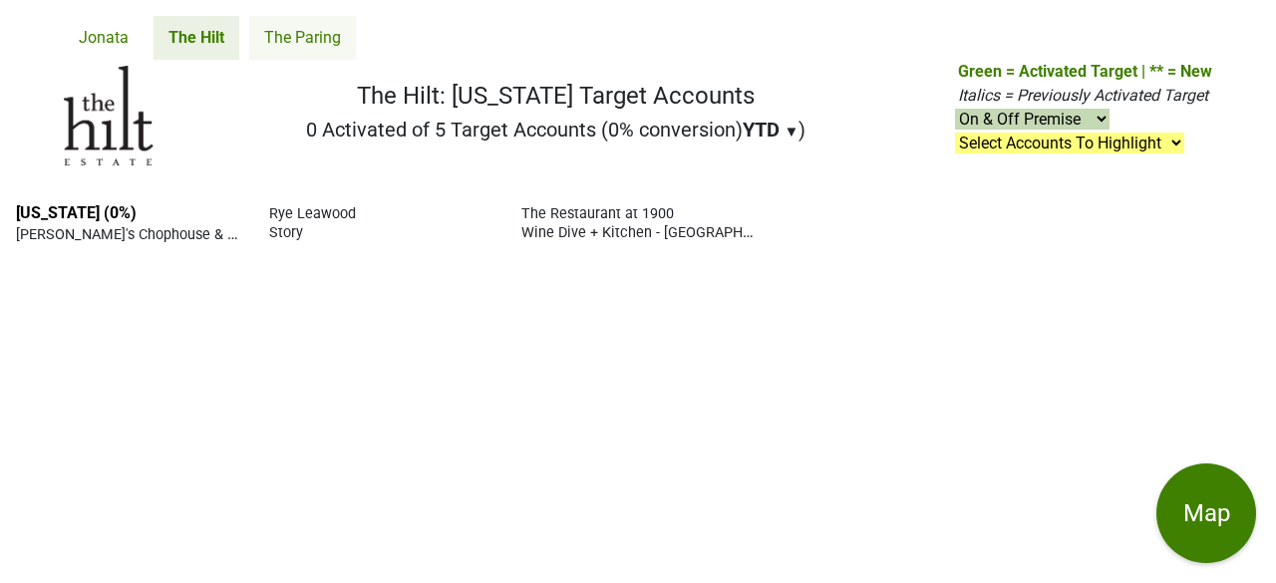
click at [312, 33] on link "The Paring" at bounding box center [302, 38] width 107 height 44
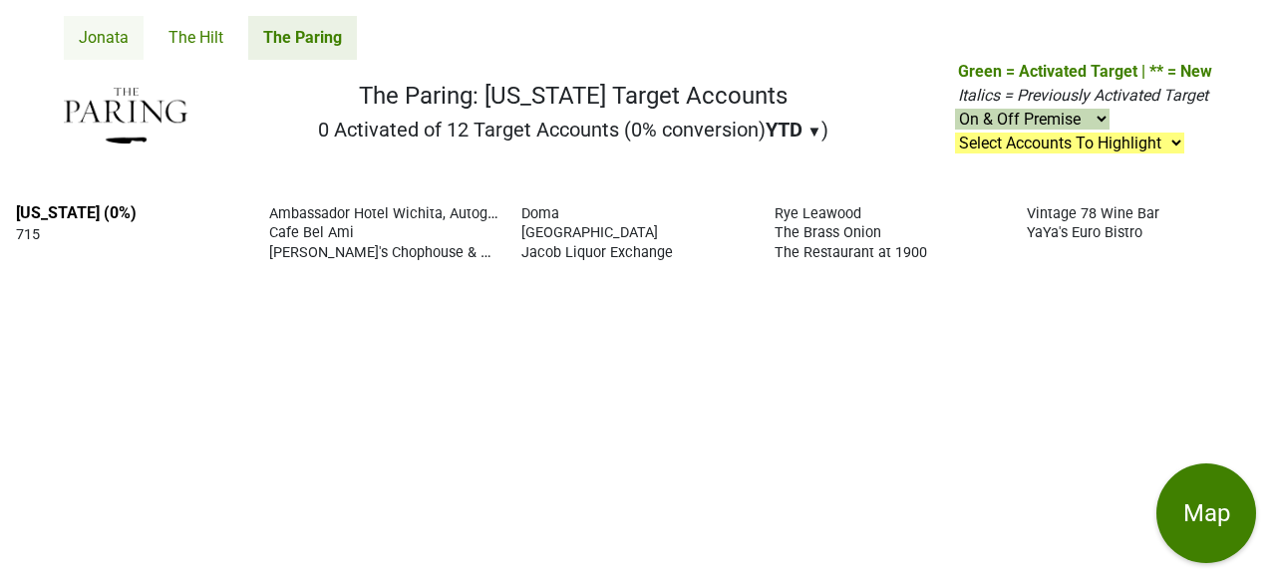
click at [102, 35] on link "Jonata" at bounding box center [104, 38] width 80 height 44
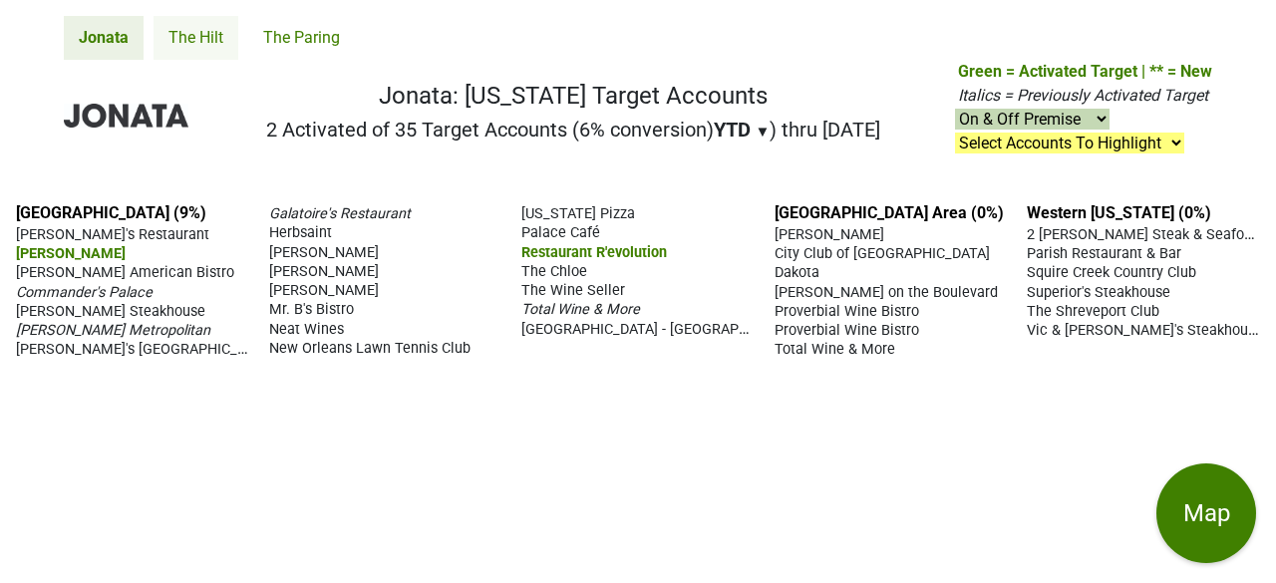
click at [197, 32] on link "The Hilt" at bounding box center [196, 38] width 85 height 44
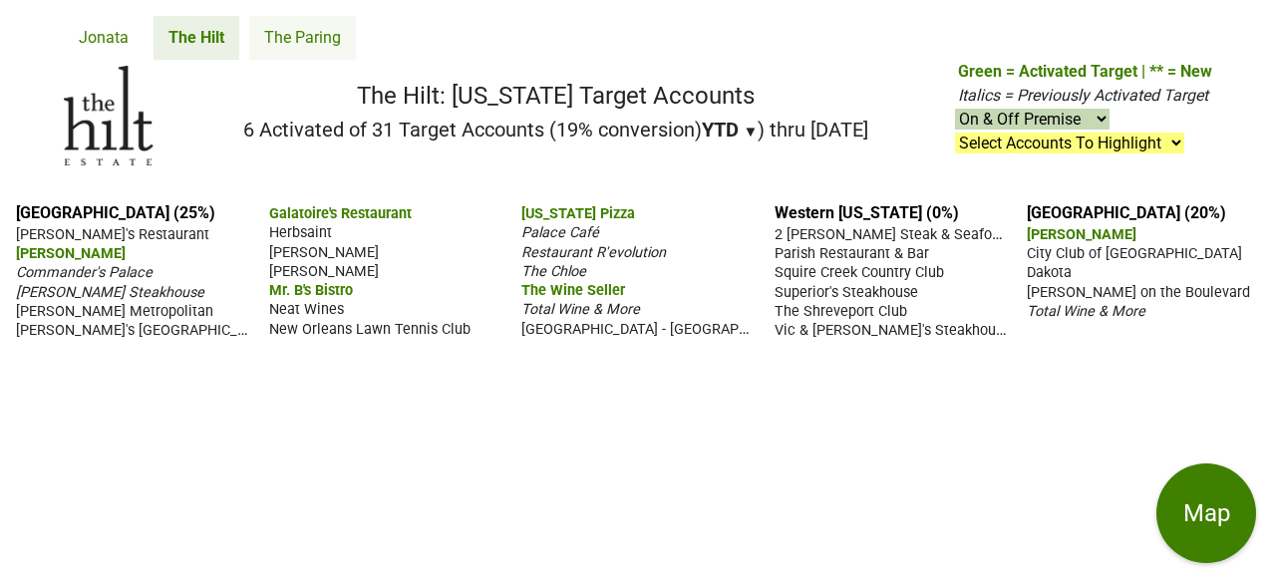
click at [313, 37] on link "The Paring" at bounding box center [302, 38] width 107 height 44
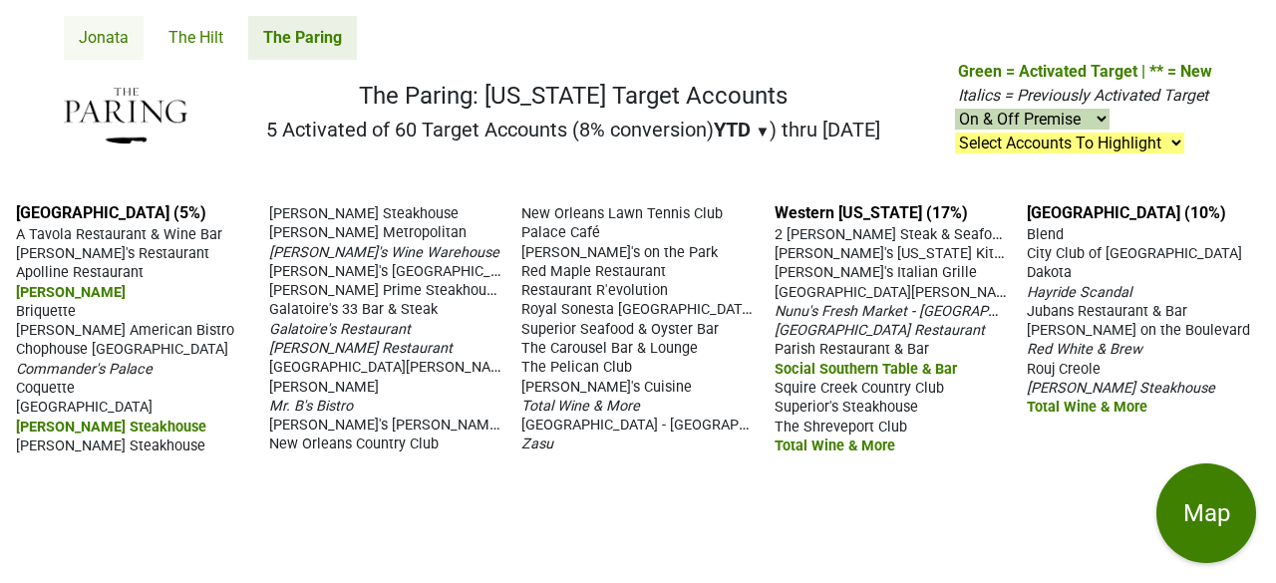
click at [105, 32] on link "Jonata" at bounding box center [104, 38] width 80 height 44
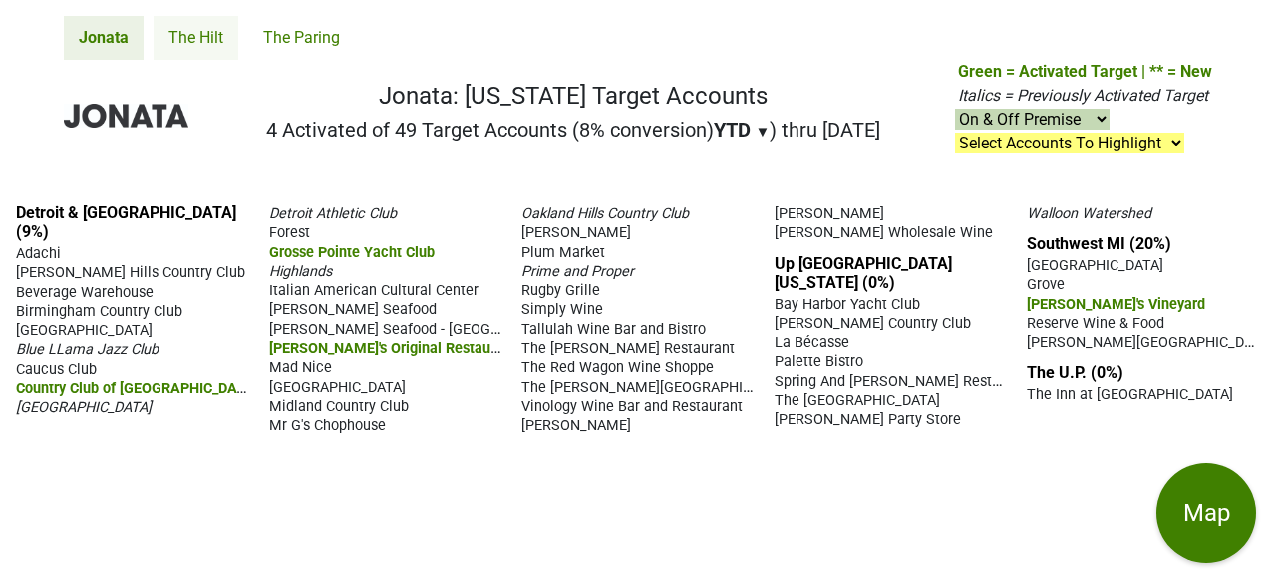
click at [187, 24] on link "The Hilt" at bounding box center [196, 38] width 85 height 44
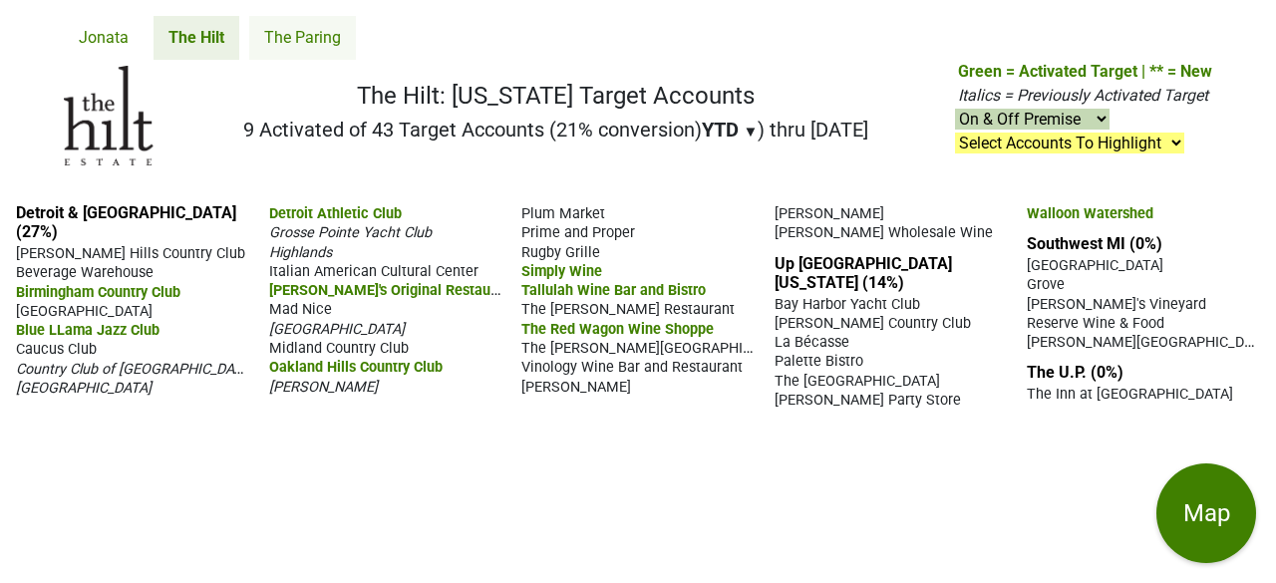
click at [317, 42] on link "The Paring" at bounding box center [302, 38] width 107 height 44
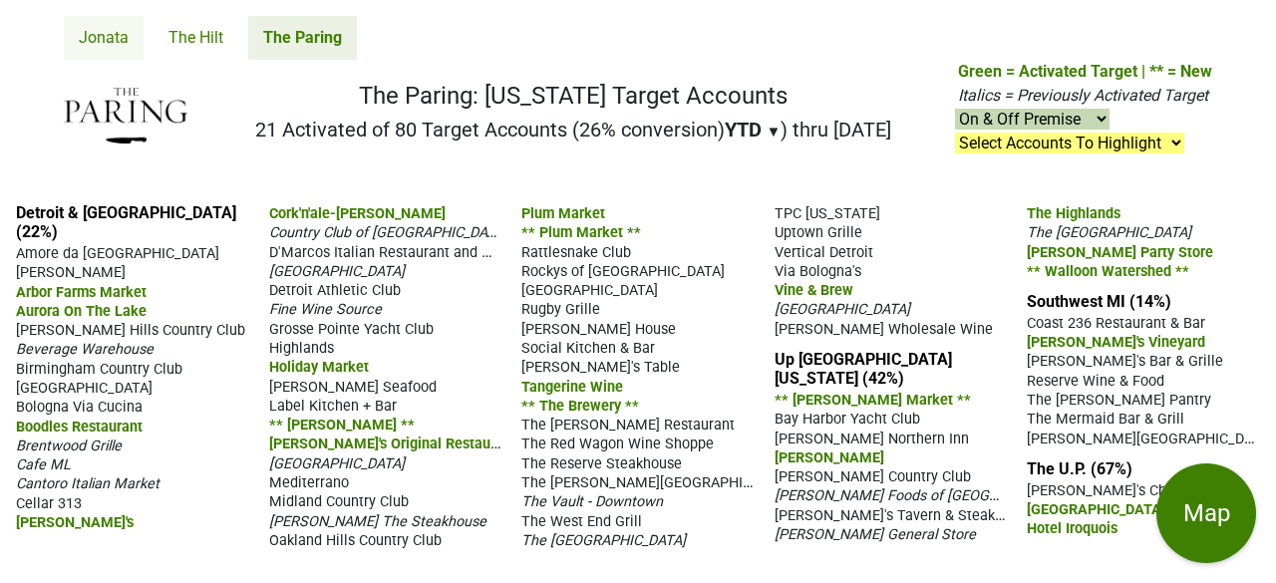
click at [98, 33] on link "Jonata" at bounding box center [104, 38] width 80 height 44
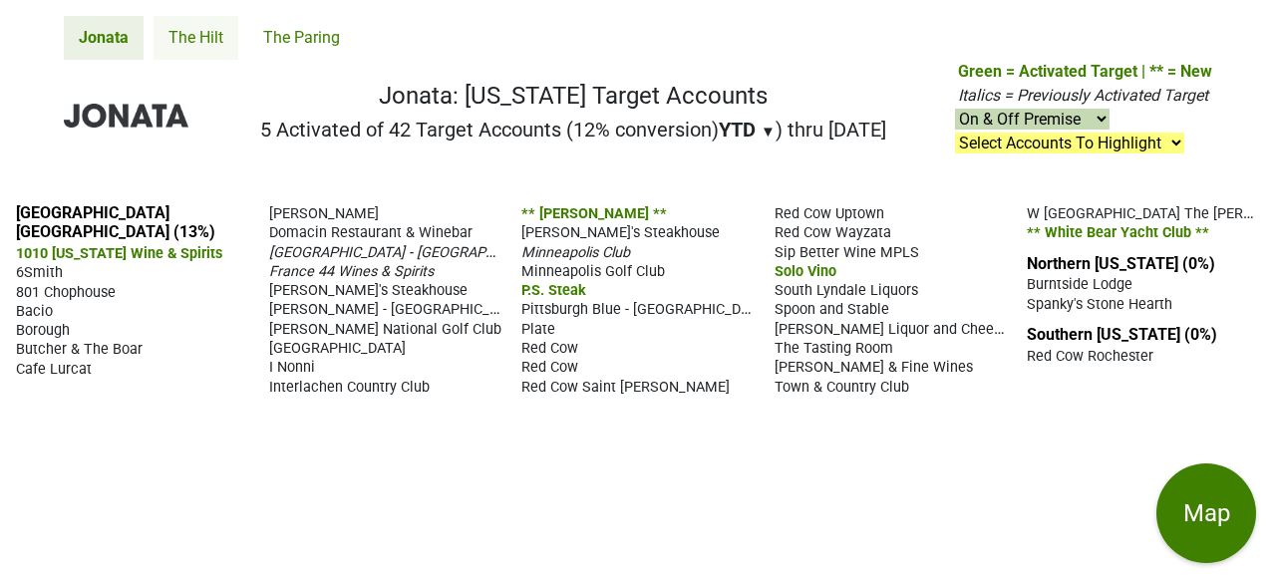
click at [205, 25] on link "The Hilt" at bounding box center [196, 38] width 85 height 44
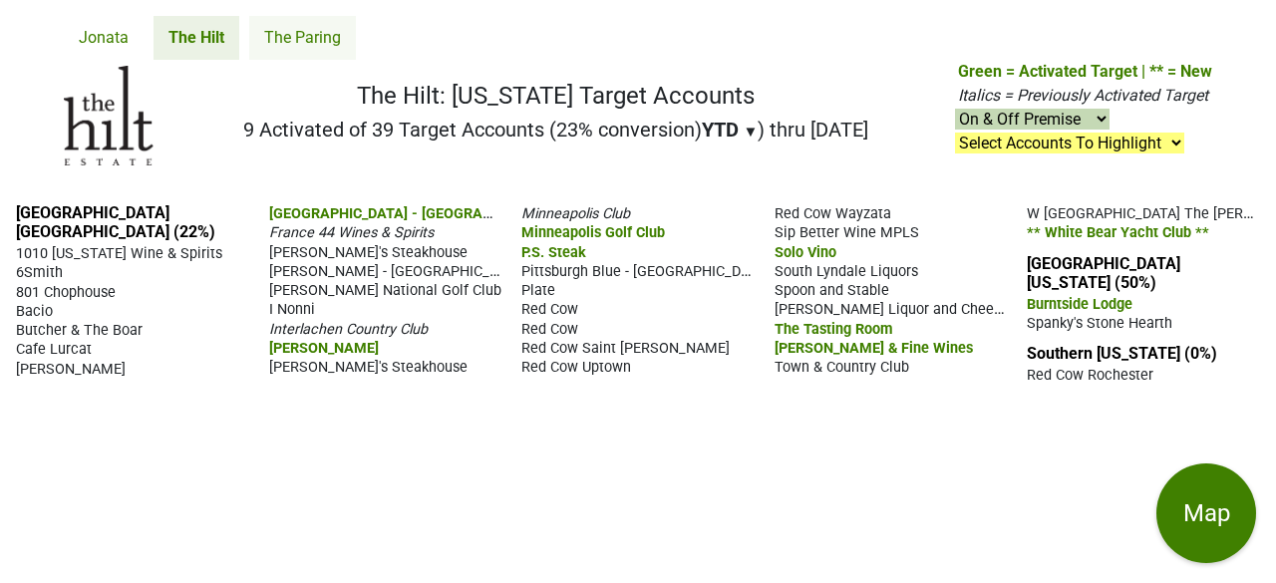
click at [311, 39] on link "The Paring" at bounding box center [302, 38] width 107 height 44
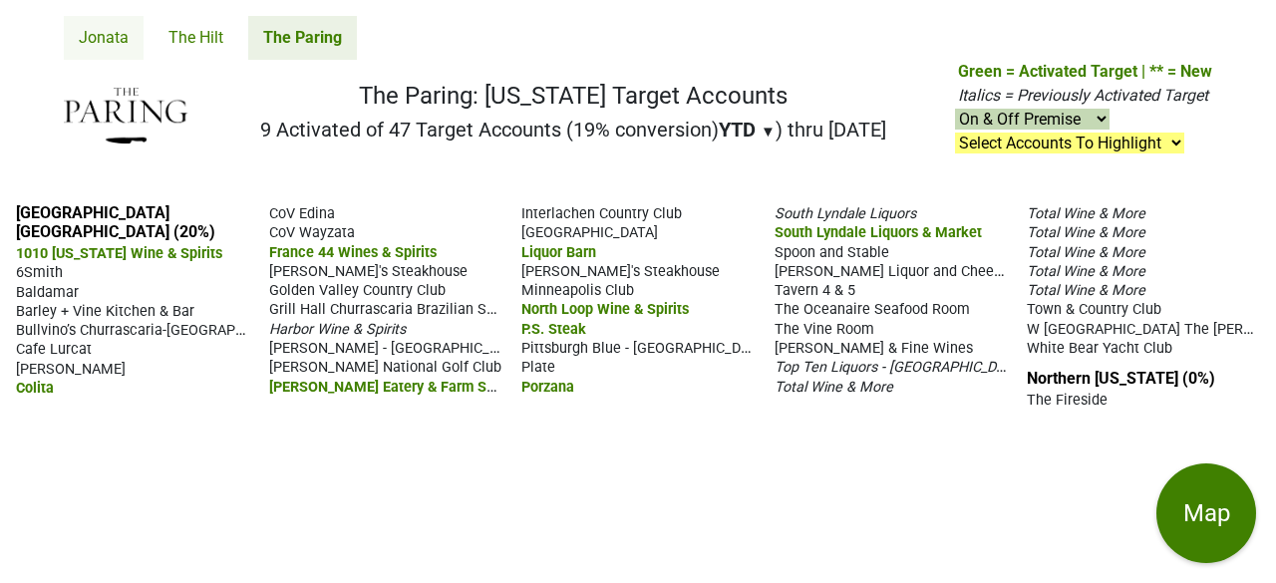
click at [93, 41] on link "Jonata" at bounding box center [104, 38] width 80 height 44
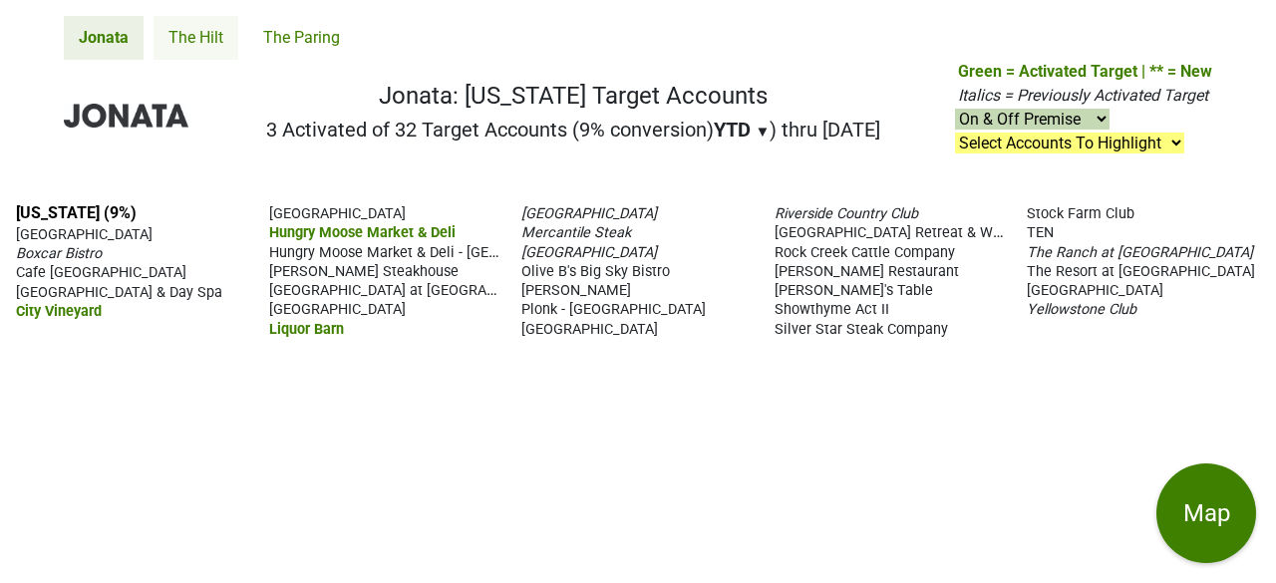
click at [187, 23] on link "The Hilt" at bounding box center [196, 38] width 85 height 44
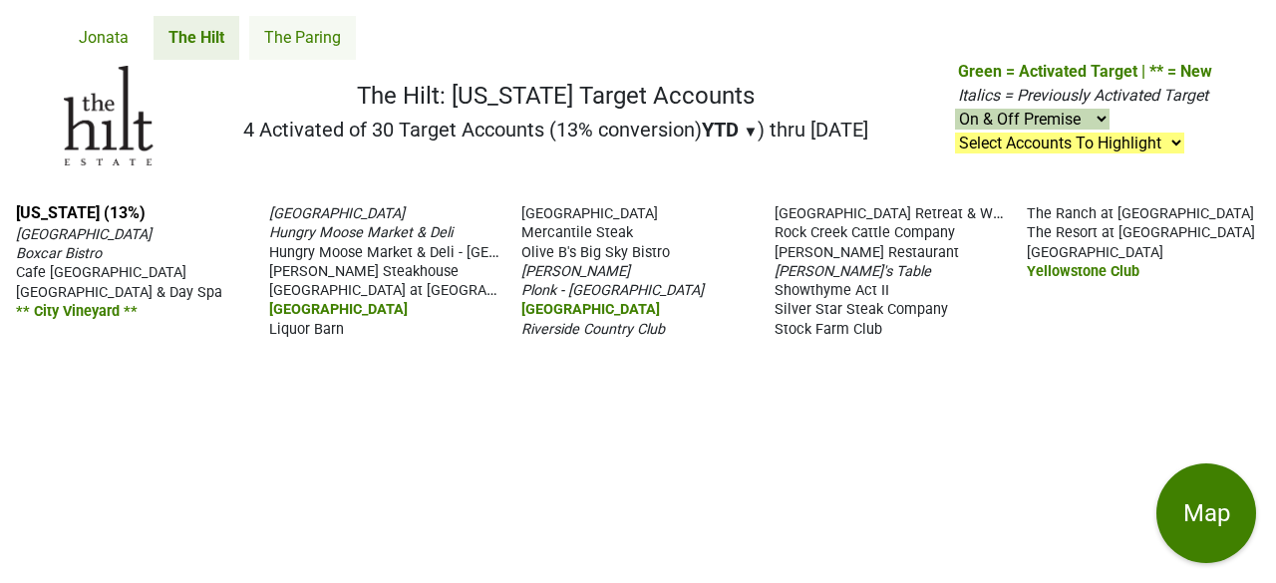
click at [315, 37] on link "The Paring" at bounding box center [302, 38] width 107 height 44
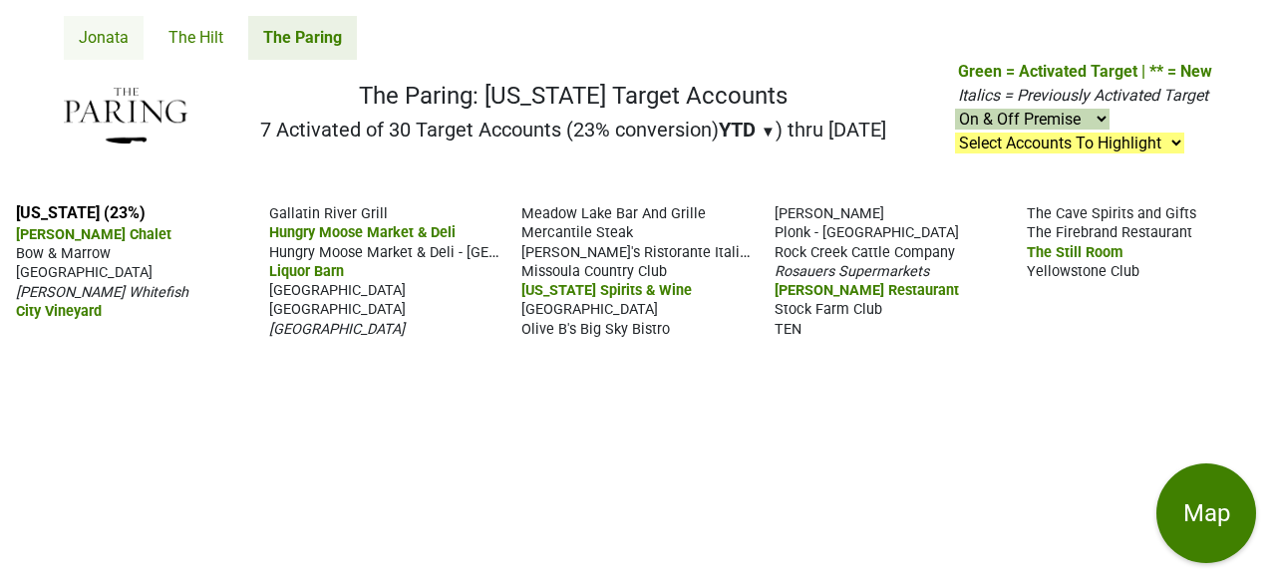
click at [91, 39] on link "Jonata" at bounding box center [104, 38] width 80 height 44
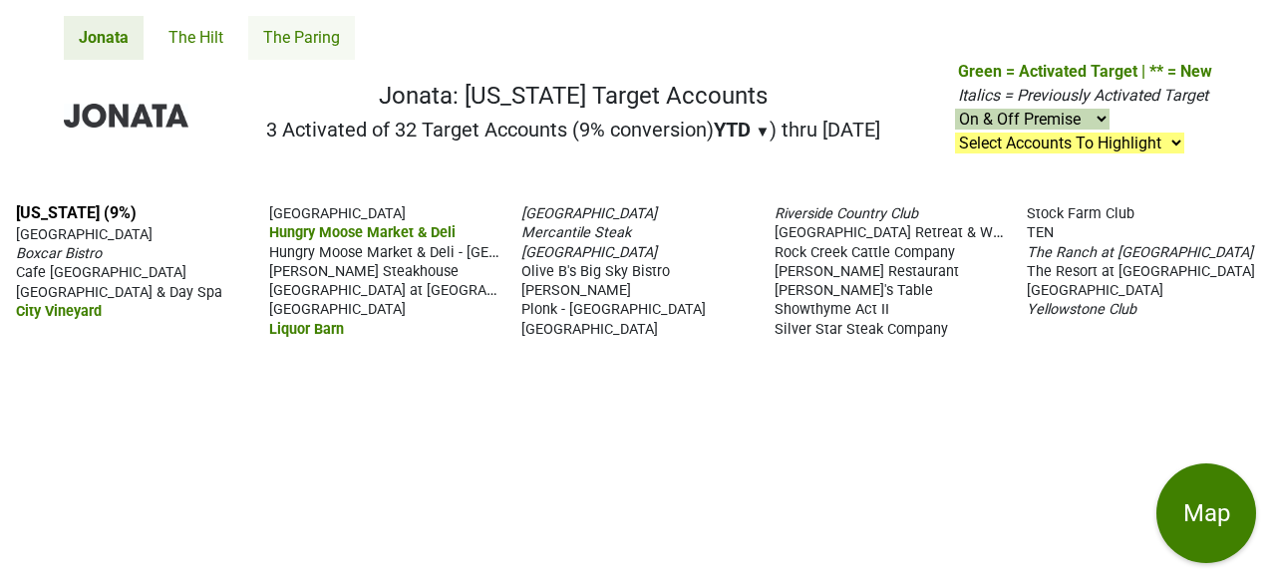
click at [319, 41] on link "The Paring" at bounding box center [301, 38] width 107 height 44
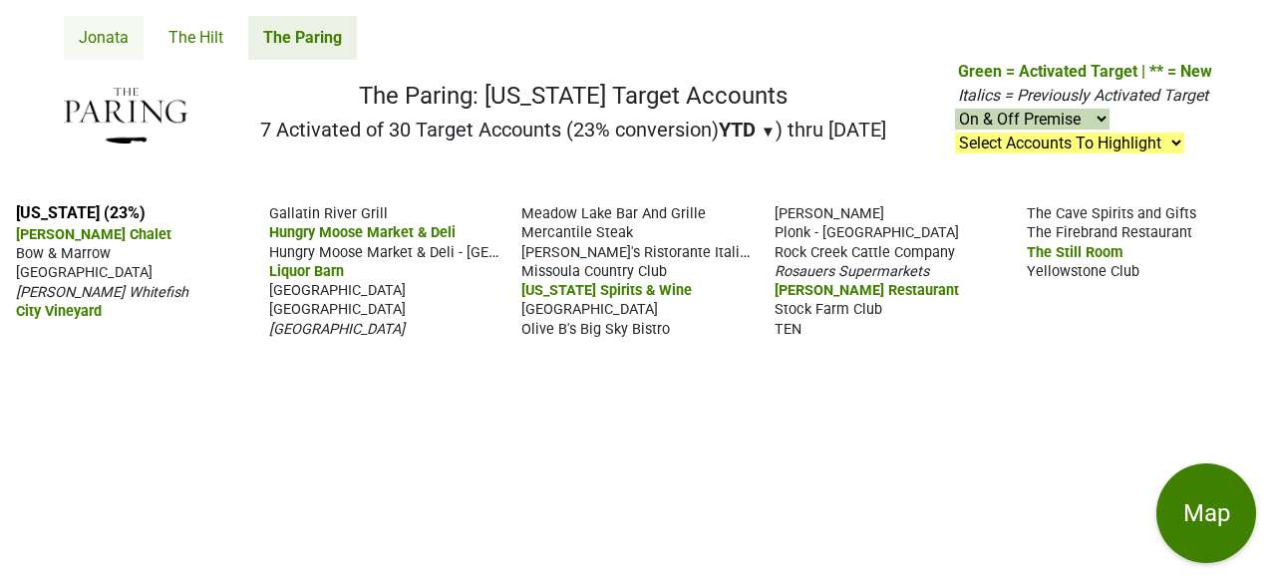
click at [111, 39] on link "Jonata" at bounding box center [104, 38] width 80 height 44
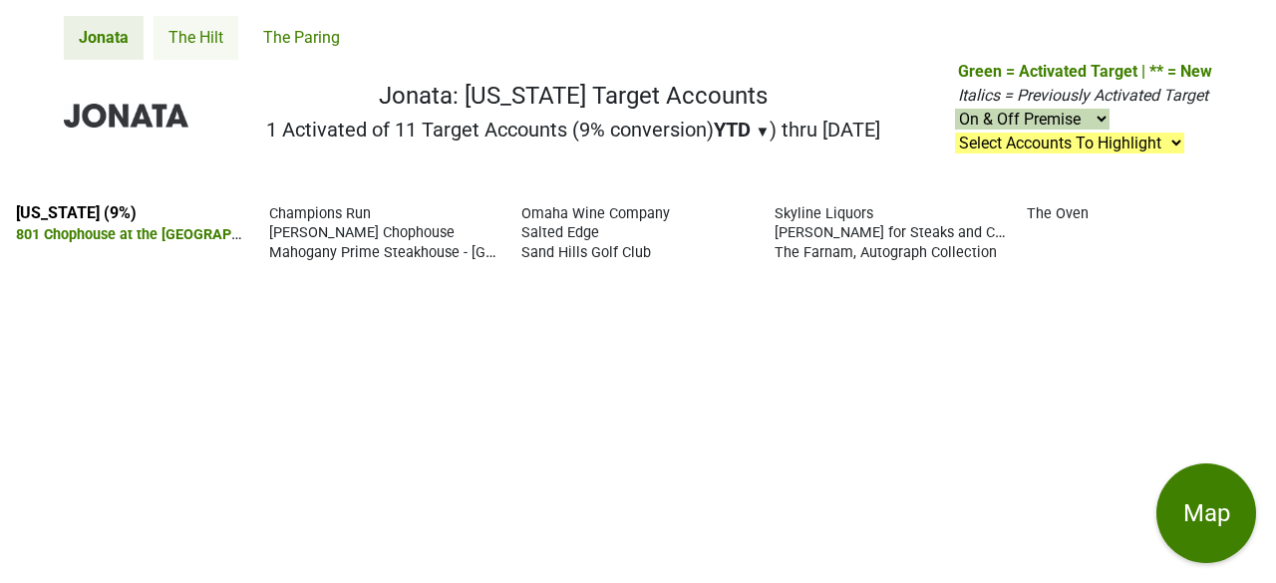
click at [192, 32] on link "The Hilt" at bounding box center [196, 38] width 85 height 44
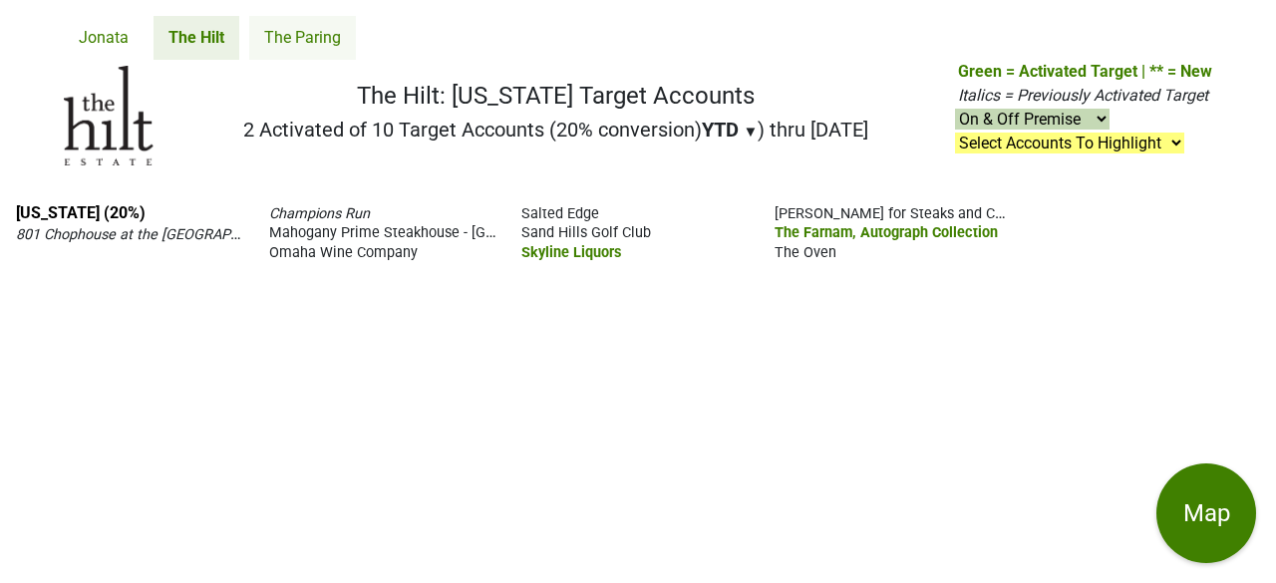
click at [290, 37] on link "The Paring" at bounding box center [302, 38] width 107 height 44
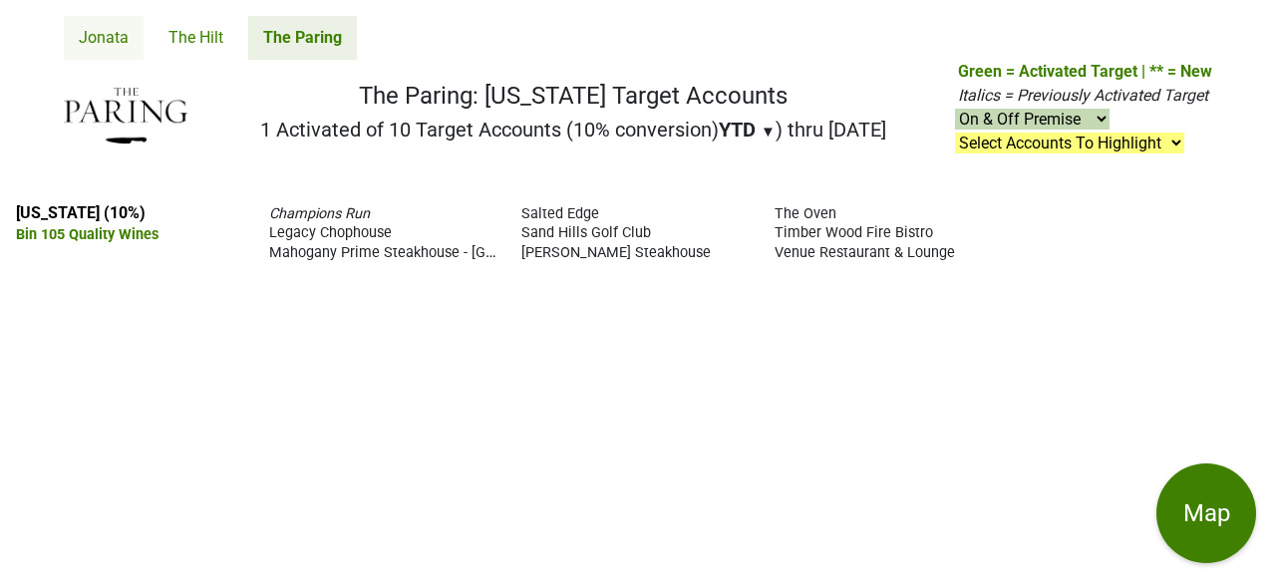
click at [105, 33] on link "Jonata" at bounding box center [104, 38] width 80 height 44
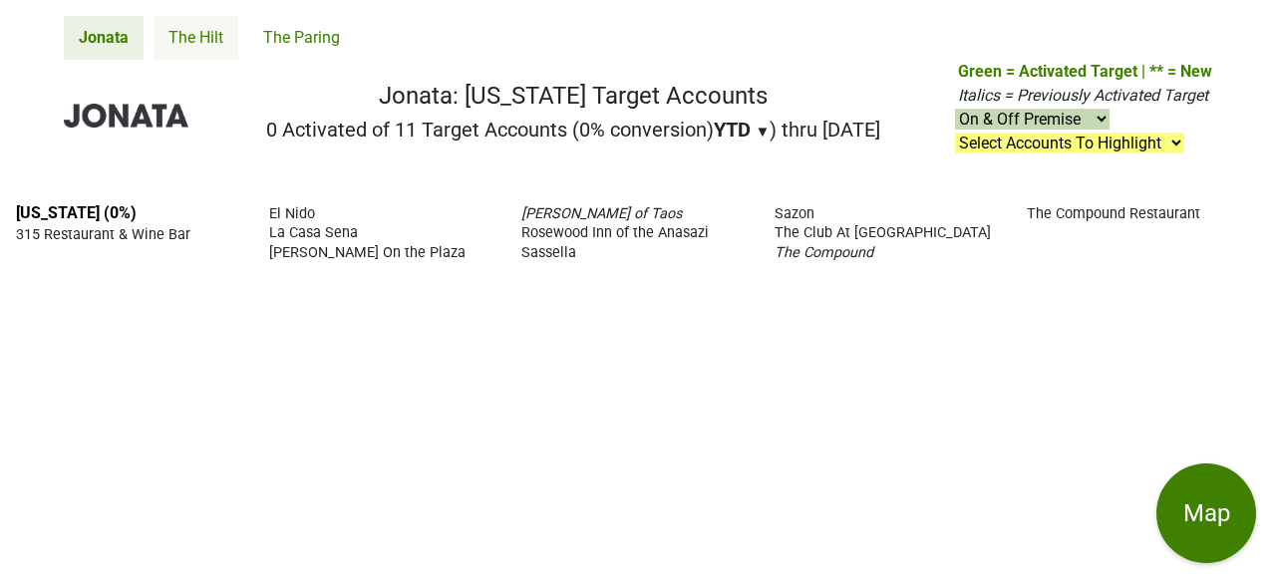
click at [201, 40] on link "The Hilt" at bounding box center [196, 38] width 85 height 44
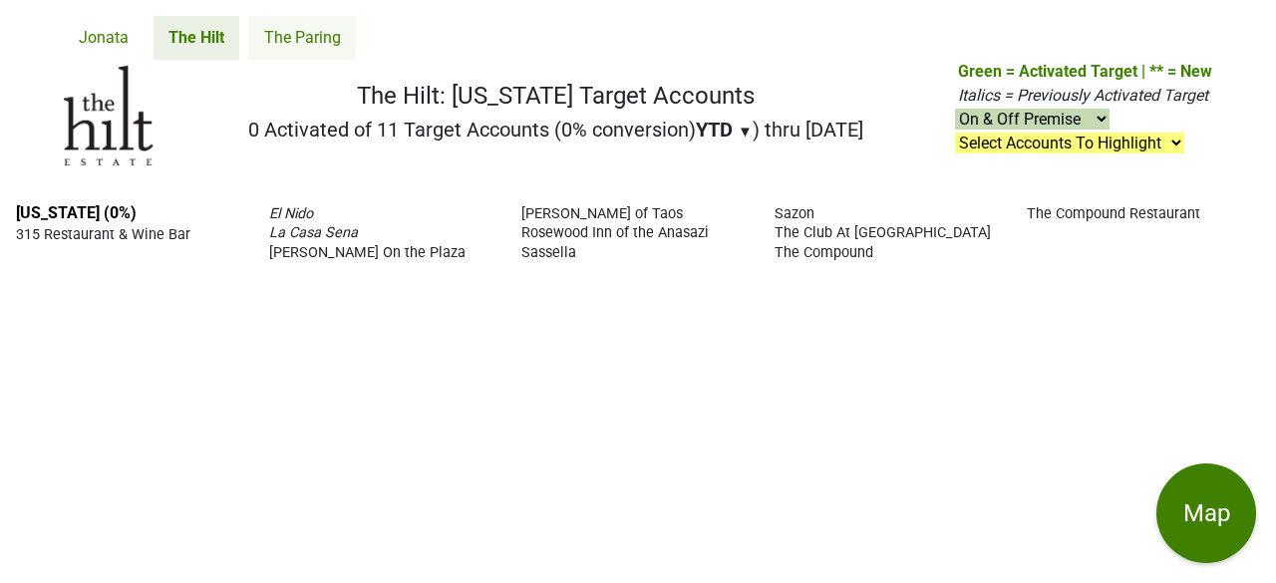
click at [313, 37] on link "The Paring" at bounding box center [302, 38] width 107 height 44
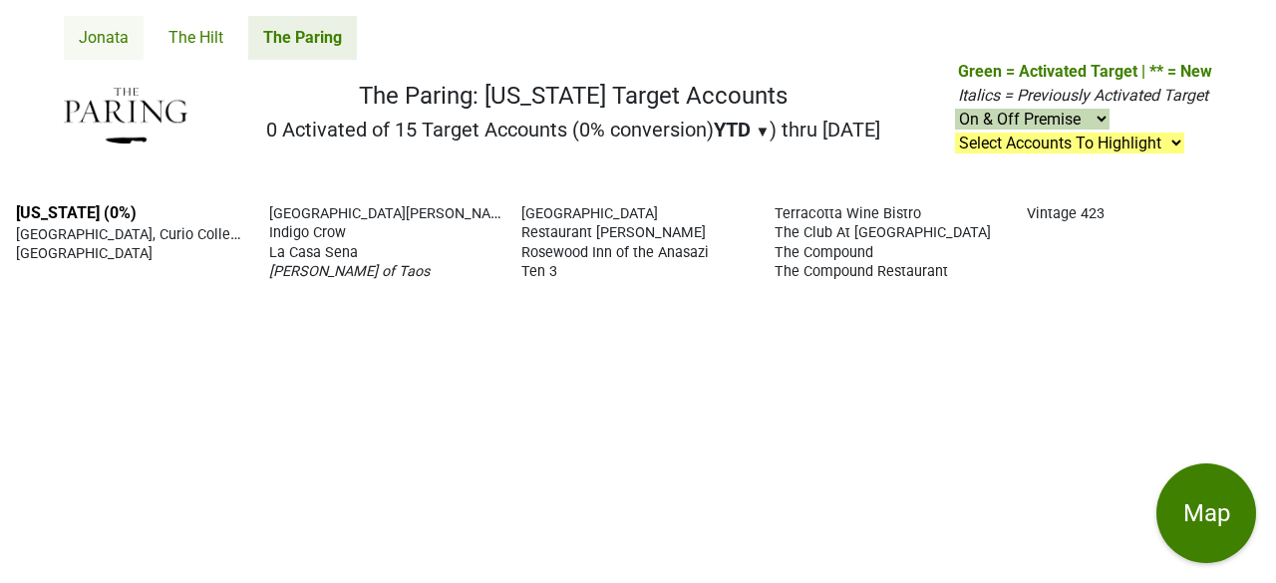
click at [120, 41] on link "Jonata" at bounding box center [104, 38] width 80 height 44
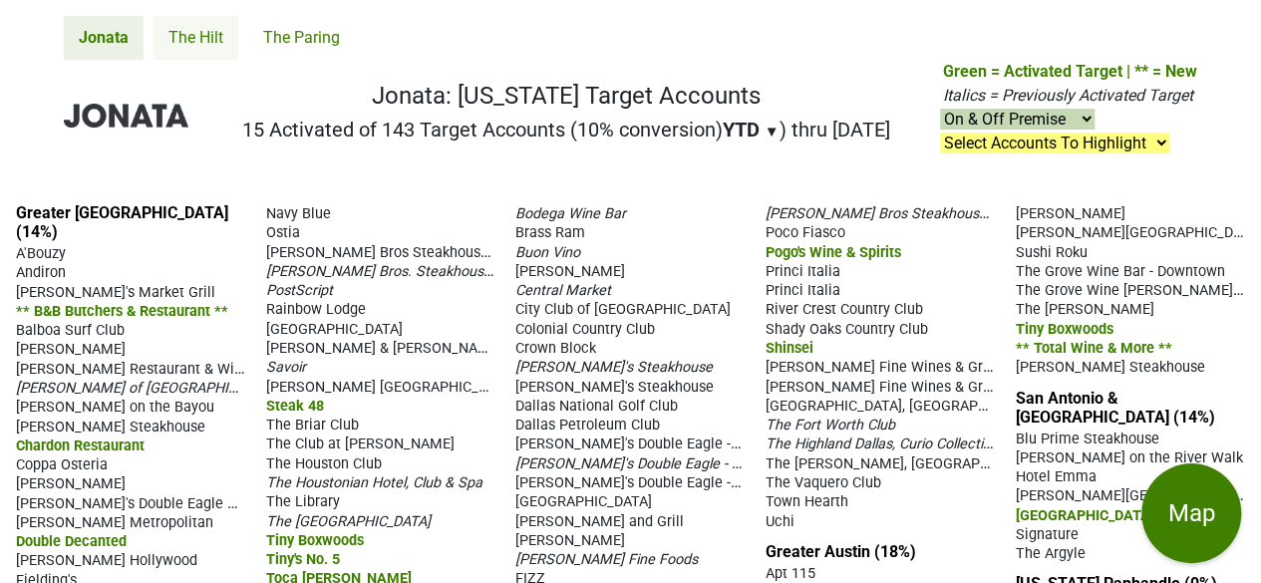
click at [188, 37] on link "The Hilt" at bounding box center [196, 38] width 85 height 44
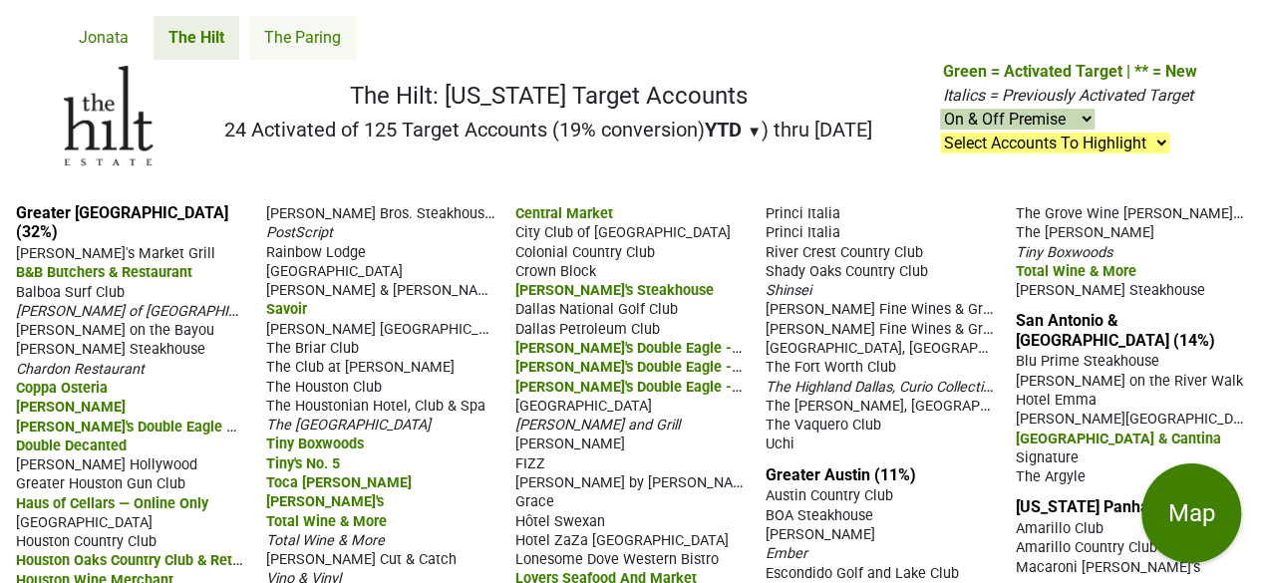
click at [305, 30] on link "The Paring" at bounding box center [302, 38] width 107 height 44
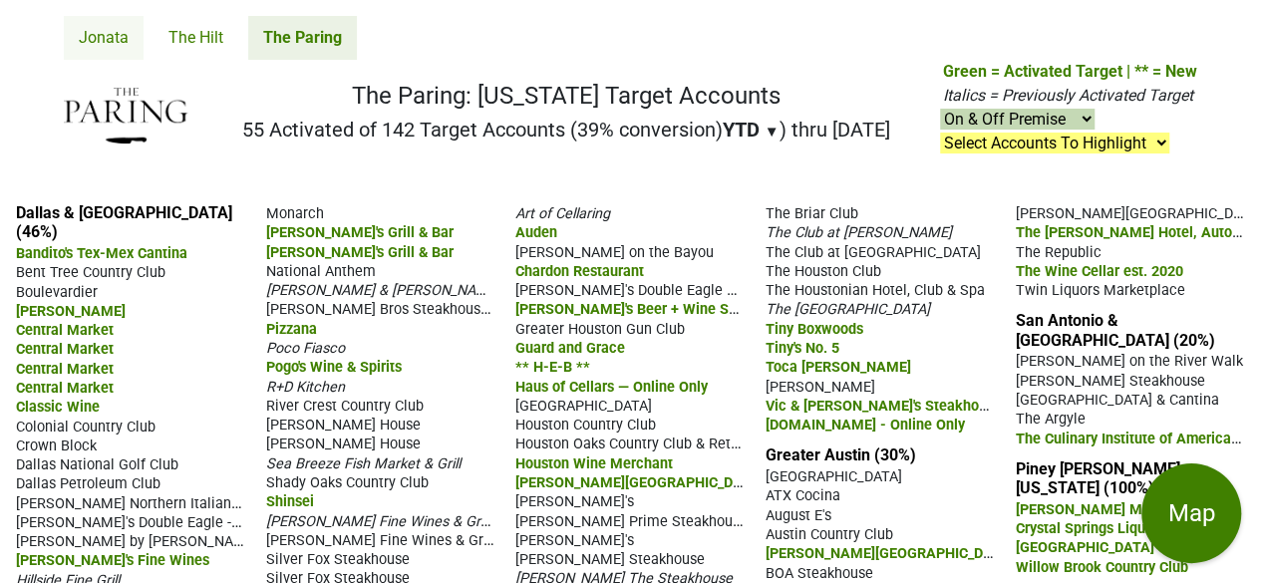
click at [101, 35] on link "Jonata" at bounding box center [104, 38] width 80 height 44
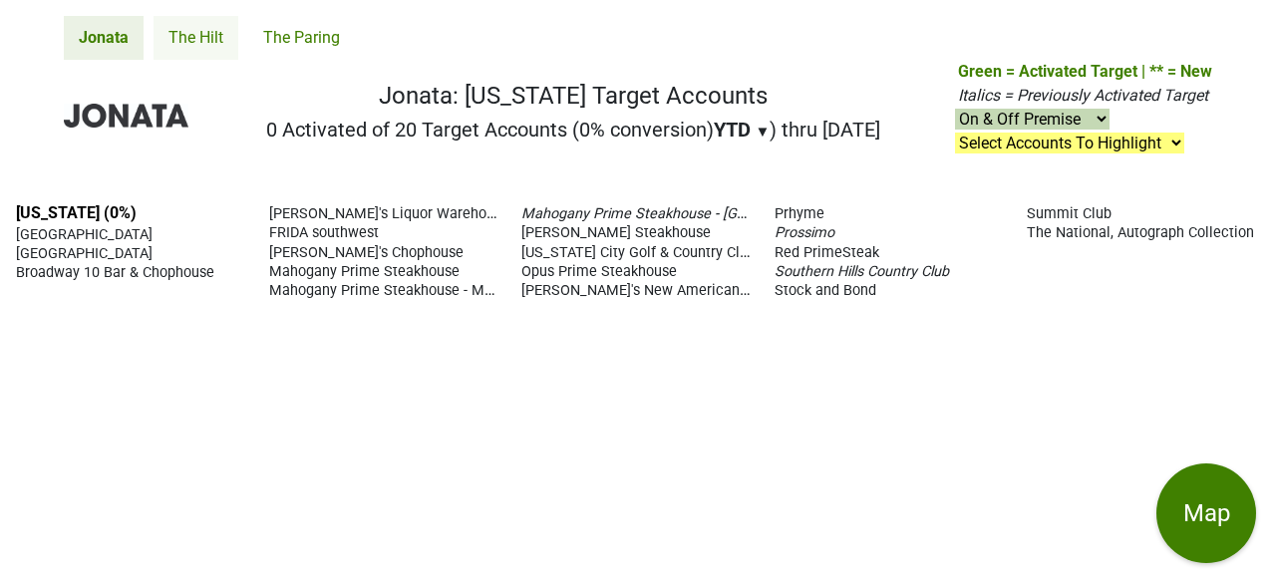
click at [193, 39] on link "The Hilt" at bounding box center [196, 38] width 85 height 44
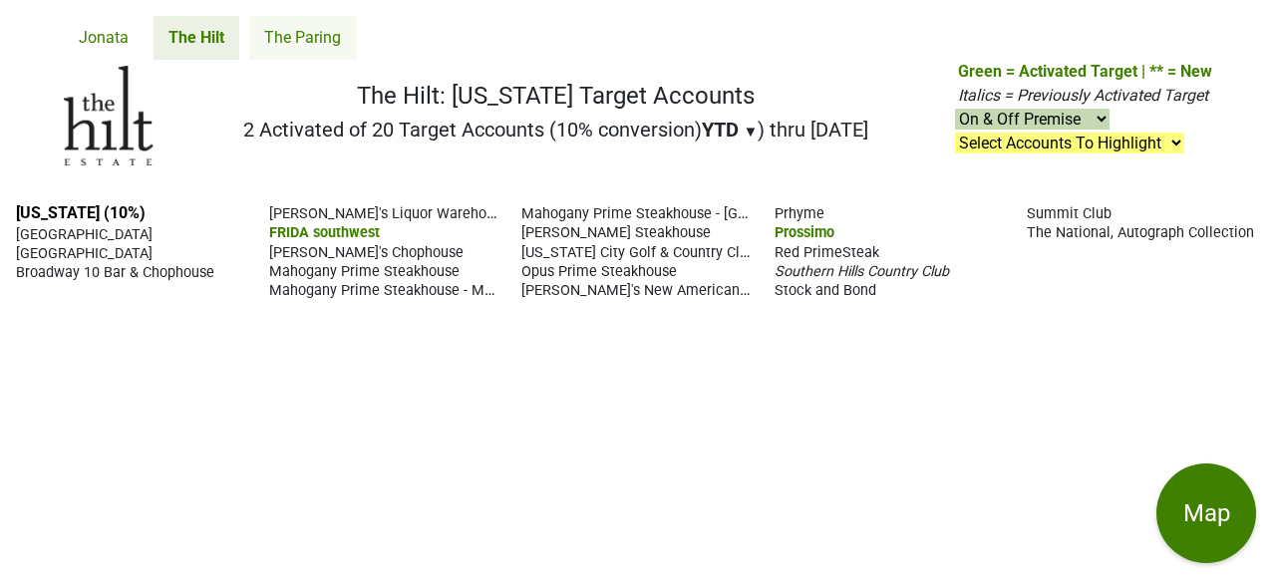
drag, startPoint x: 306, startPoint y: 53, endPoint x: 304, endPoint y: 43, distance: 10.2
click at [304, 43] on link "The Paring" at bounding box center [302, 38] width 107 height 44
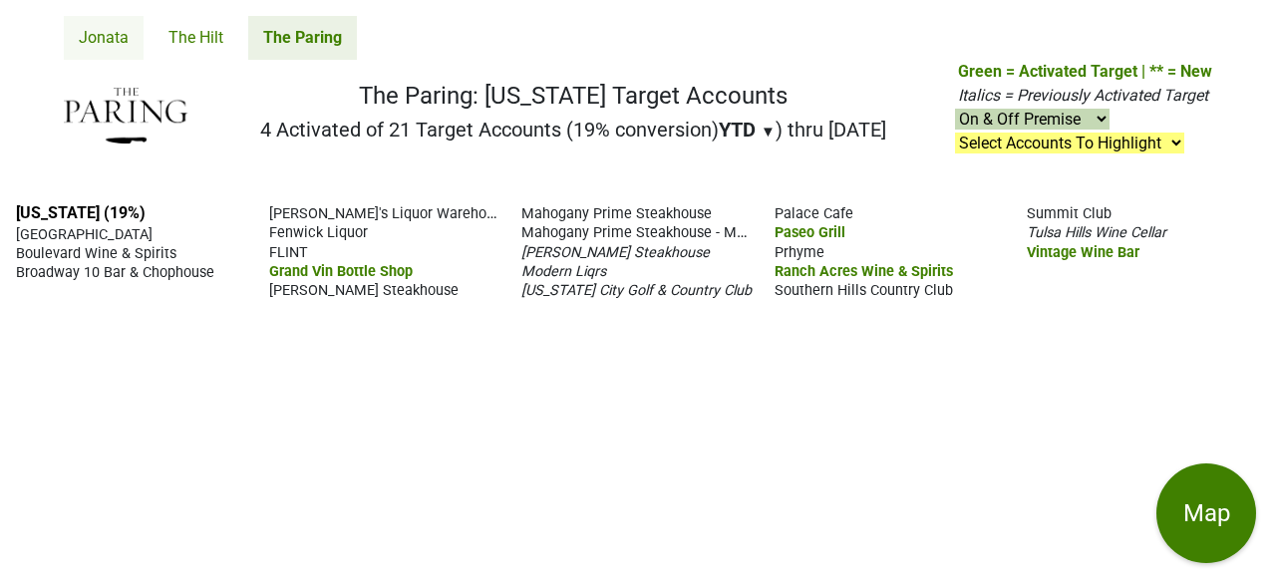
click at [92, 42] on link "Jonata" at bounding box center [104, 38] width 80 height 44
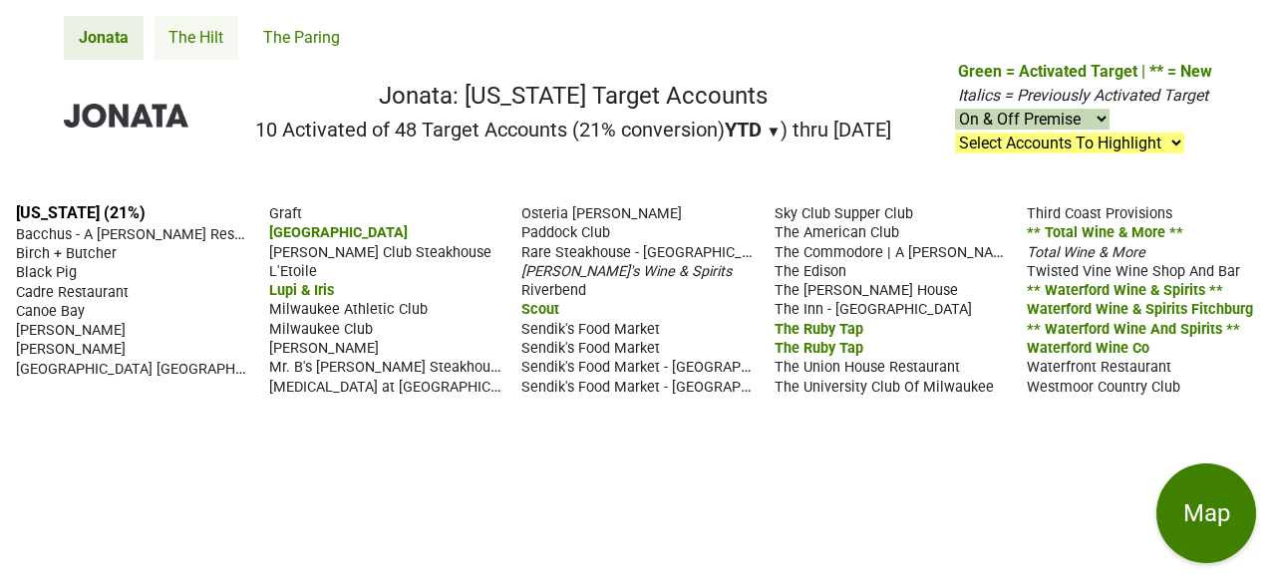
click at [209, 45] on link "The Hilt" at bounding box center [196, 38] width 85 height 44
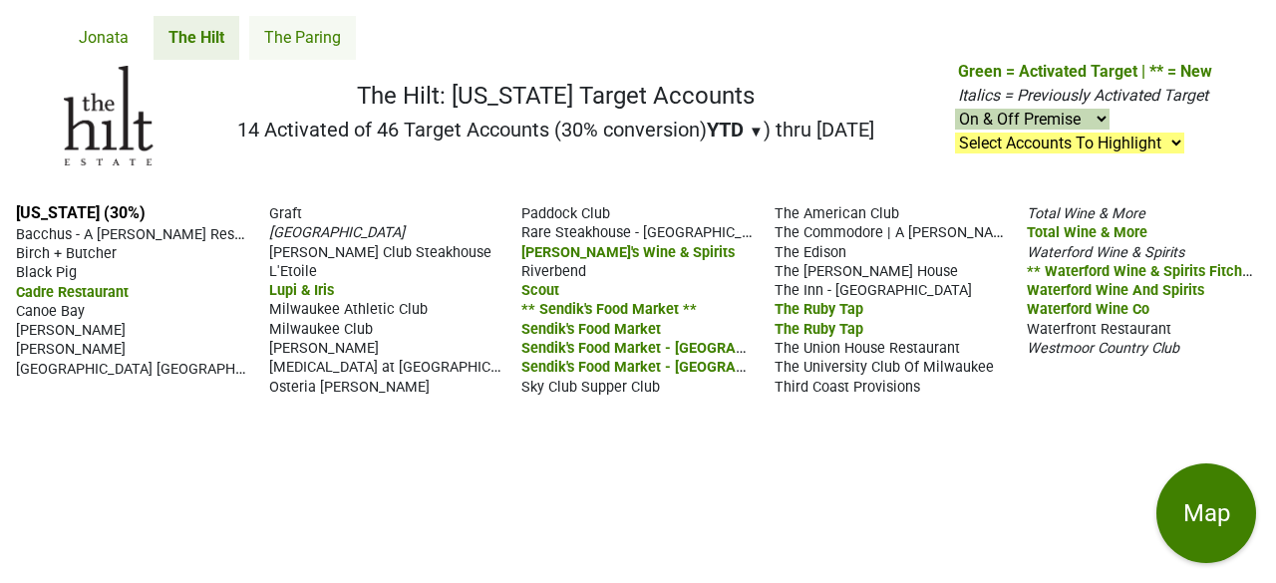
click at [304, 38] on link "The Paring" at bounding box center [302, 38] width 107 height 44
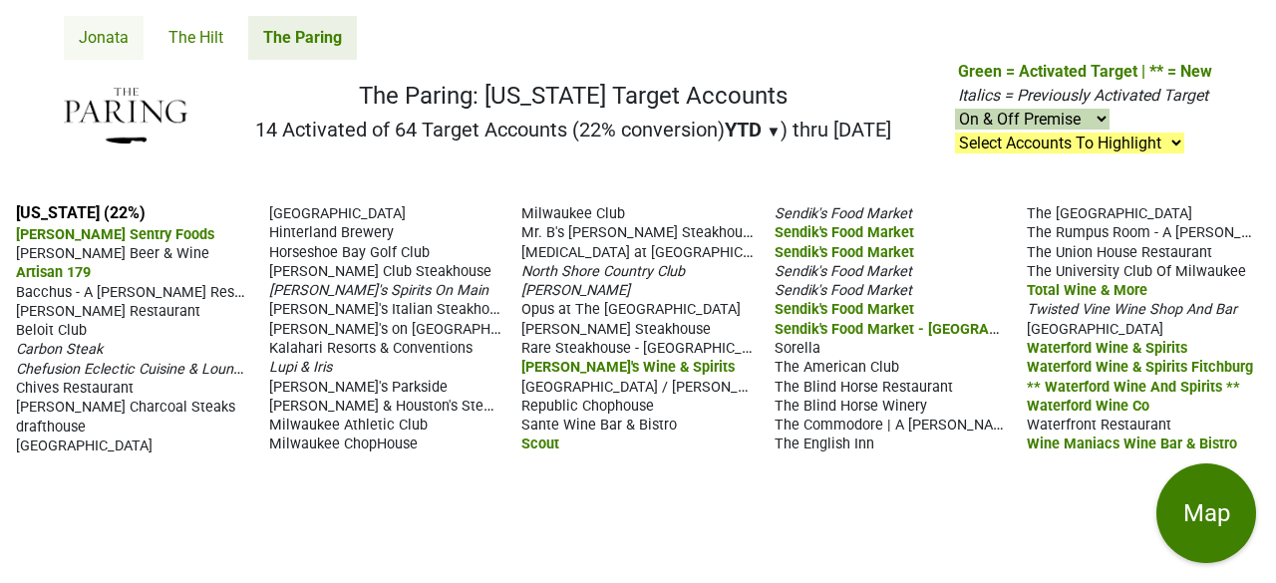
click at [93, 33] on link "Jonata" at bounding box center [104, 38] width 80 height 44
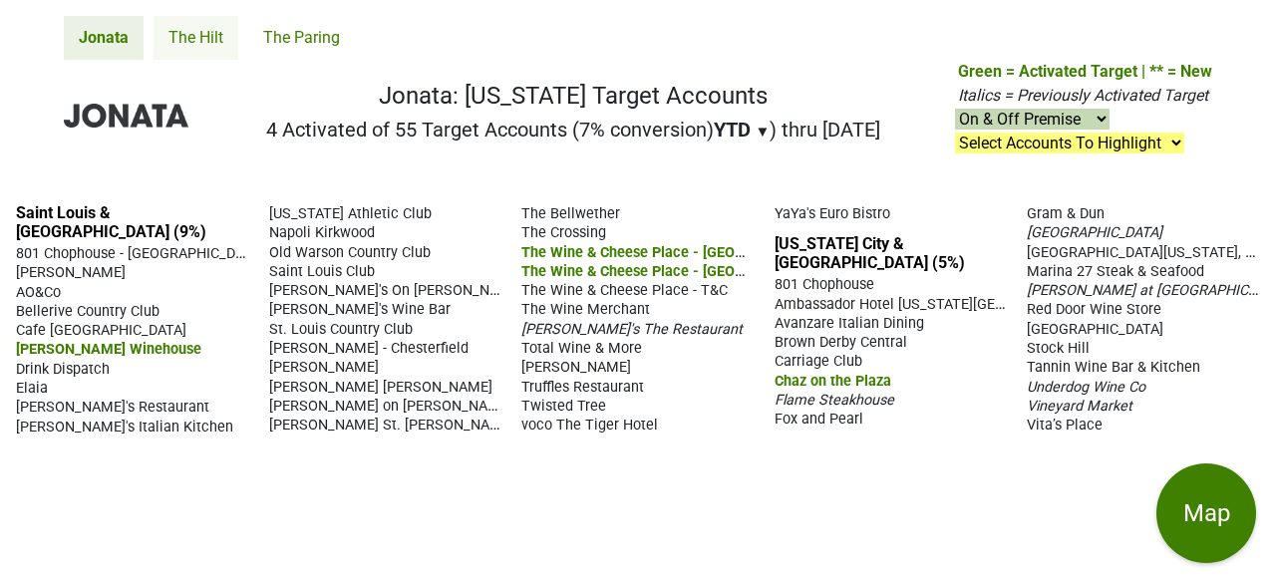
click at [213, 41] on link "The Hilt" at bounding box center [196, 38] width 85 height 44
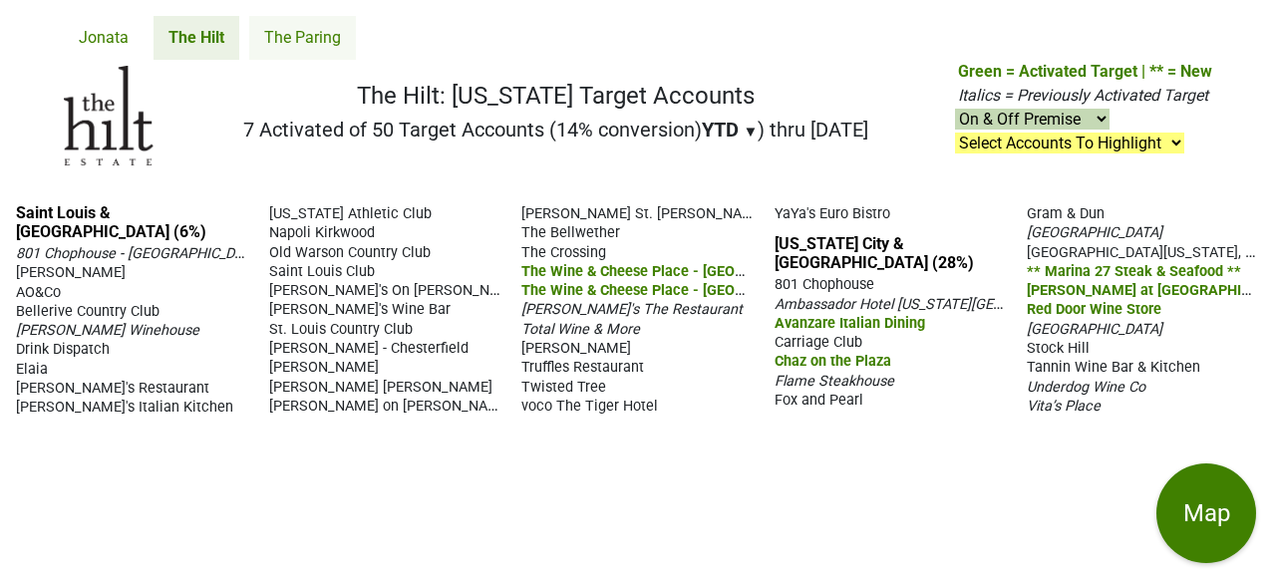
click at [298, 34] on link "The Paring" at bounding box center [302, 38] width 107 height 44
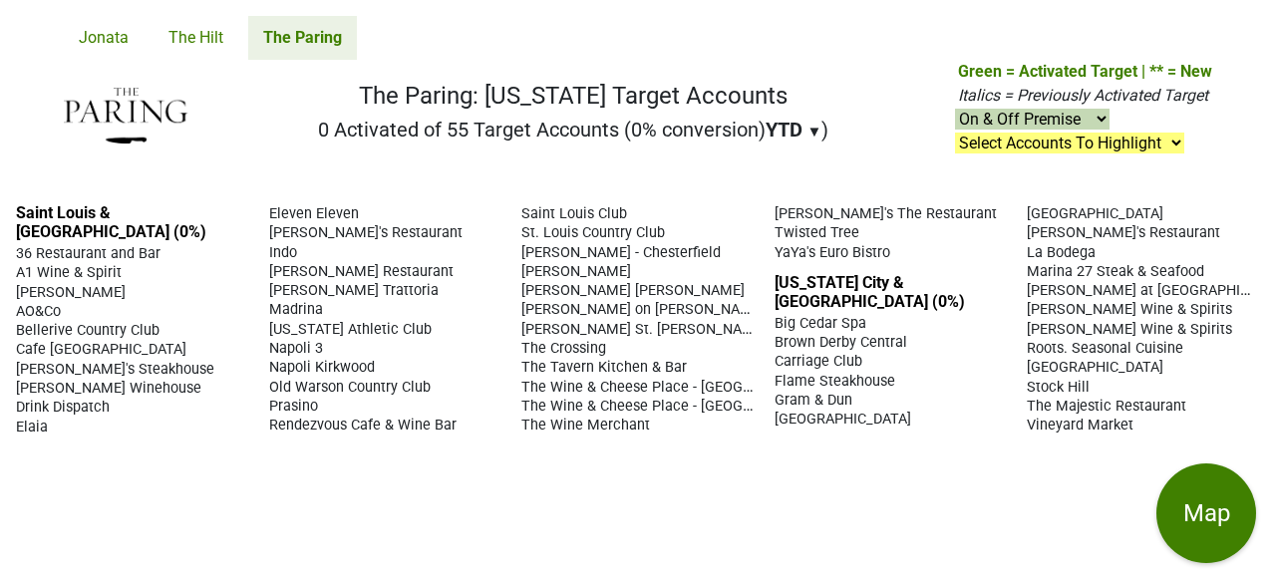
click at [1065, 224] on span "Jasper's Restaurant" at bounding box center [1123, 232] width 193 height 17
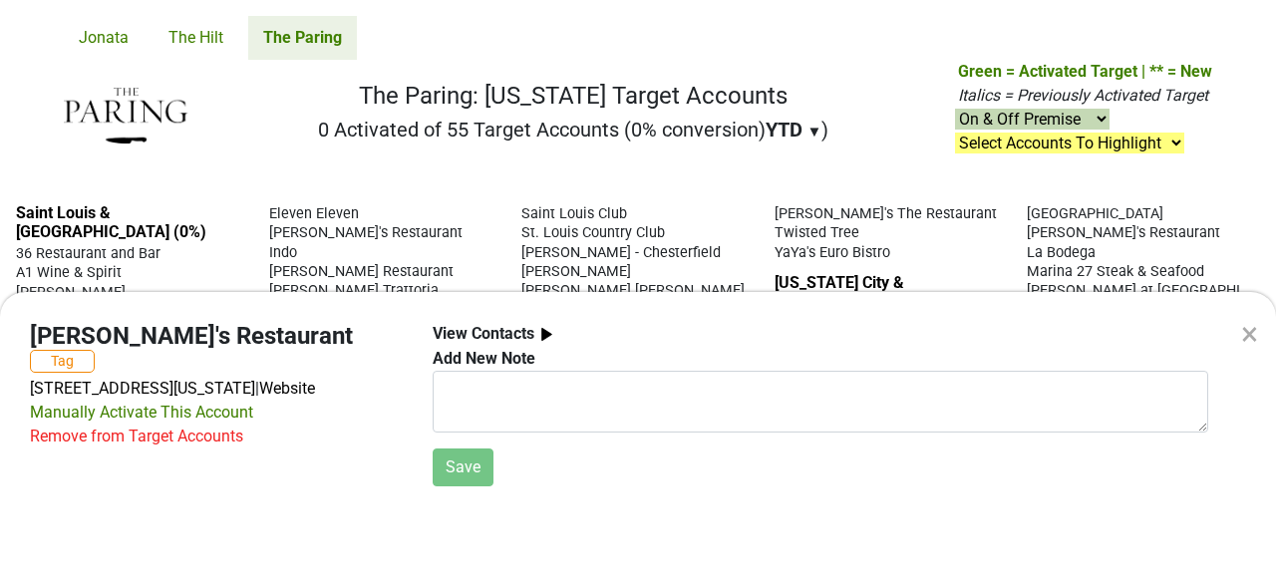
click at [995, 178] on div "× Jasper's Restaurant Tag 1201 W 103rd St, Kansas City, MO 64114 | Website Manu…" at bounding box center [638, 291] width 1276 height 583
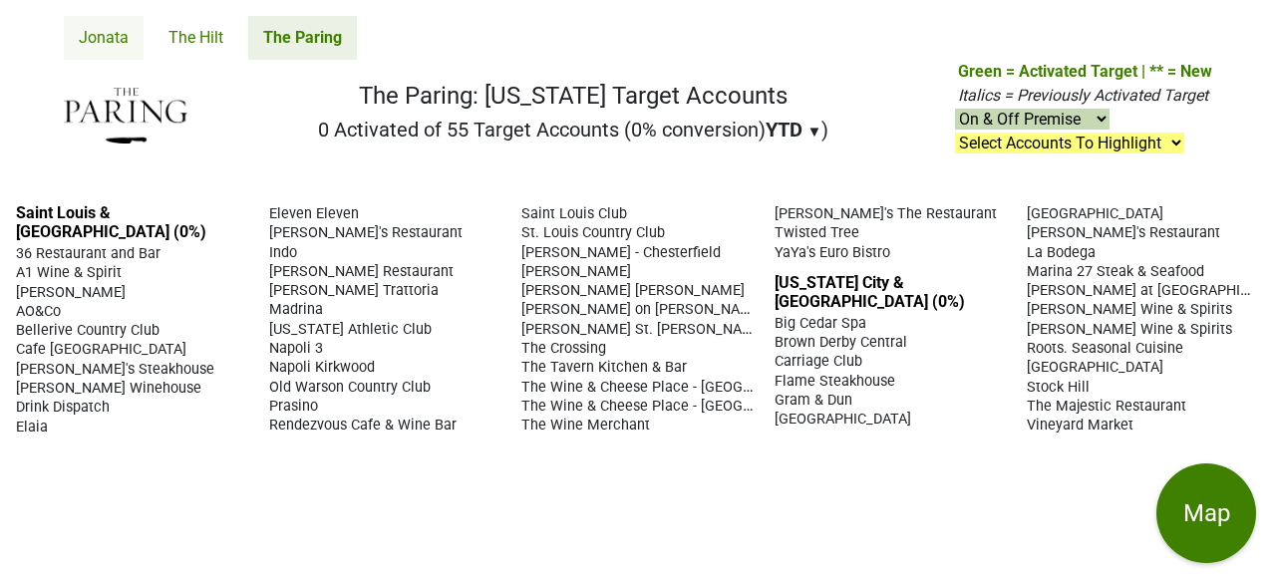
click at [103, 40] on link "Jonata" at bounding box center [104, 38] width 80 height 44
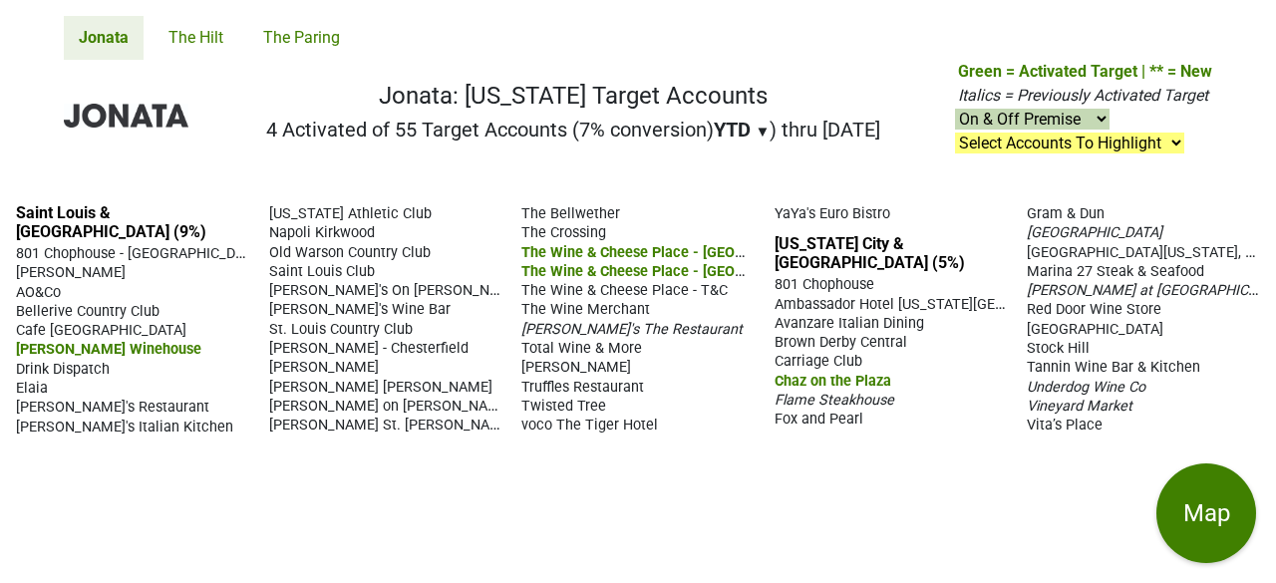
click at [103, 40] on link "Jonata" at bounding box center [104, 38] width 80 height 44
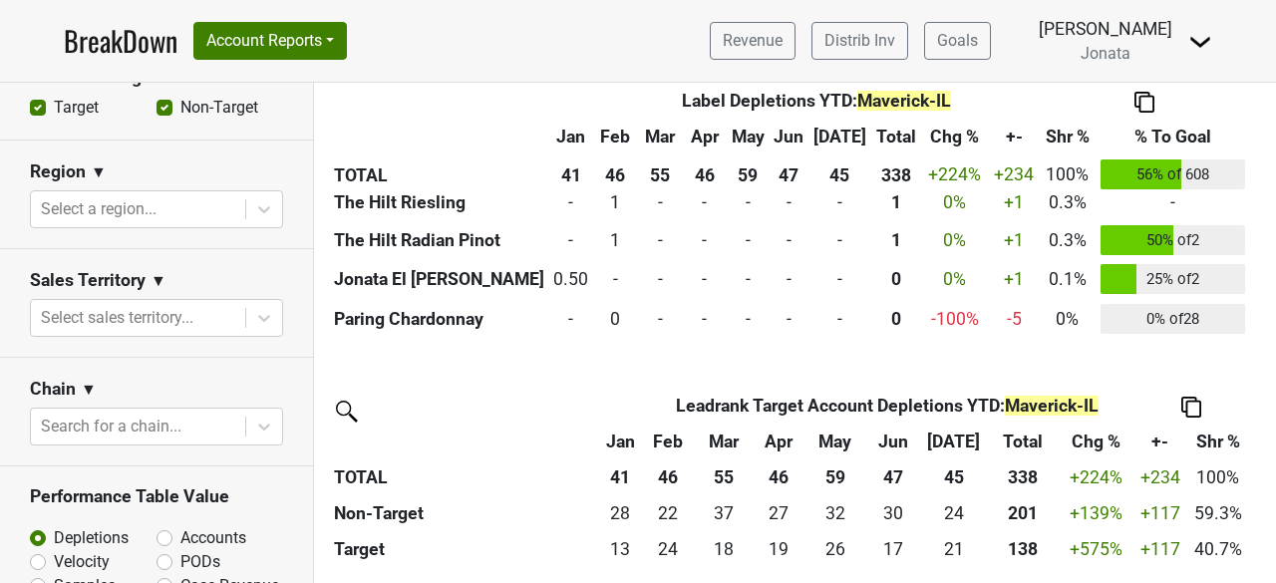
scroll to position [855, 0]
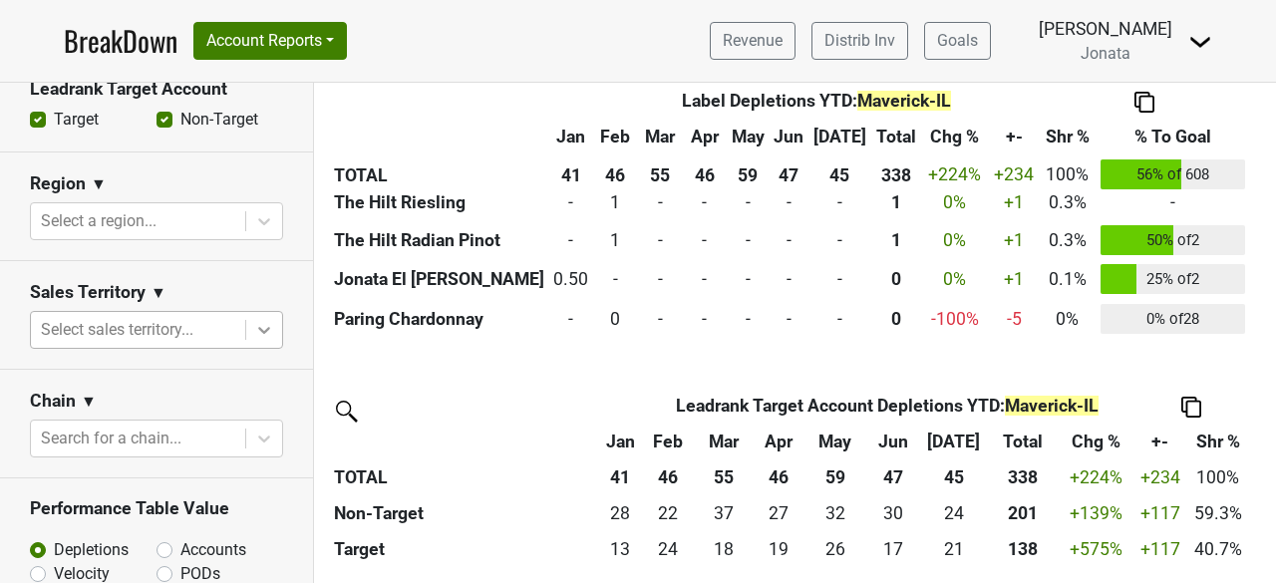
click at [254, 324] on icon at bounding box center [264, 330] width 20 height 20
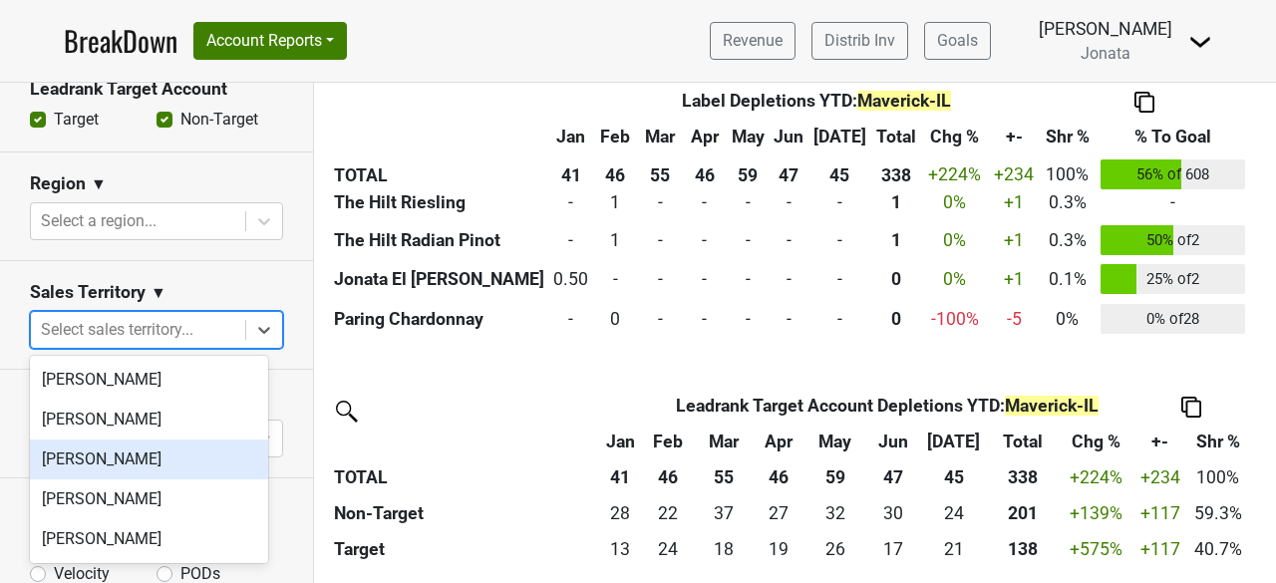
click at [119, 469] on div "[PERSON_NAME]" at bounding box center [149, 460] width 238 height 40
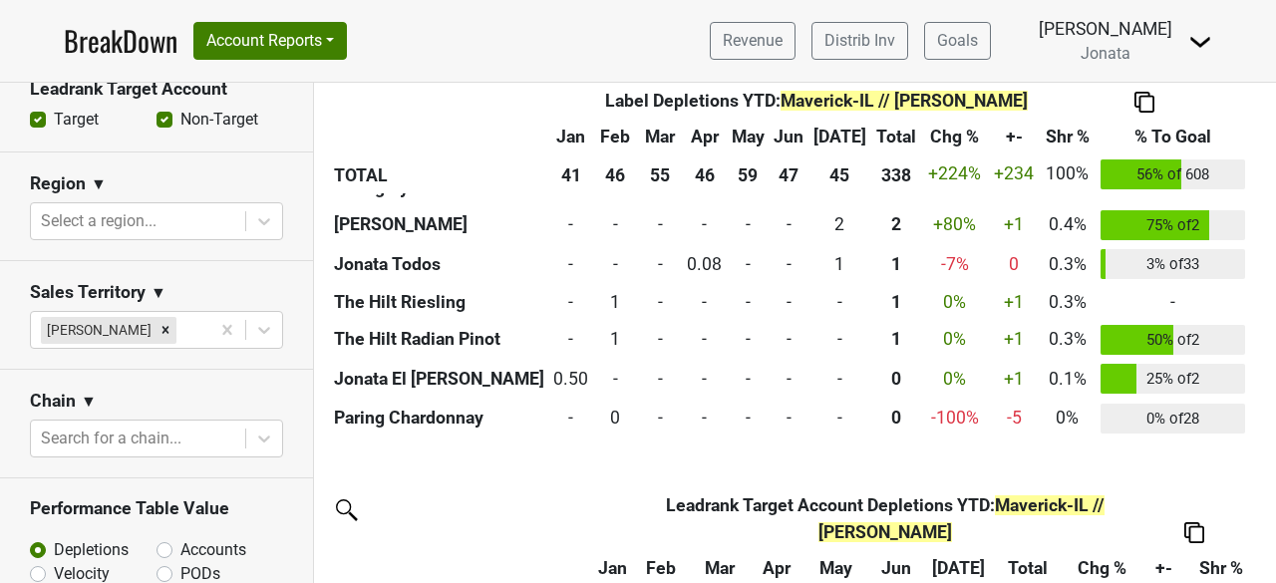
scroll to position [1705, 0]
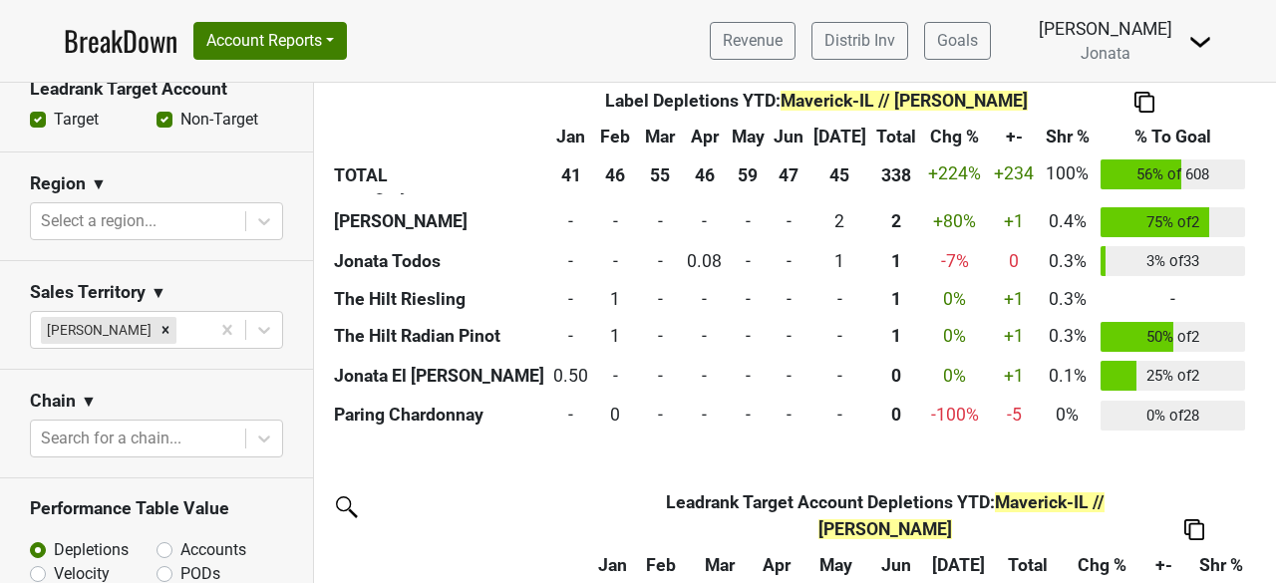
drag, startPoint x: 460, startPoint y: 324, endPoint x: 382, endPoint y: 469, distance: 164.2
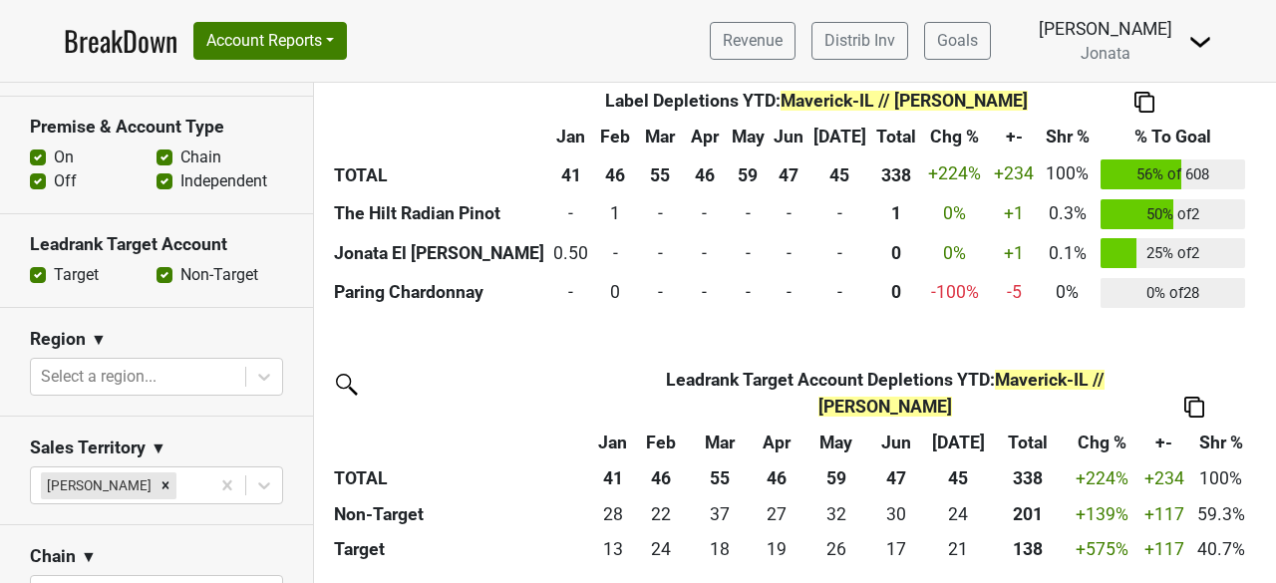
scroll to position [696, 0]
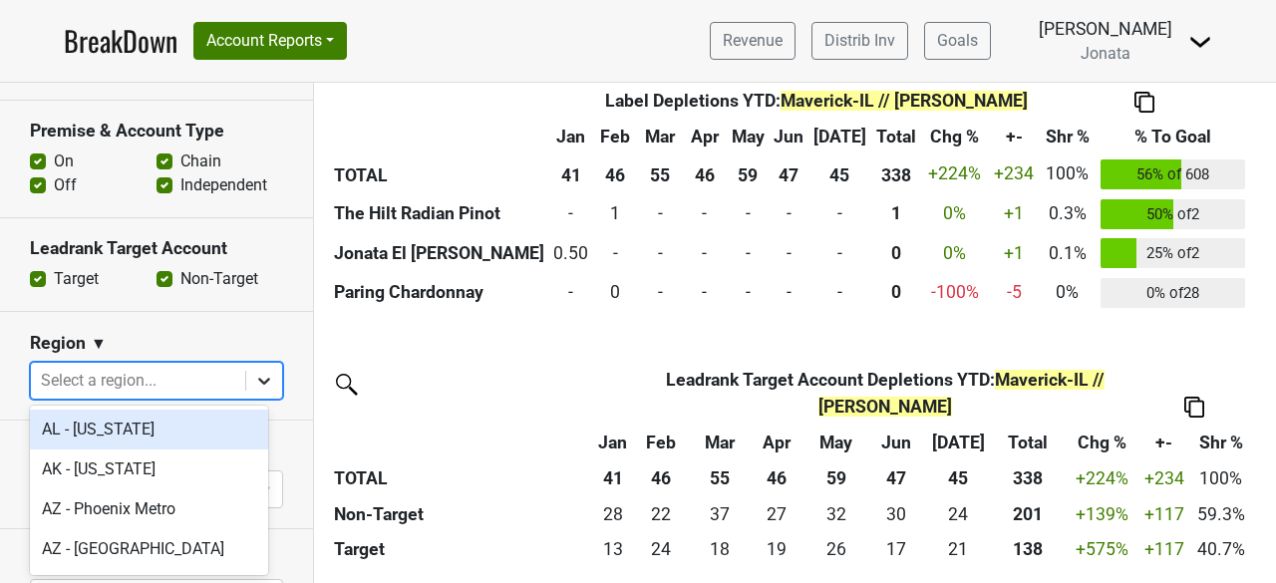
click at [255, 384] on icon at bounding box center [264, 381] width 20 height 20
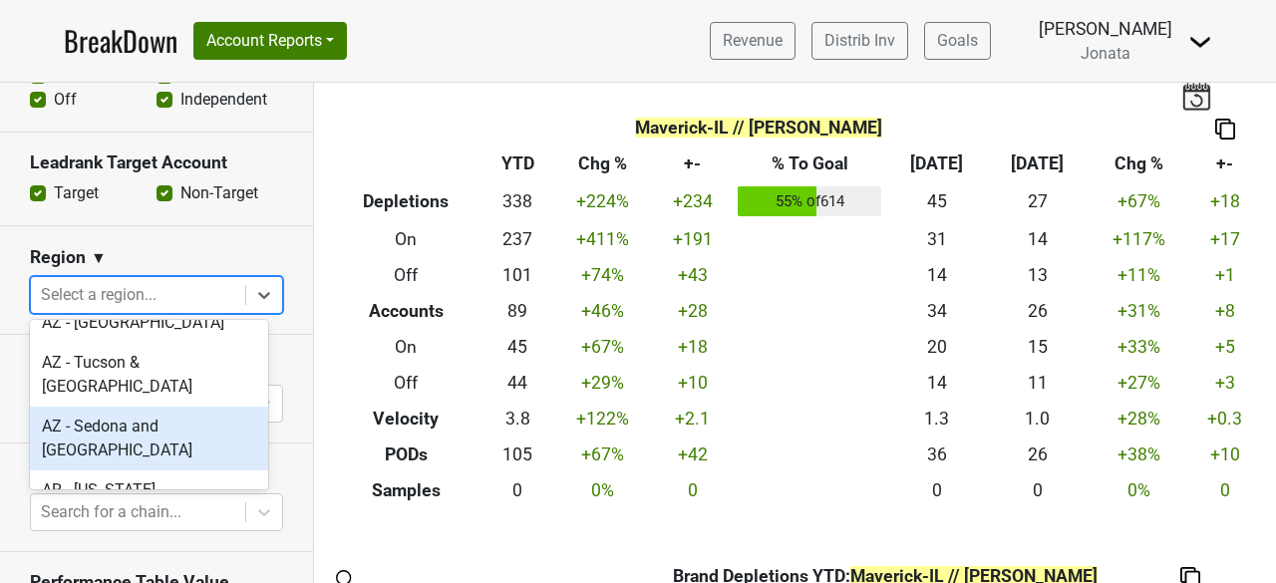
scroll to position [131, 0]
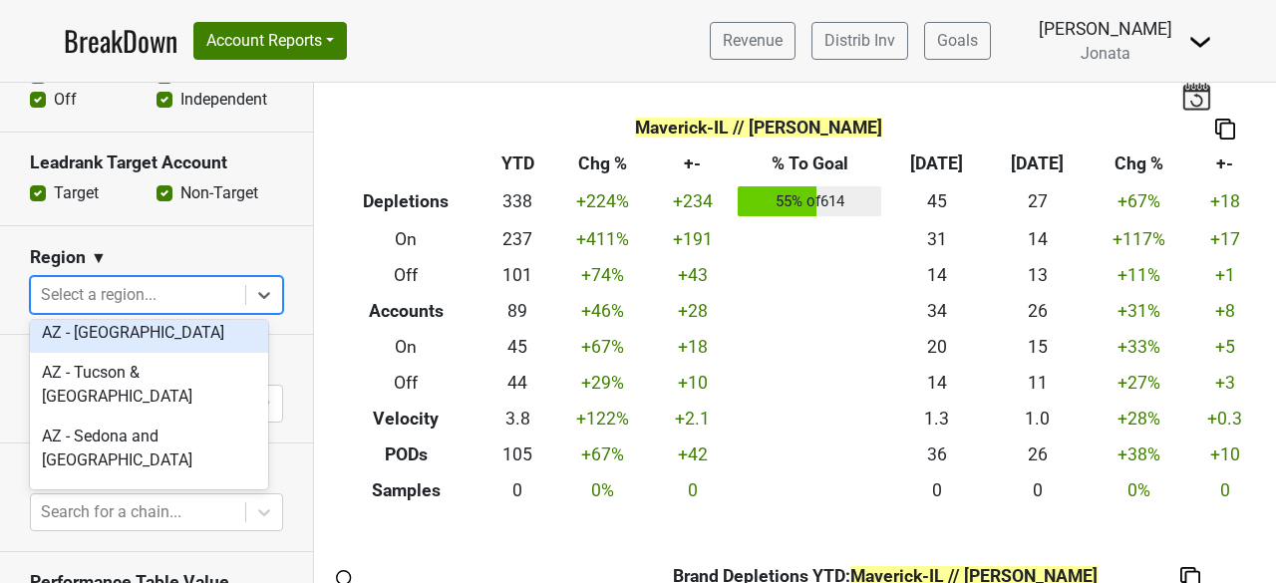
click at [118, 284] on div at bounding box center [138, 295] width 194 height 28
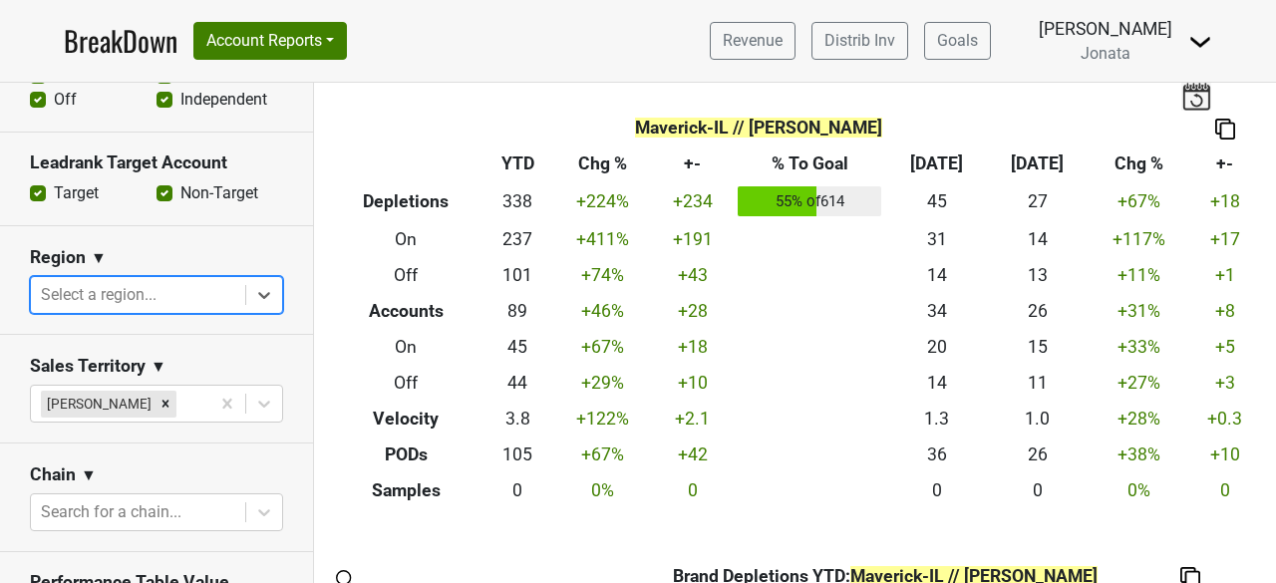
click at [118, 284] on div at bounding box center [138, 295] width 194 height 28
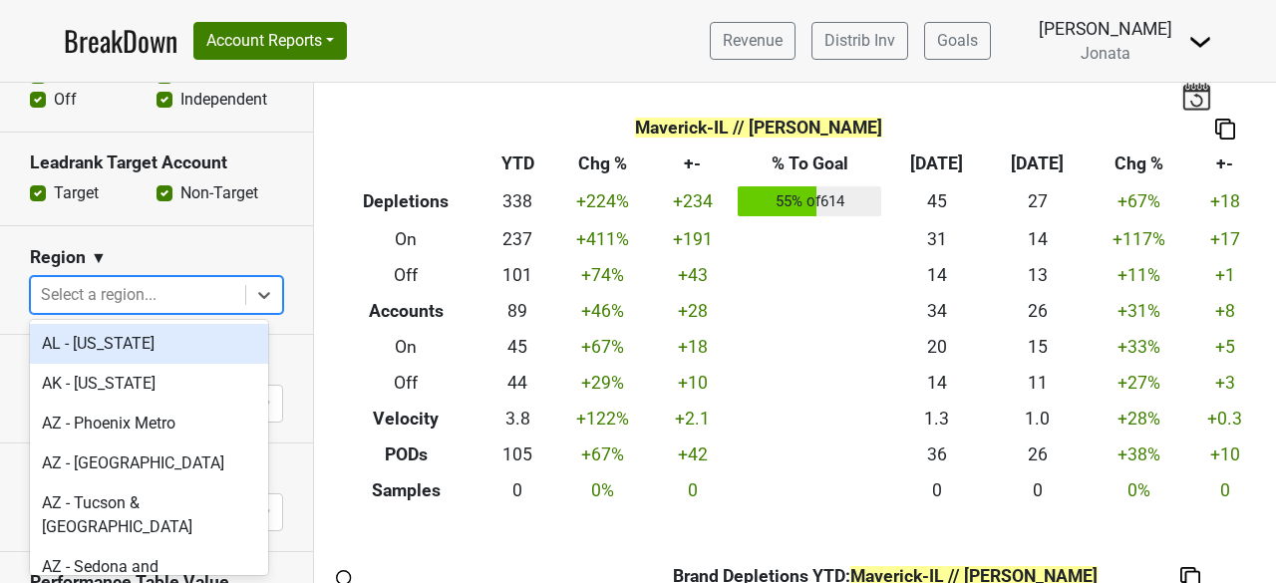
click at [227, 226] on section "Region ▼ option AL - Alabama focused, 1 of 135. 135 results available. Use Up a…" at bounding box center [156, 280] width 313 height 109
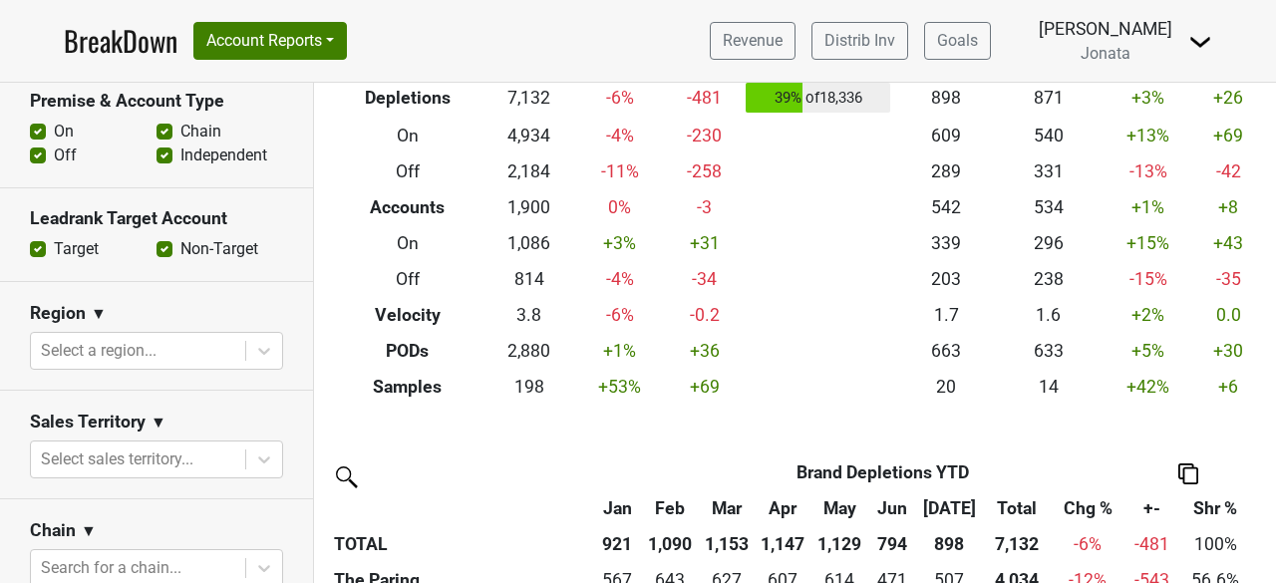
scroll to position [813, 0]
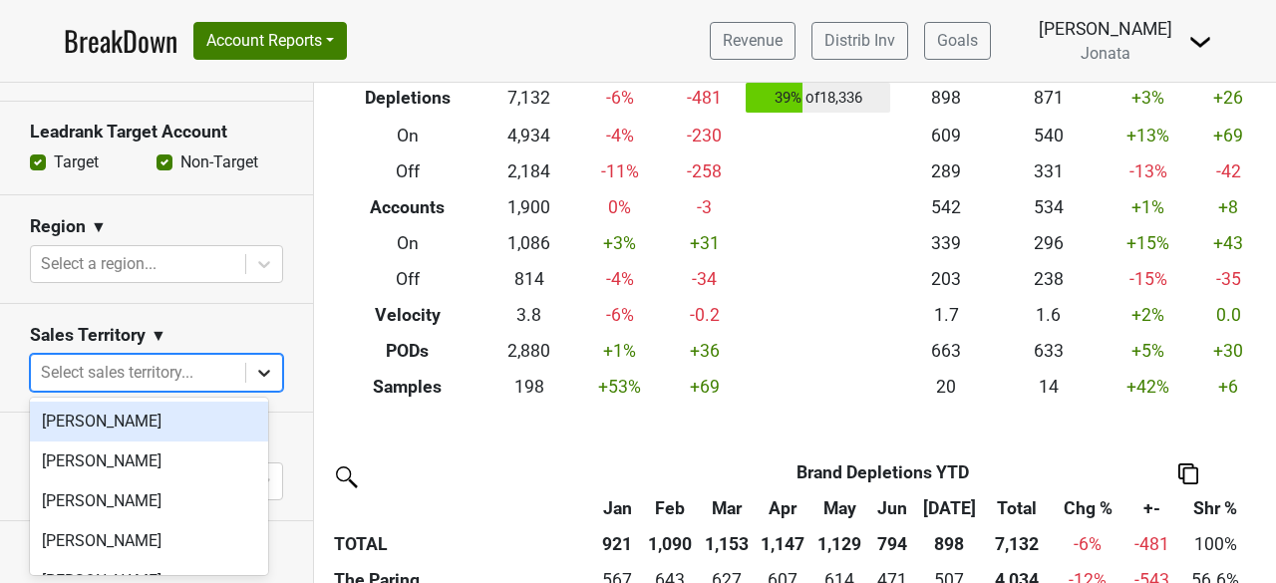
click at [251, 384] on div at bounding box center [264, 373] width 36 height 36
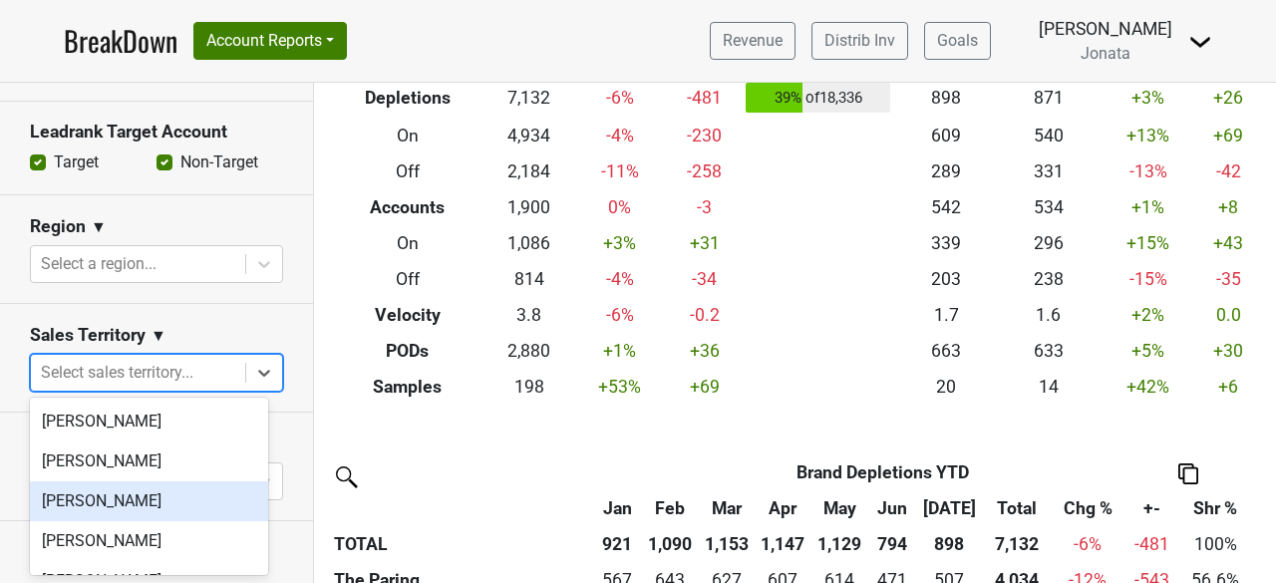
click at [89, 494] on div "[PERSON_NAME]" at bounding box center [149, 502] width 238 height 40
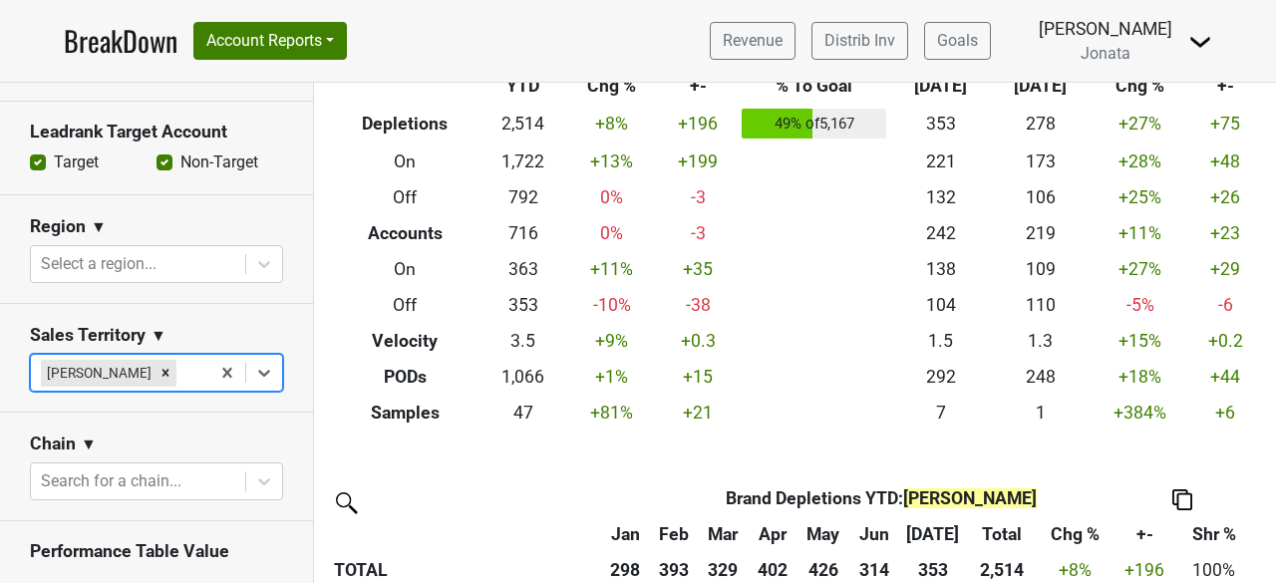
scroll to position [0, 0]
